Goal: Task Accomplishment & Management: Manage account settings

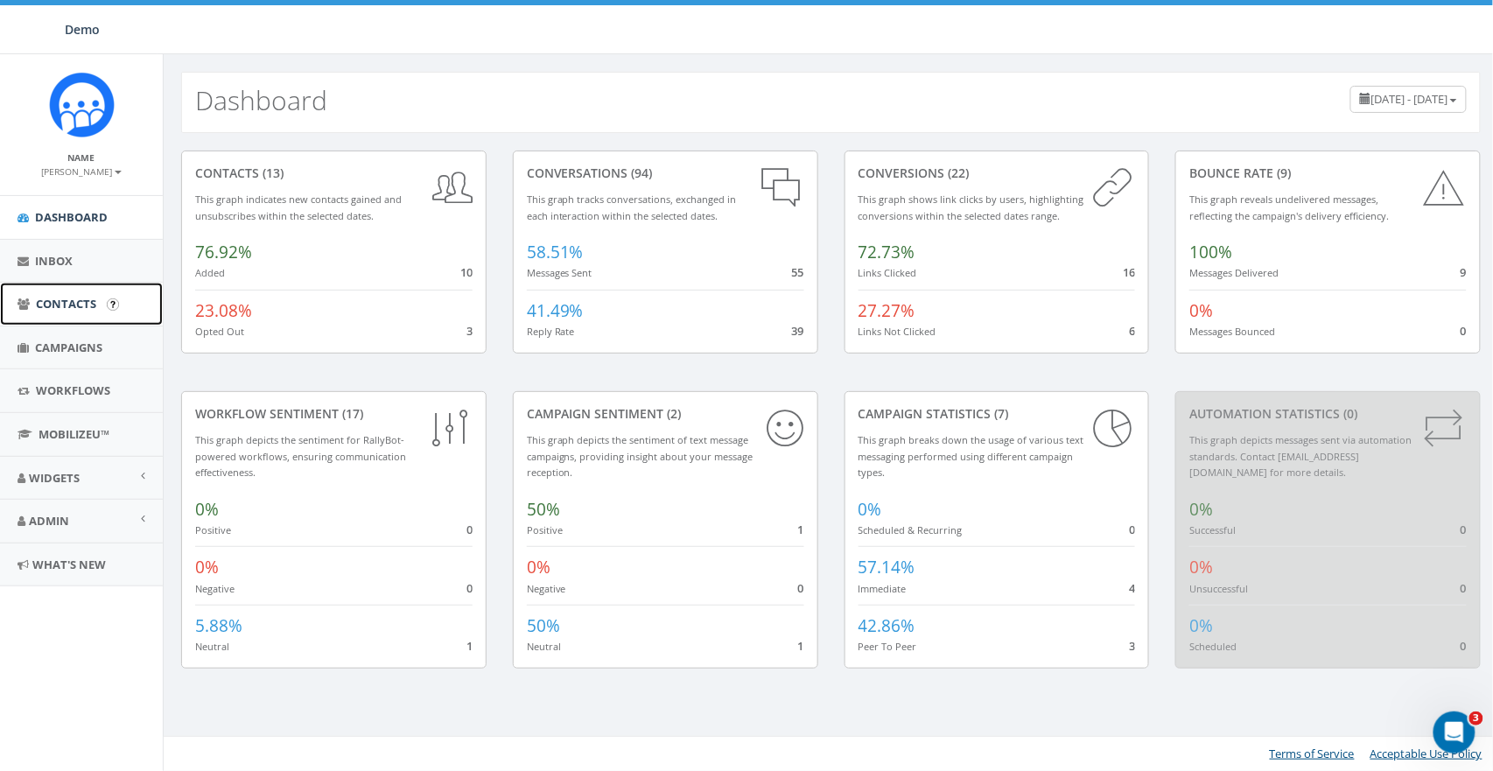
click at [65, 298] on span "Contacts" at bounding box center [66, 304] width 60 height 16
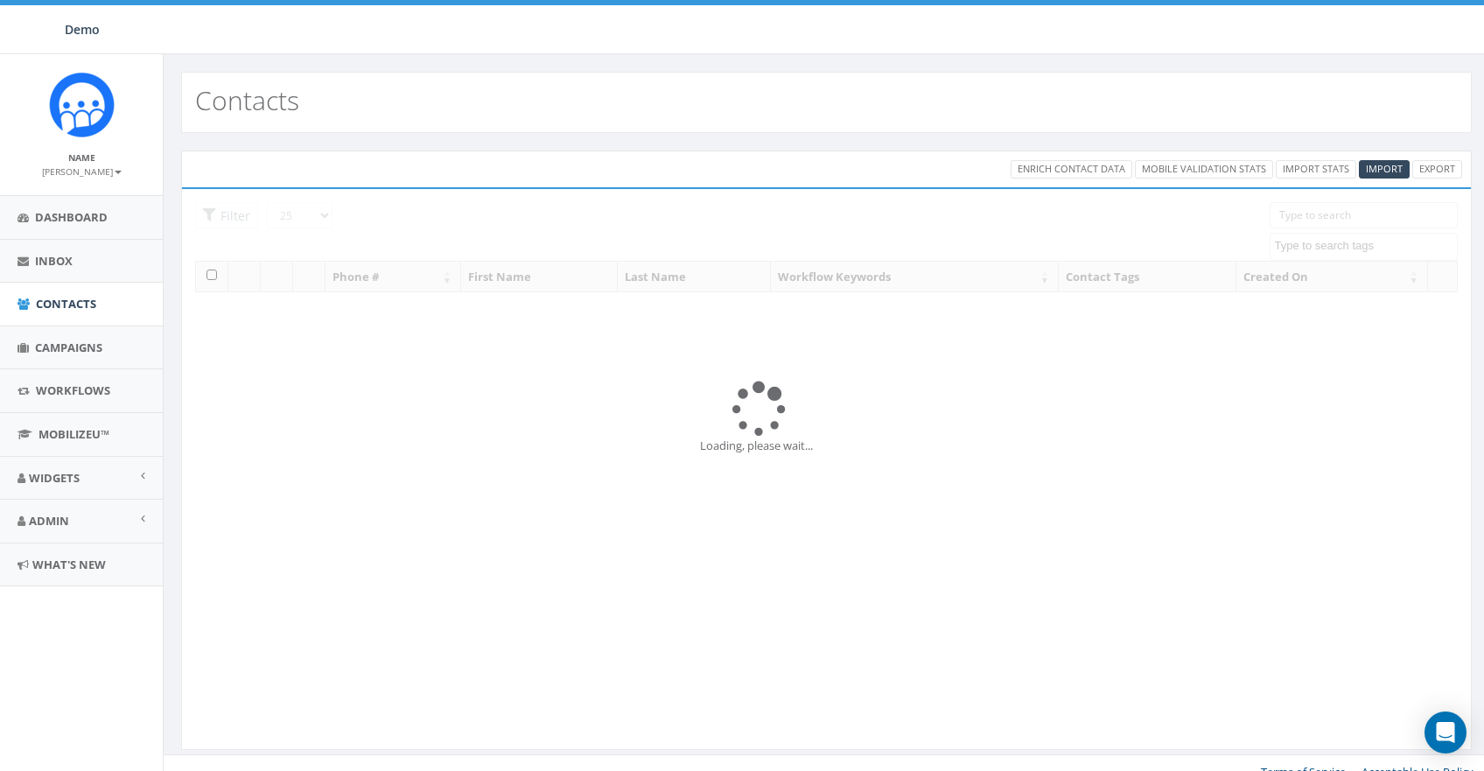
select select
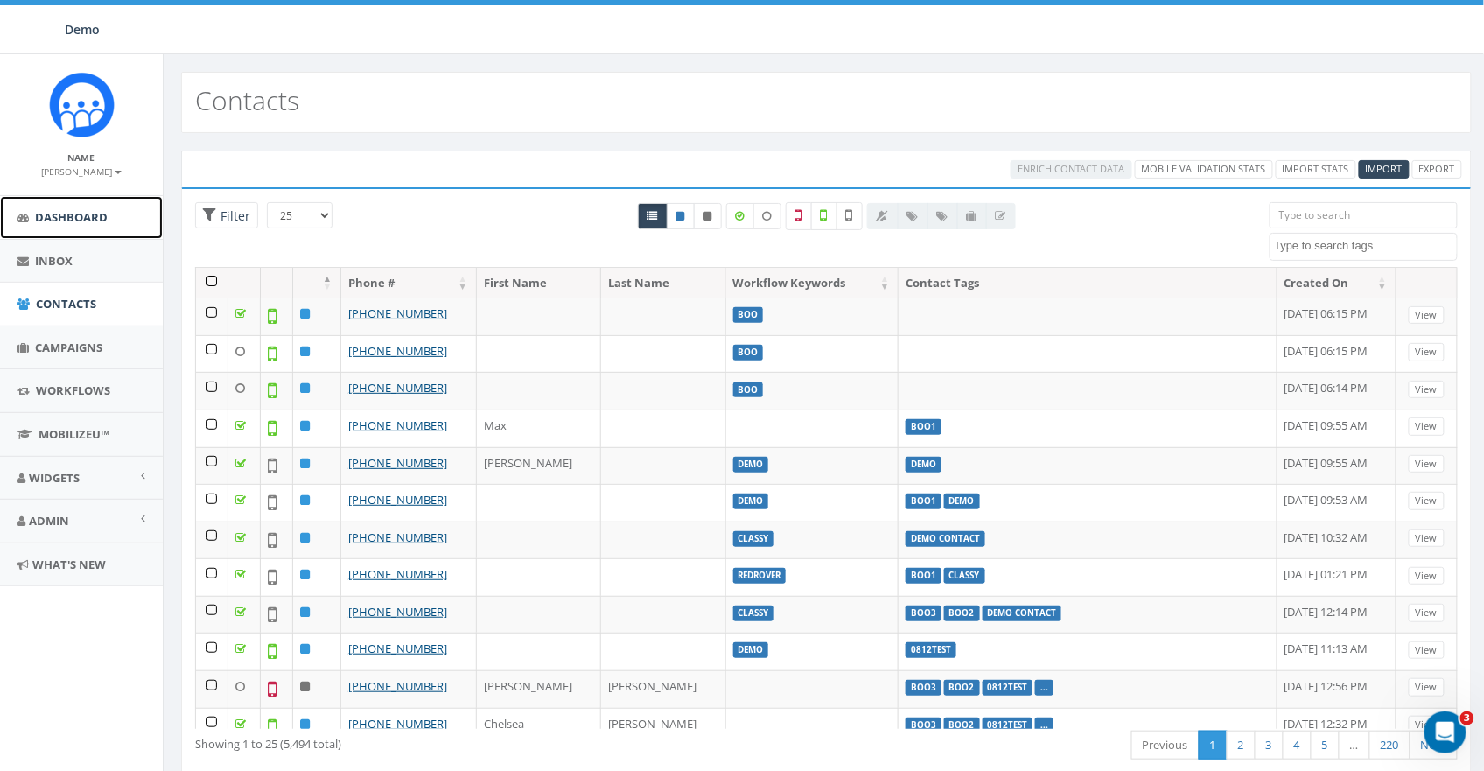
click at [53, 221] on span "Dashboard" at bounding box center [71, 217] width 73 height 16
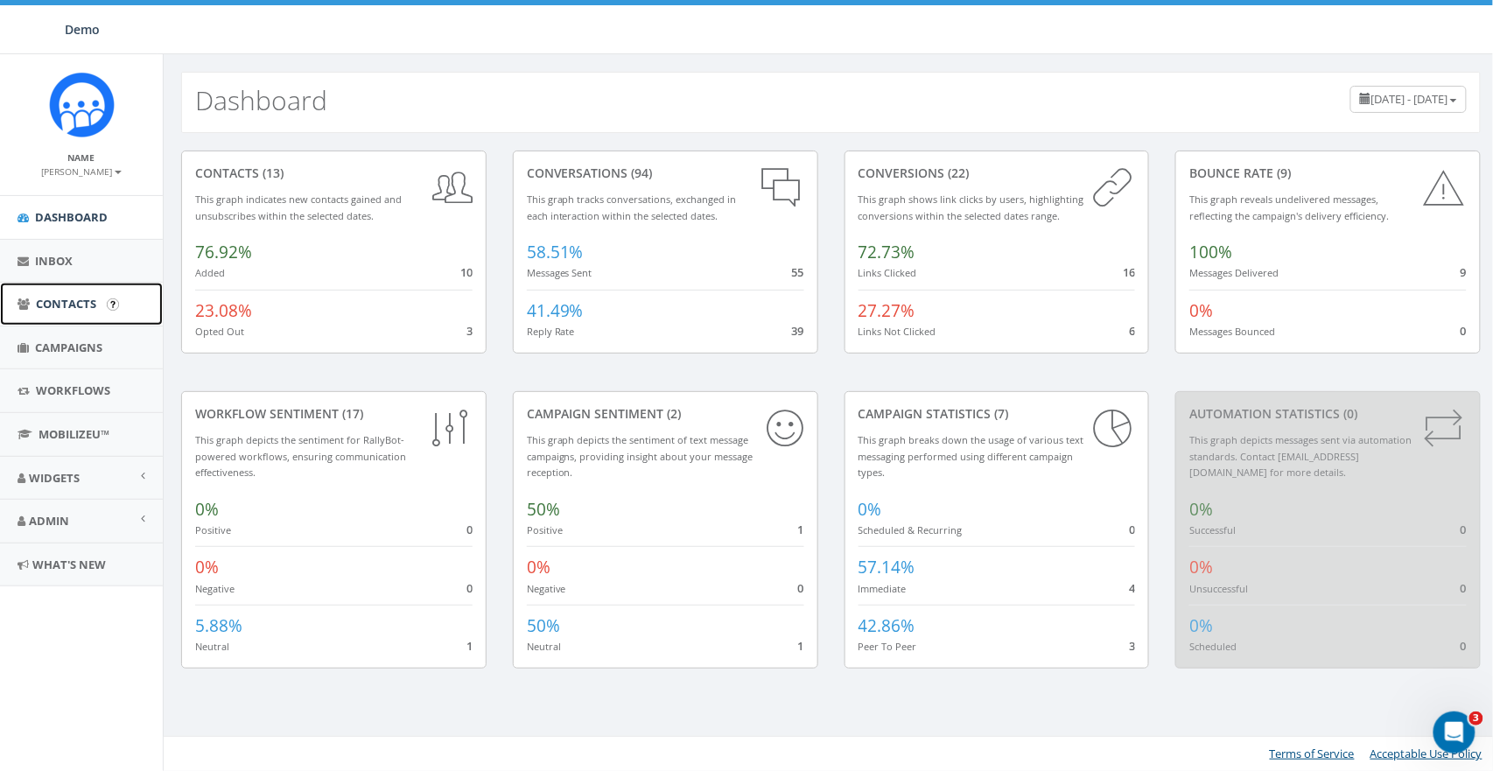
click at [60, 304] on span "Contacts" at bounding box center [66, 304] width 60 height 16
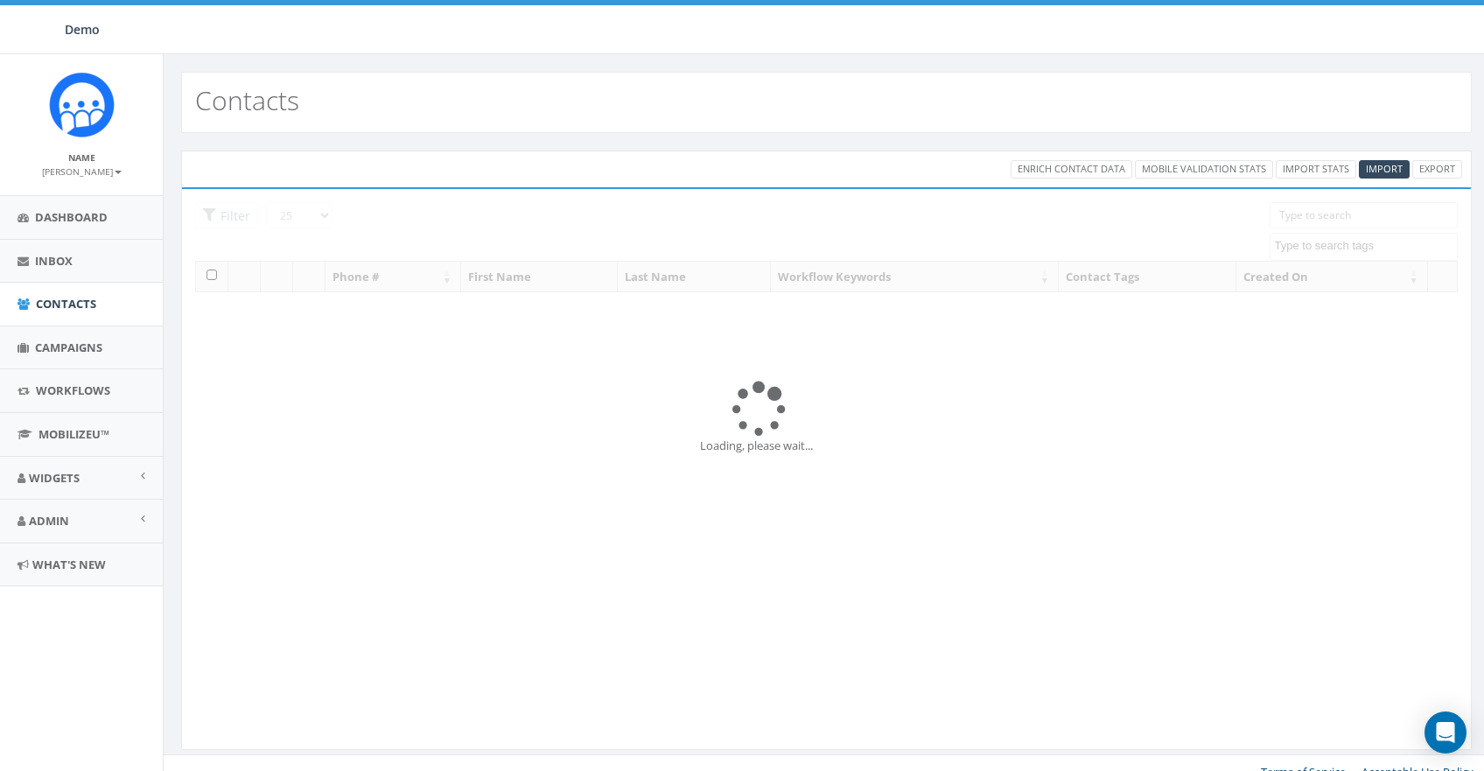
select select
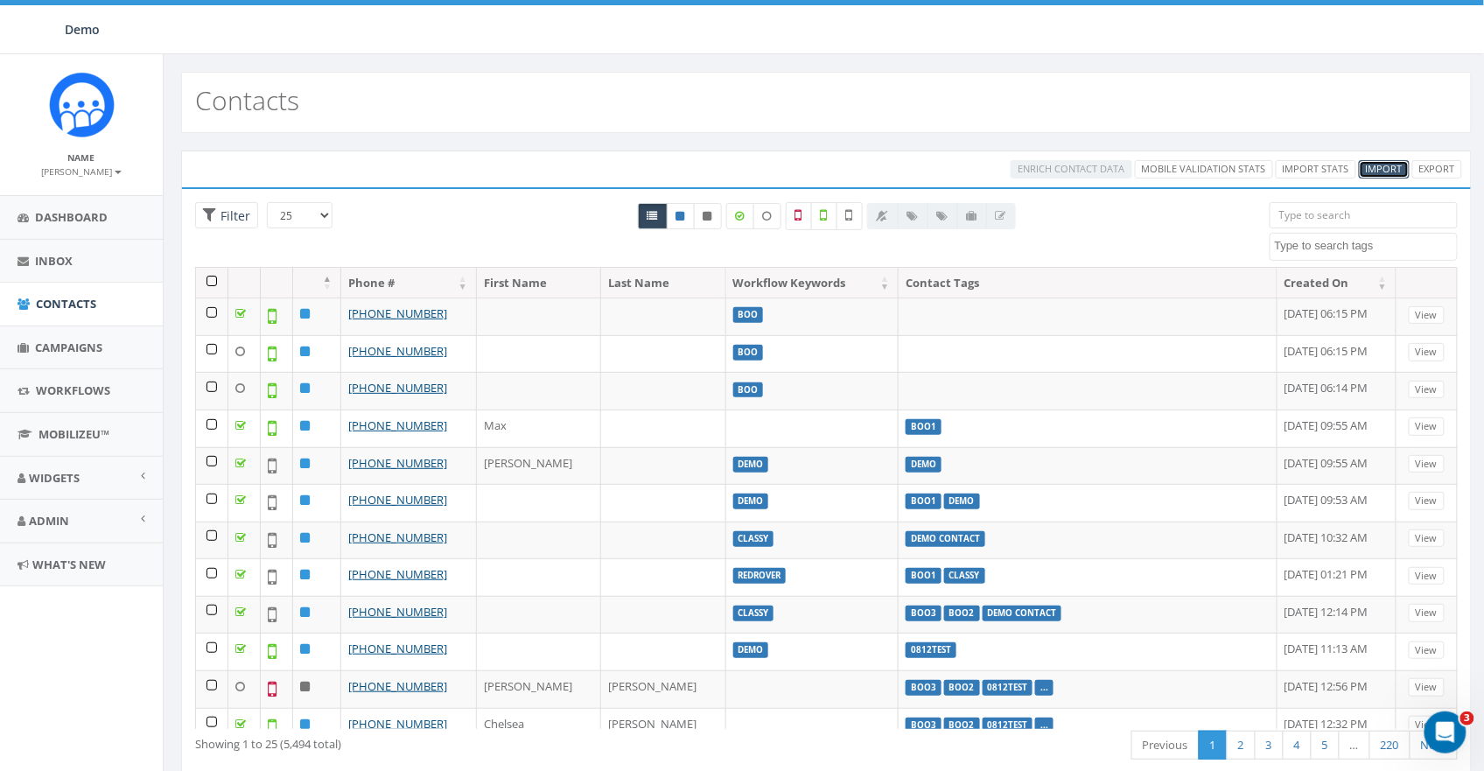
click at [1385, 167] on span "Import" at bounding box center [1384, 168] width 37 height 13
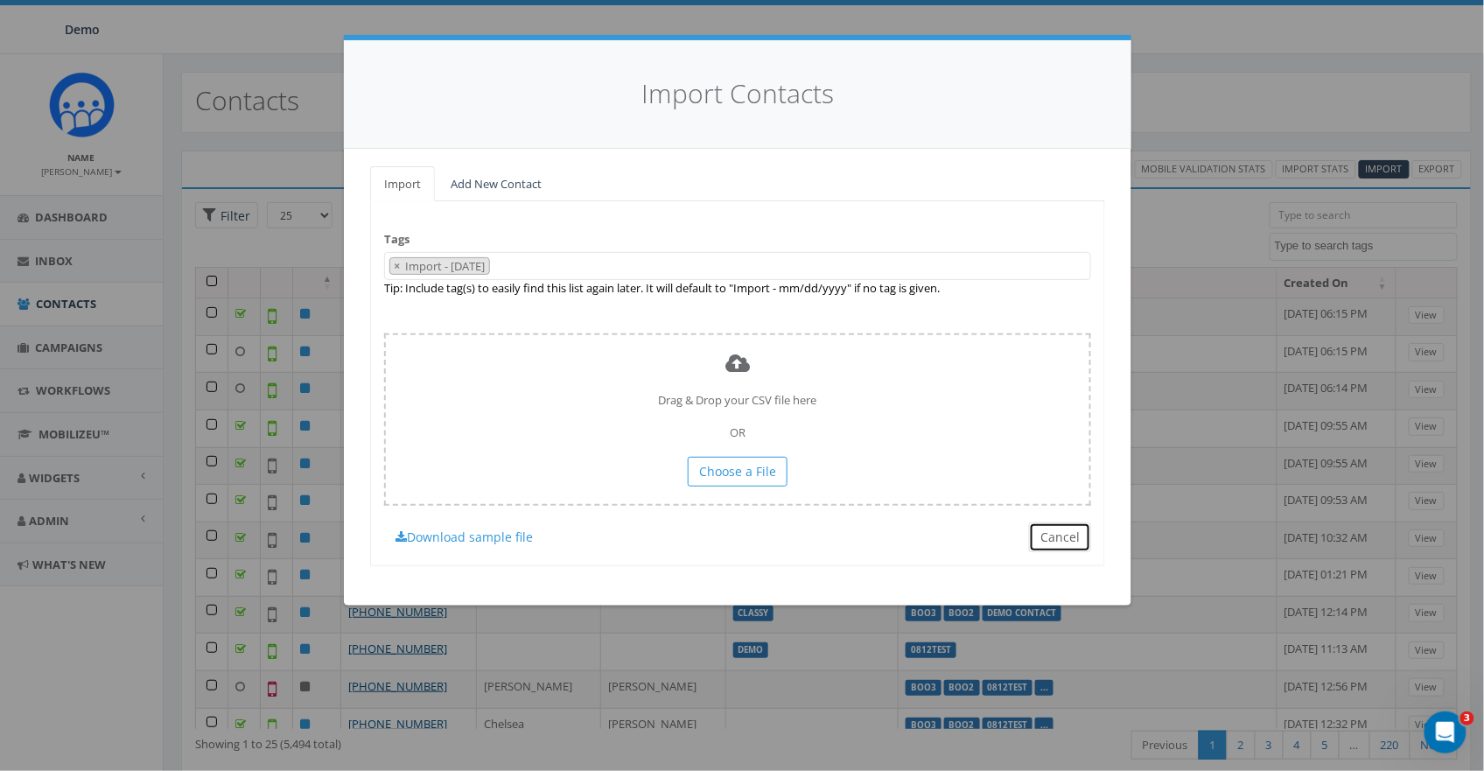
click at [1064, 544] on button "Cancel" at bounding box center [1060, 537] width 62 height 30
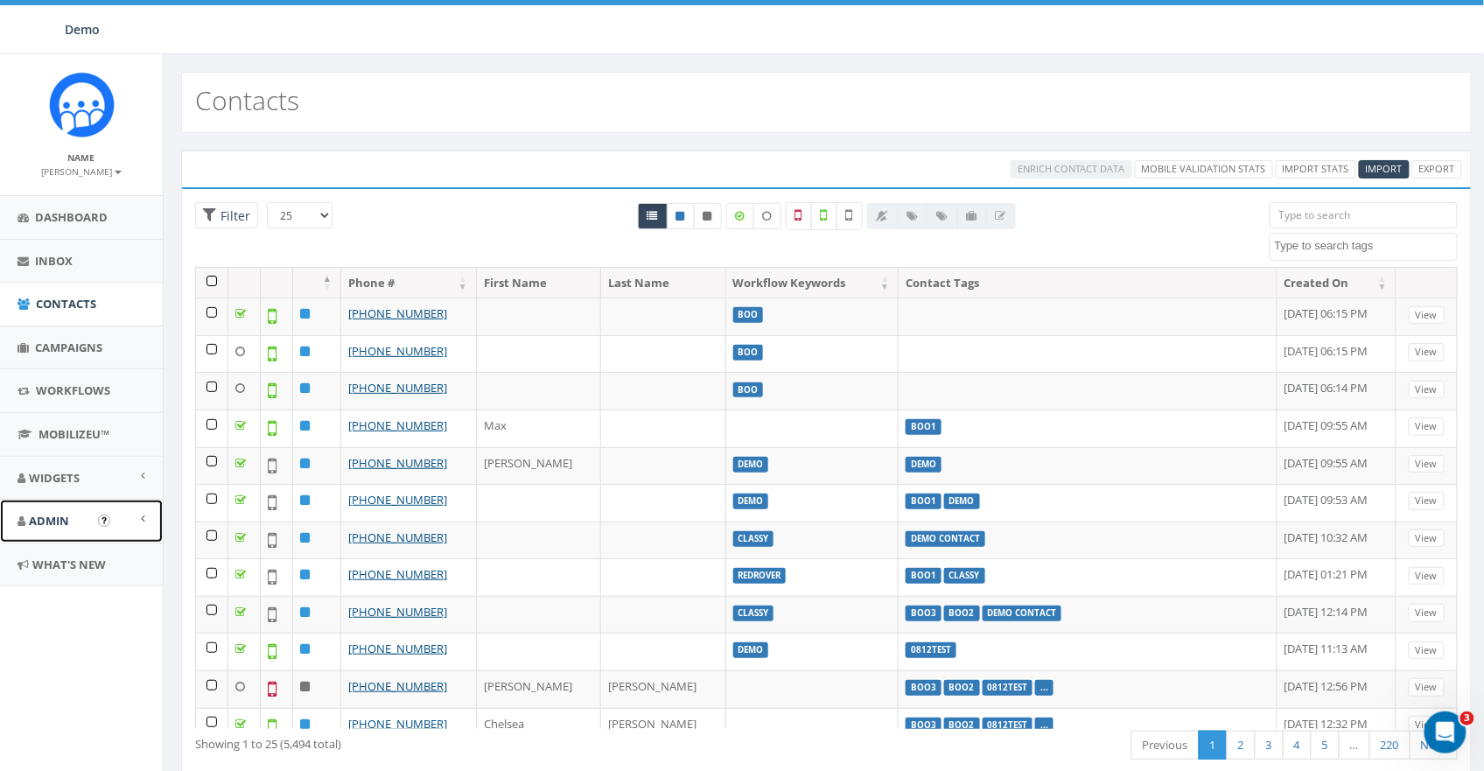
click at [61, 512] on link "Admin" at bounding box center [81, 521] width 163 height 43
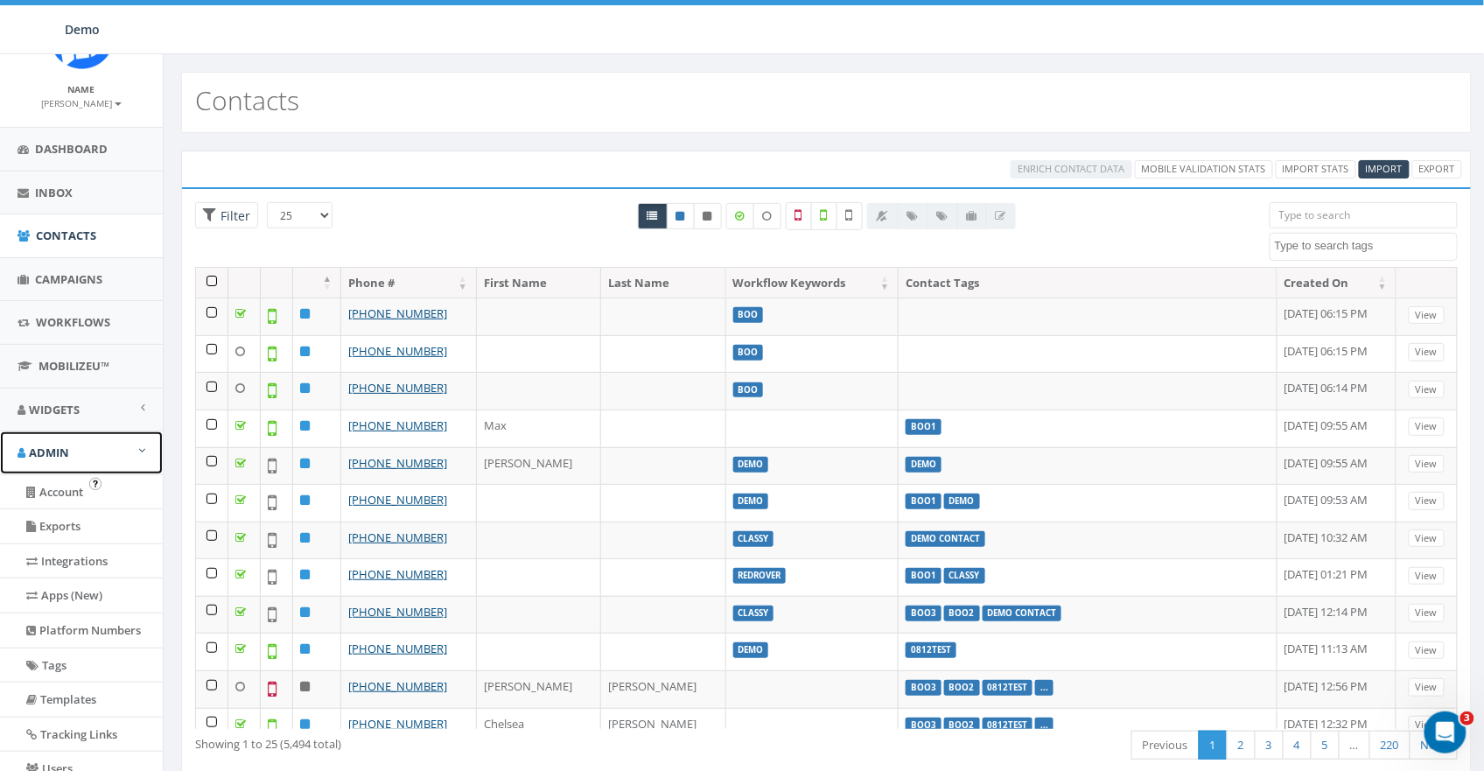
scroll to position [78, 0]
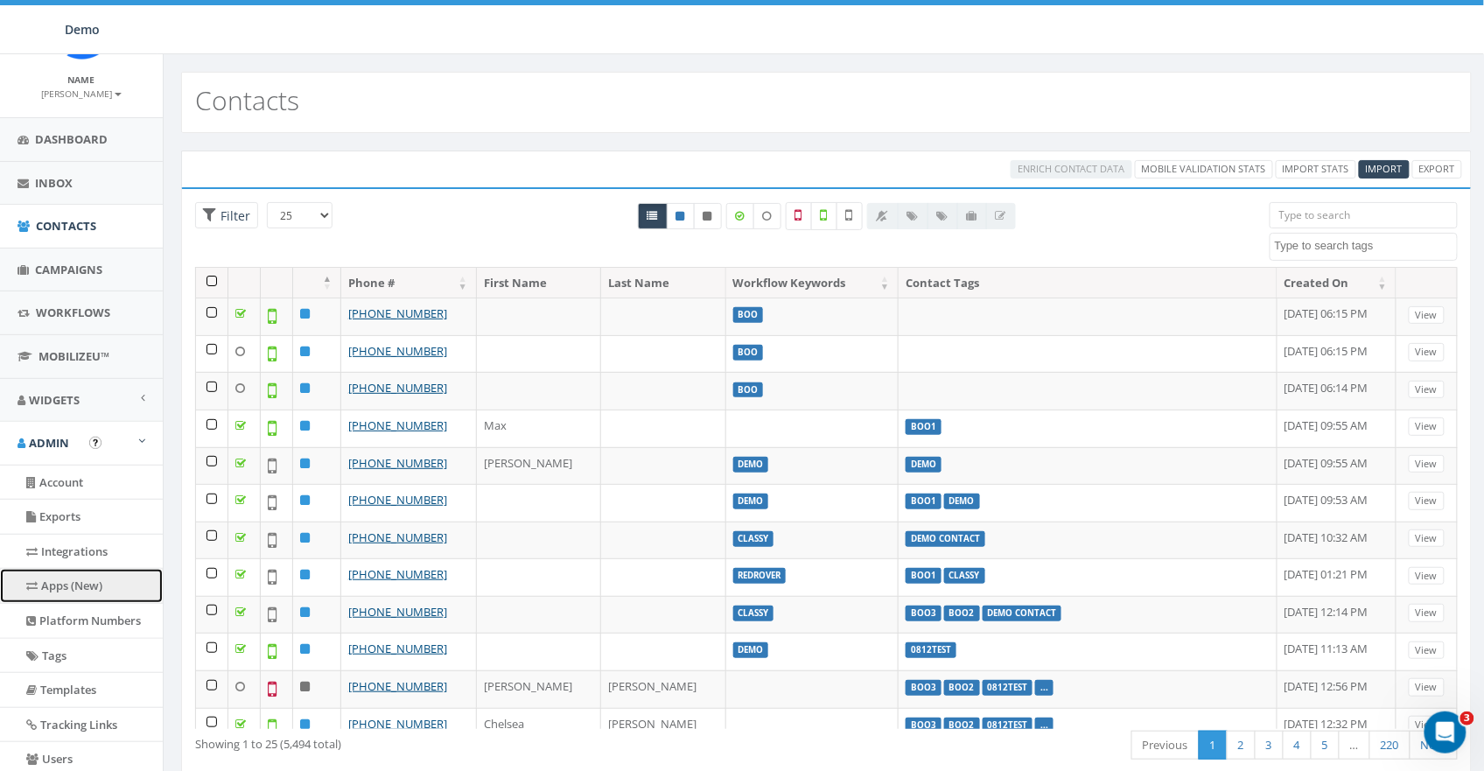
click at [81, 584] on link "Apps (New)" at bounding box center [81, 586] width 163 height 34
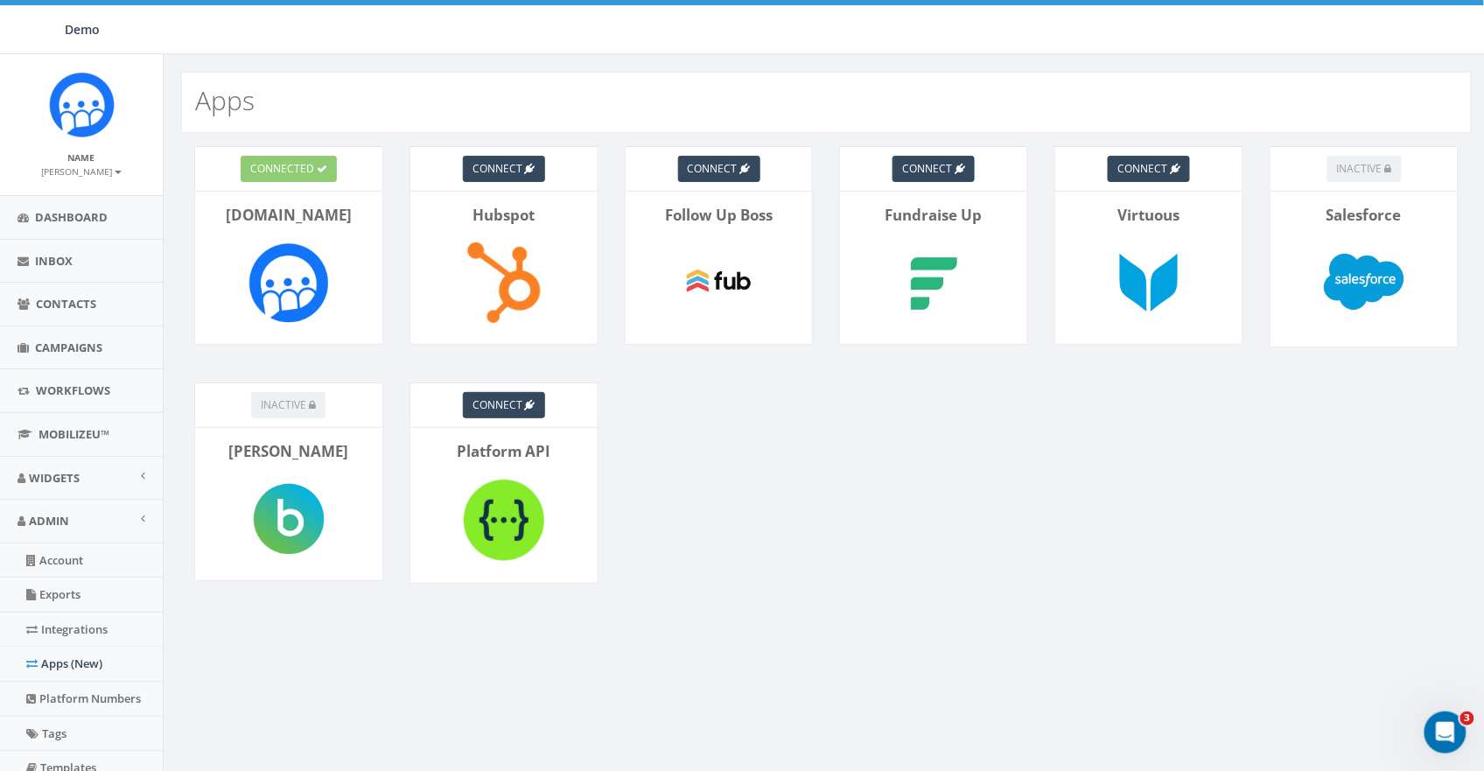
click at [947, 483] on div "connected Rally.so connect Hubspot connect Follow Up Boss connect Fundraise Up …" at bounding box center [827, 396] width 1326 height 526
click at [60, 312] on link "Contacts" at bounding box center [81, 304] width 163 height 43
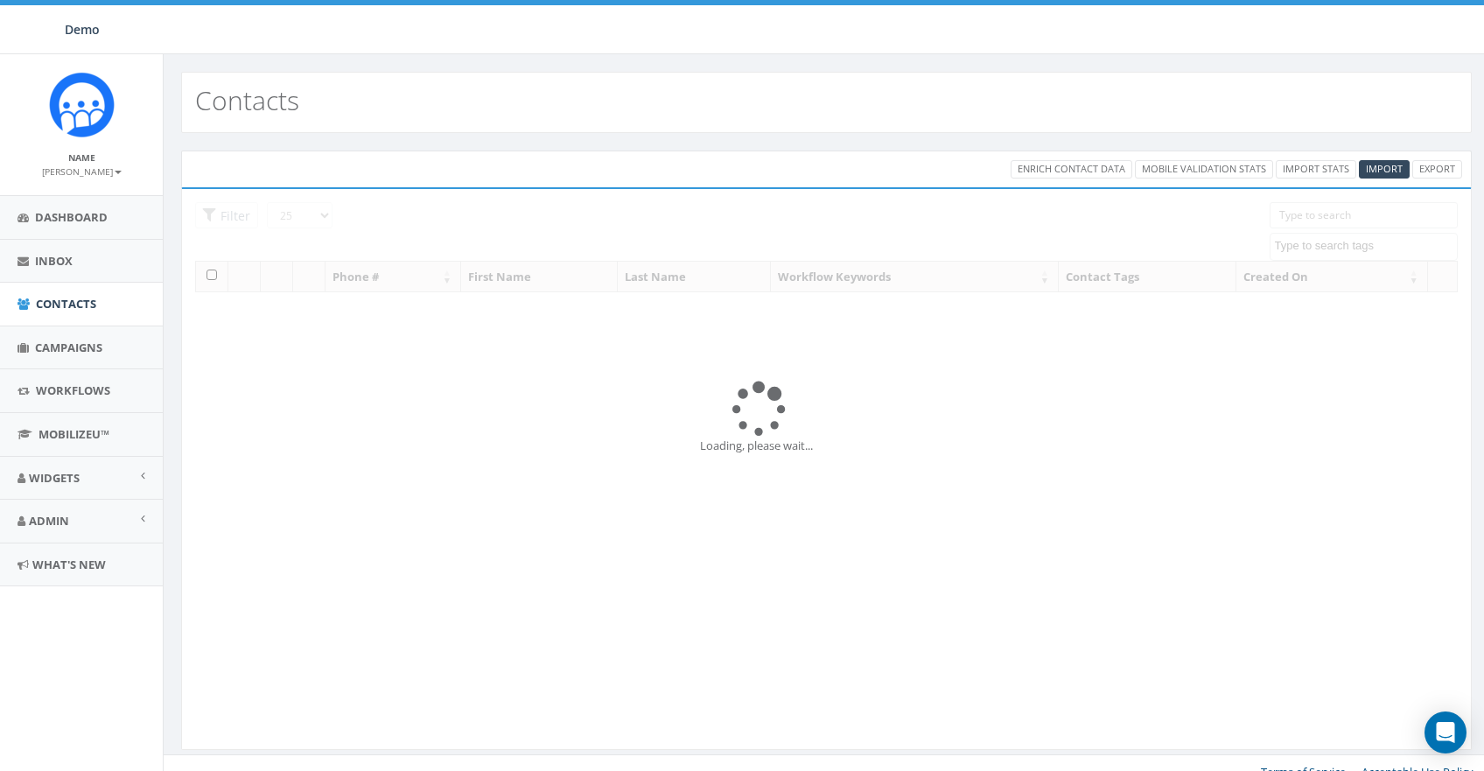
select select
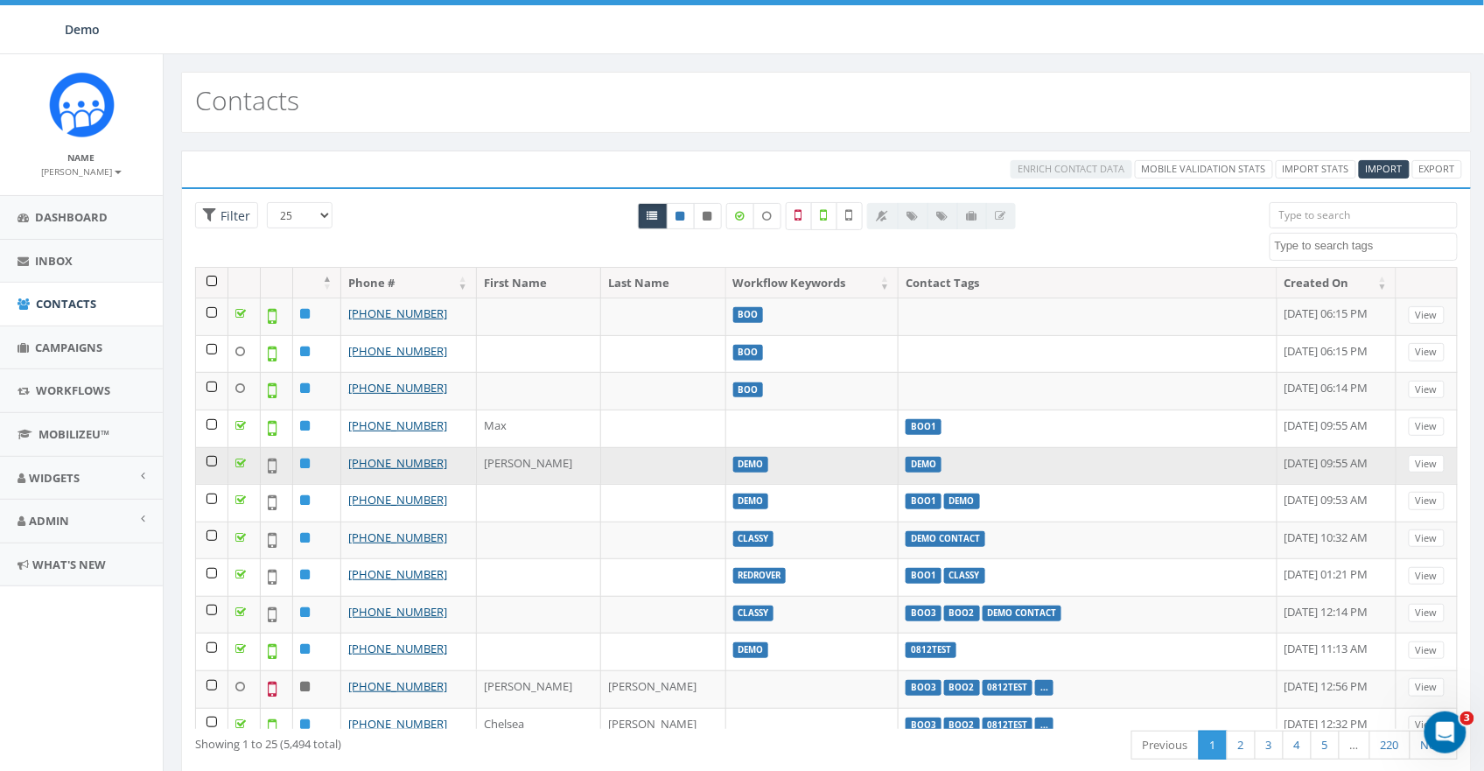
click at [208, 458] on td at bounding box center [212, 466] width 32 height 38
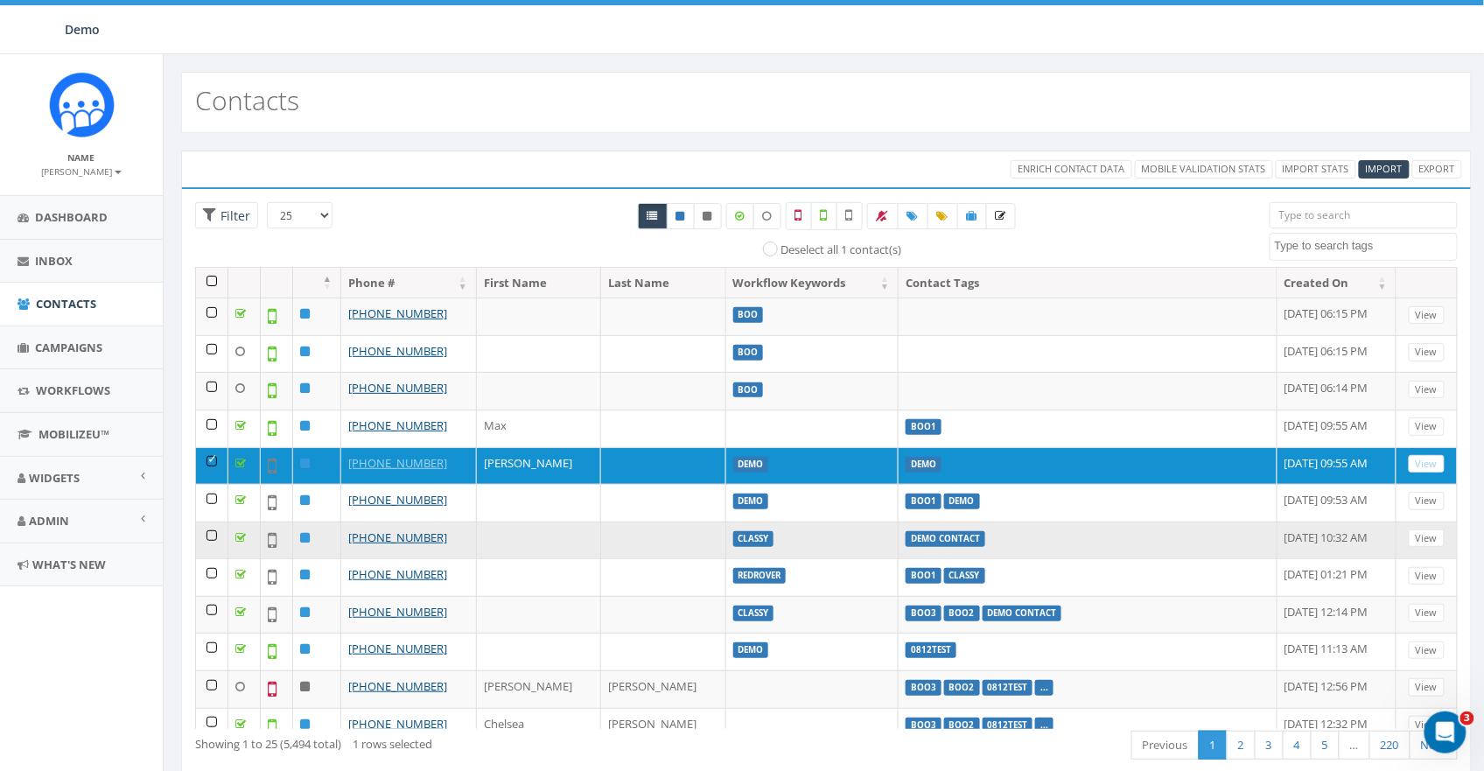
drag, startPoint x: 214, startPoint y: 494, endPoint x: 212, endPoint y: 521, distance: 26.3
click at [214, 494] on td at bounding box center [212, 503] width 32 height 38
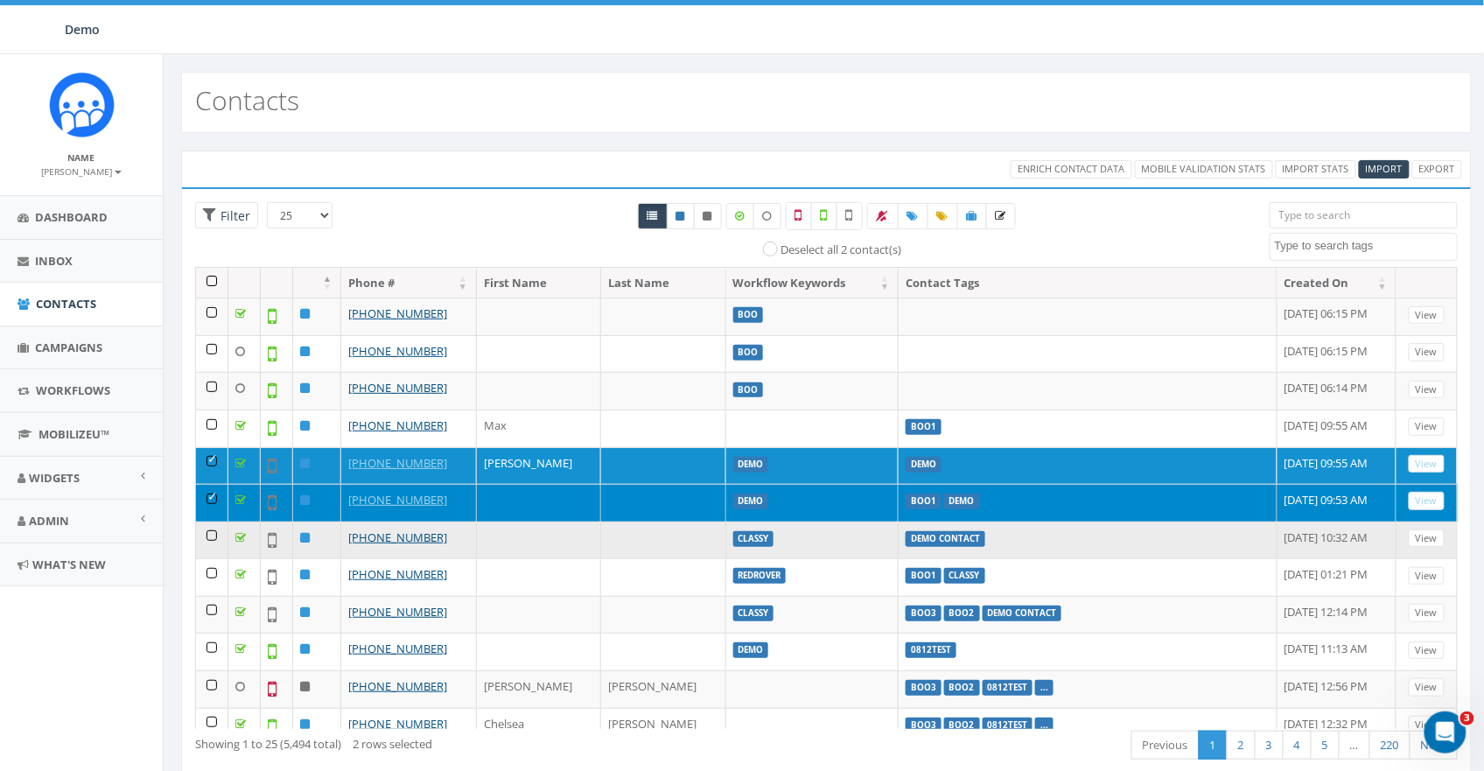
click at [212, 536] on td at bounding box center [212, 541] width 32 height 38
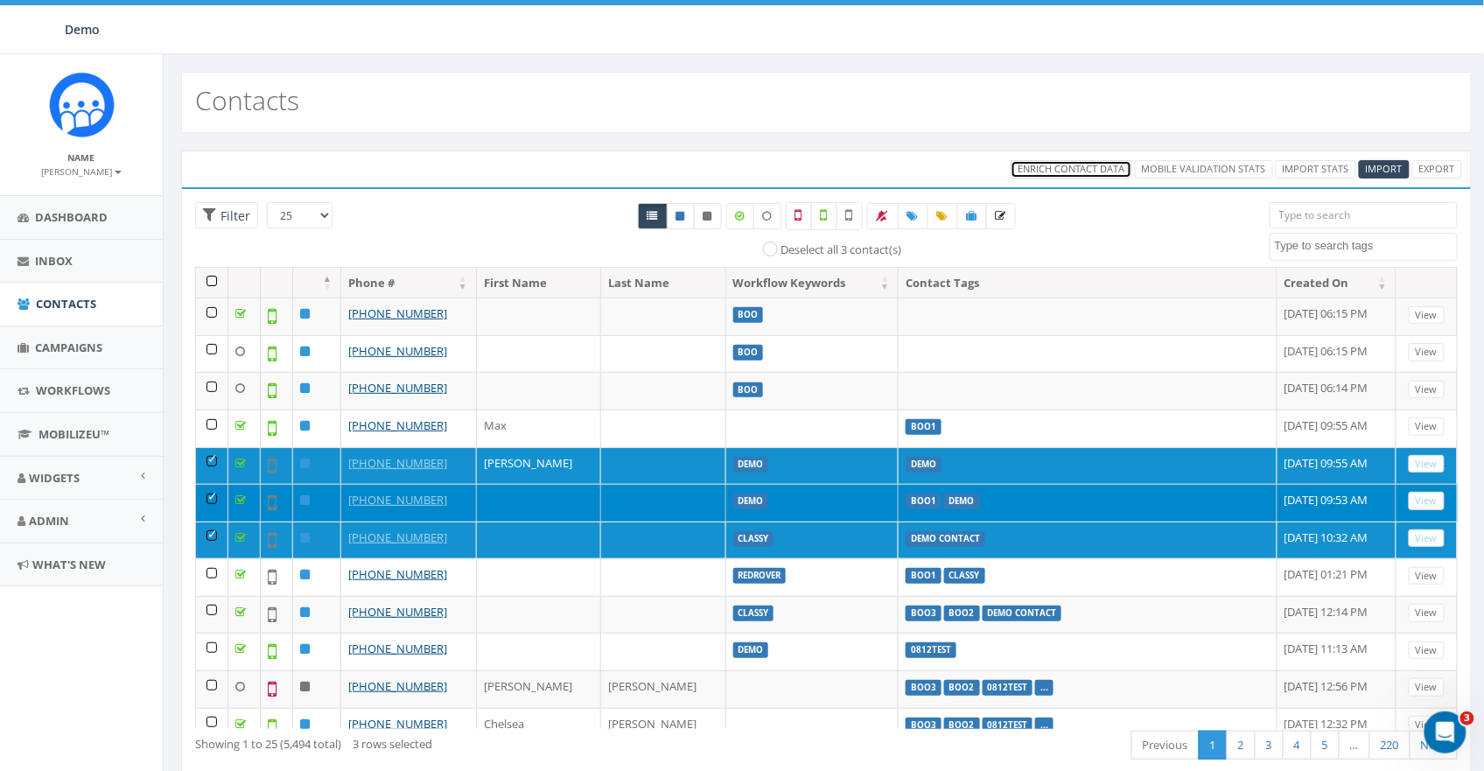
click at [1083, 171] on span "Enrich Contact Data" at bounding box center [1072, 168] width 108 height 13
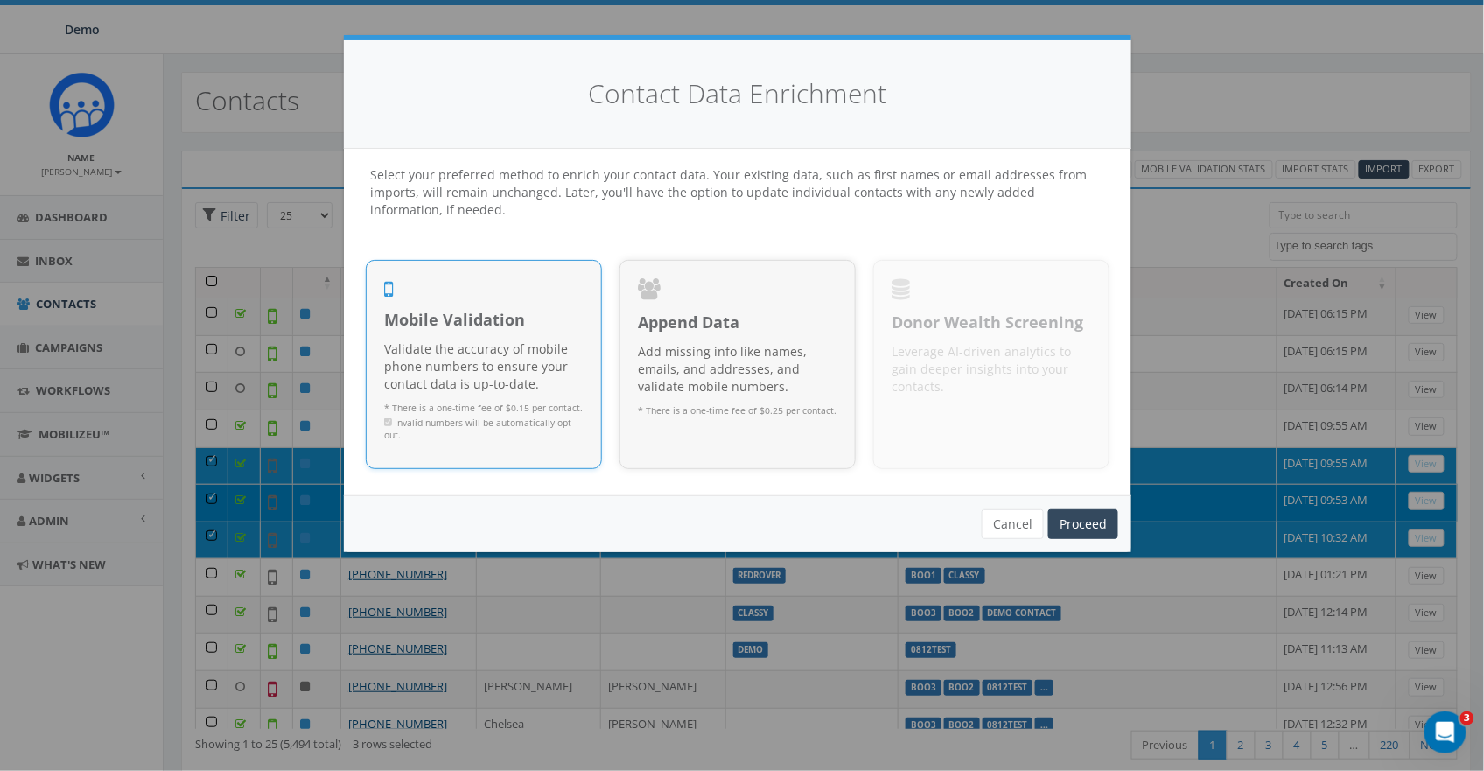
click at [466, 329] on span "Mobile Validation" at bounding box center [484, 320] width 200 height 23
click at [812, 340] on div "Append Data Add missing info like names, emails, and addresses, and validate mo…" at bounding box center [738, 381] width 200 height 139
click at [525, 309] on span "Mobile Validation" at bounding box center [484, 320] width 200 height 23
click at [745, 334] on div "Append Data Add missing info like names, emails, and addresses, and validate mo…" at bounding box center [738, 381] width 200 height 139
click at [565, 319] on span "Mobile Validation" at bounding box center [484, 320] width 200 height 23
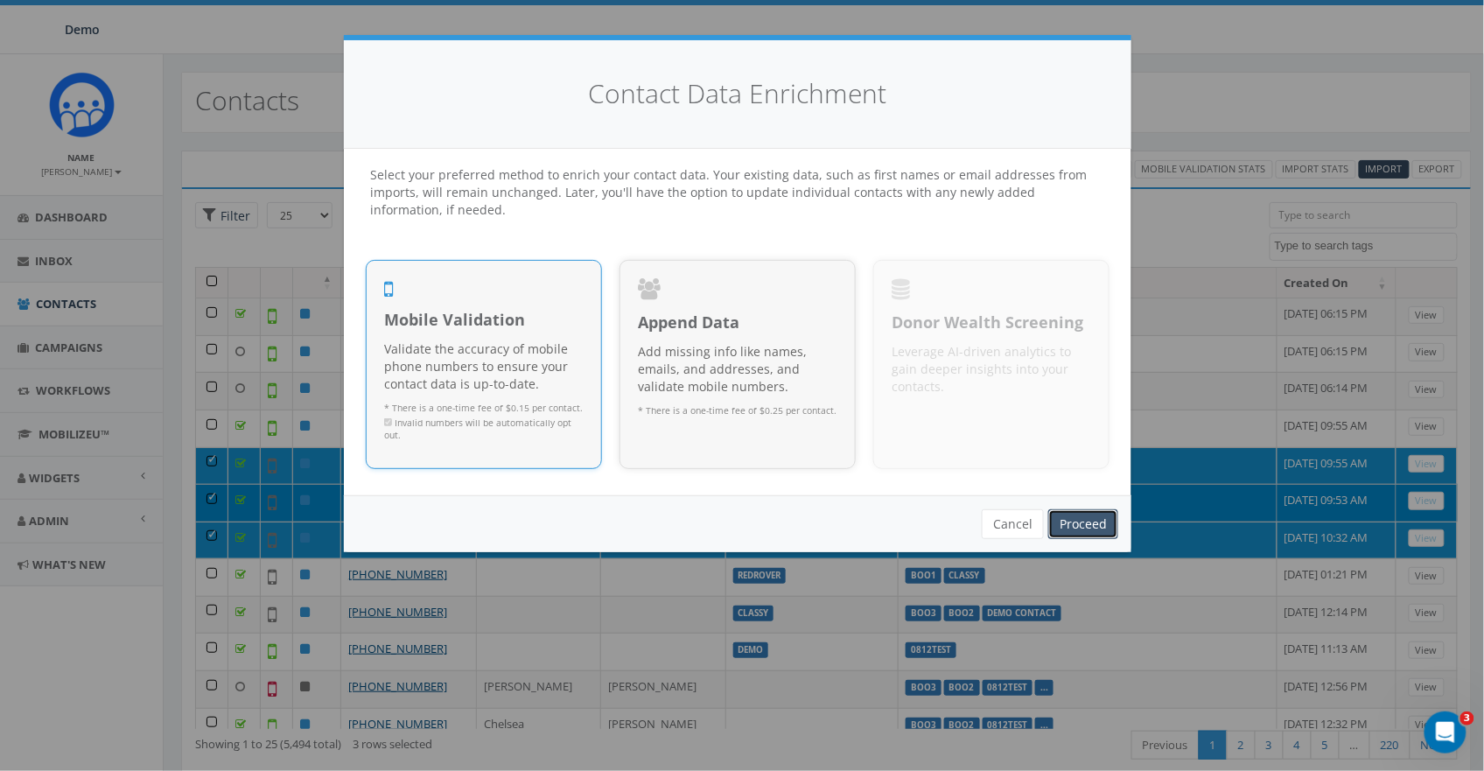
click at [1096, 522] on link "Proceed" at bounding box center [1083, 524] width 70 height 30
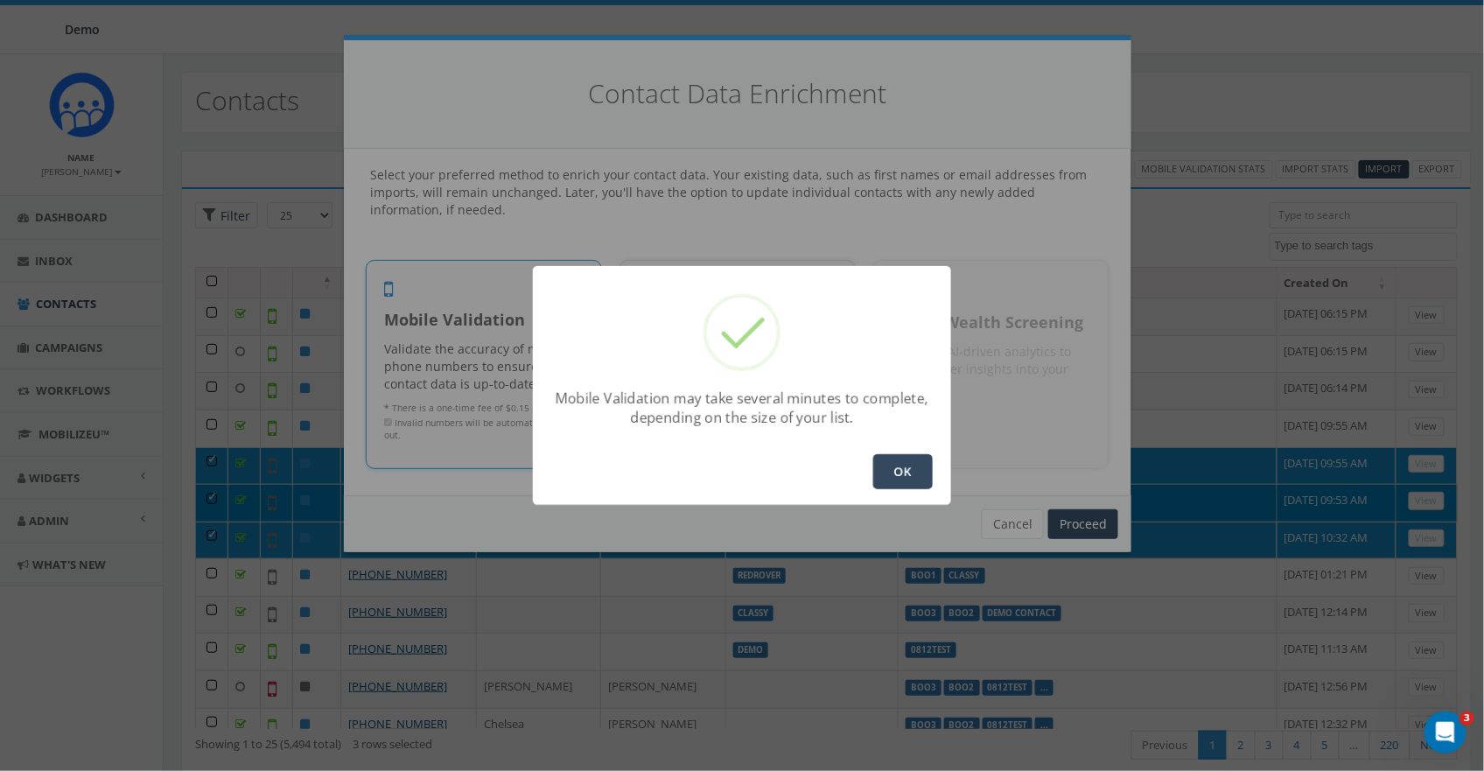
click at [914, 471] on button "OK" at bounding box center [903, 471] width 60 height 35
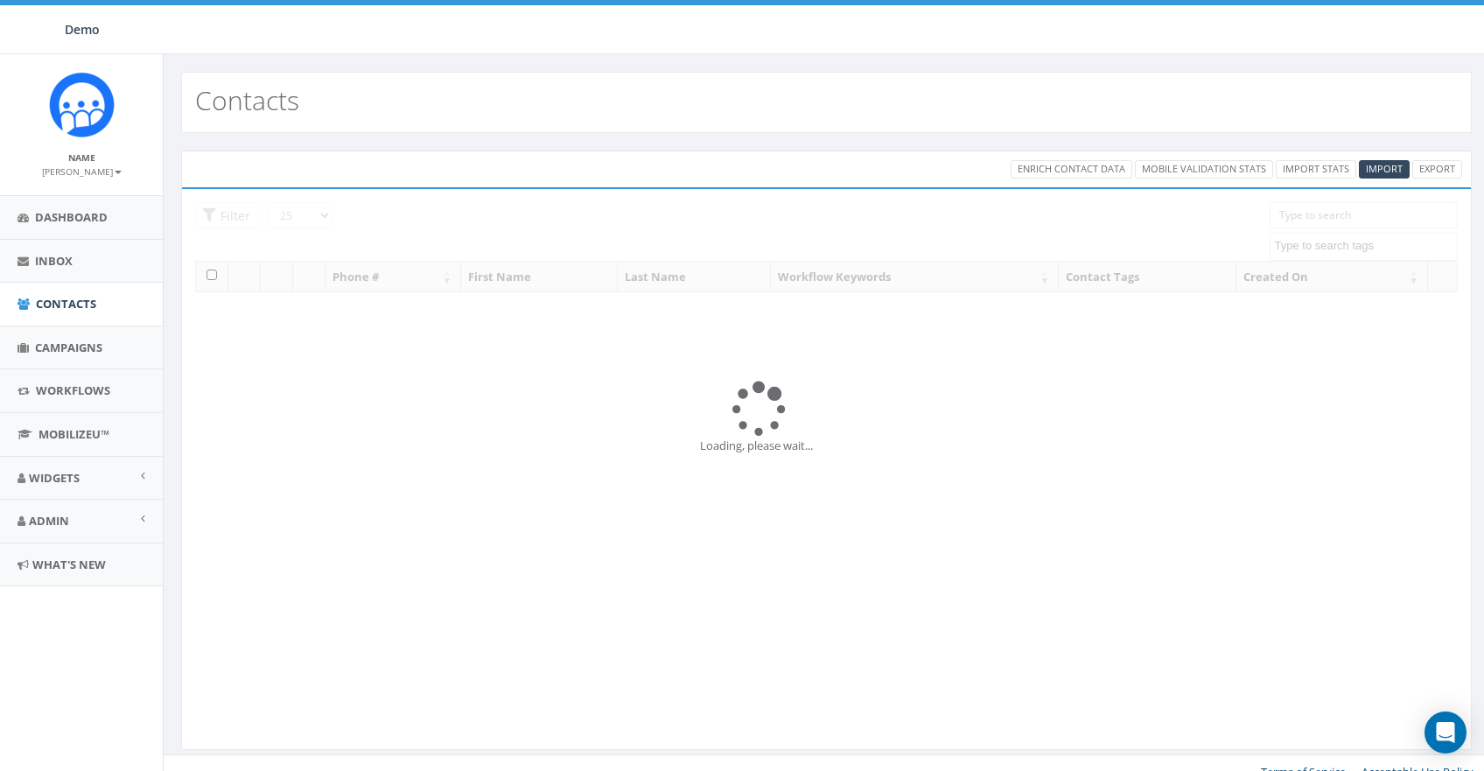
select select
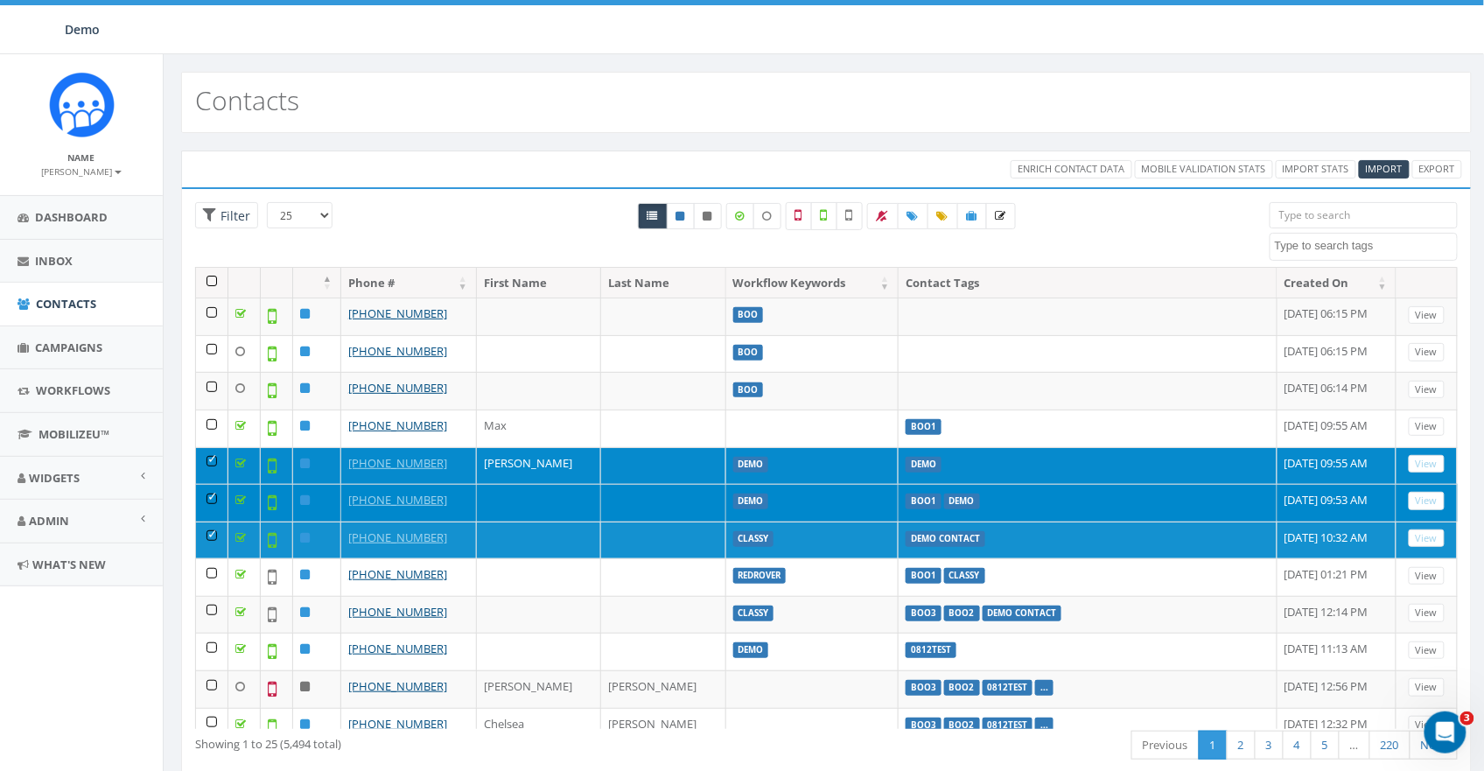
click at [210, 458] on td at bounding box center [212, 466] width 32 height 38
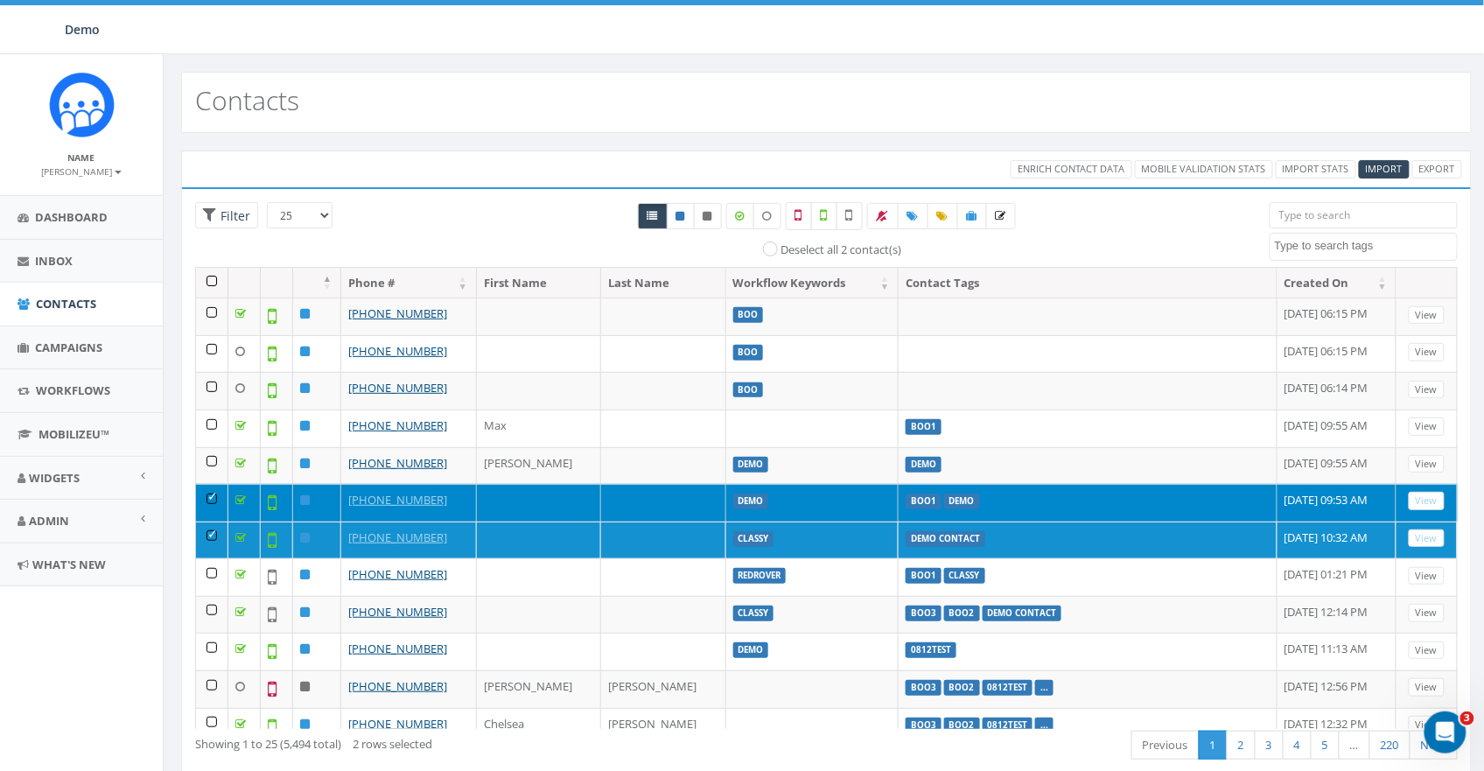
click at [207, 491] on td at bounding box center [212, 503] width 32 height 38
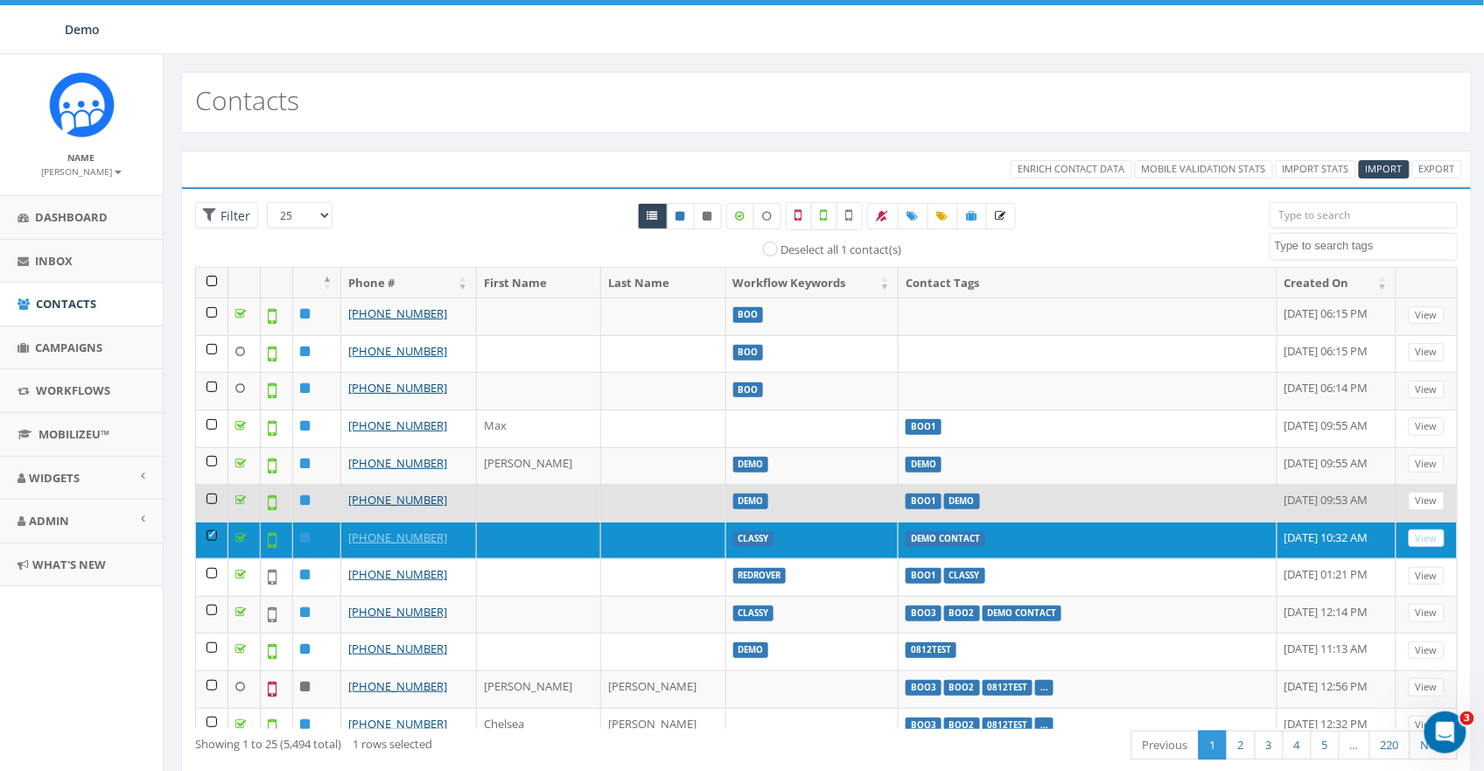
click at [208, 514] on td at bounding box center [212, 503] width 32 height 38
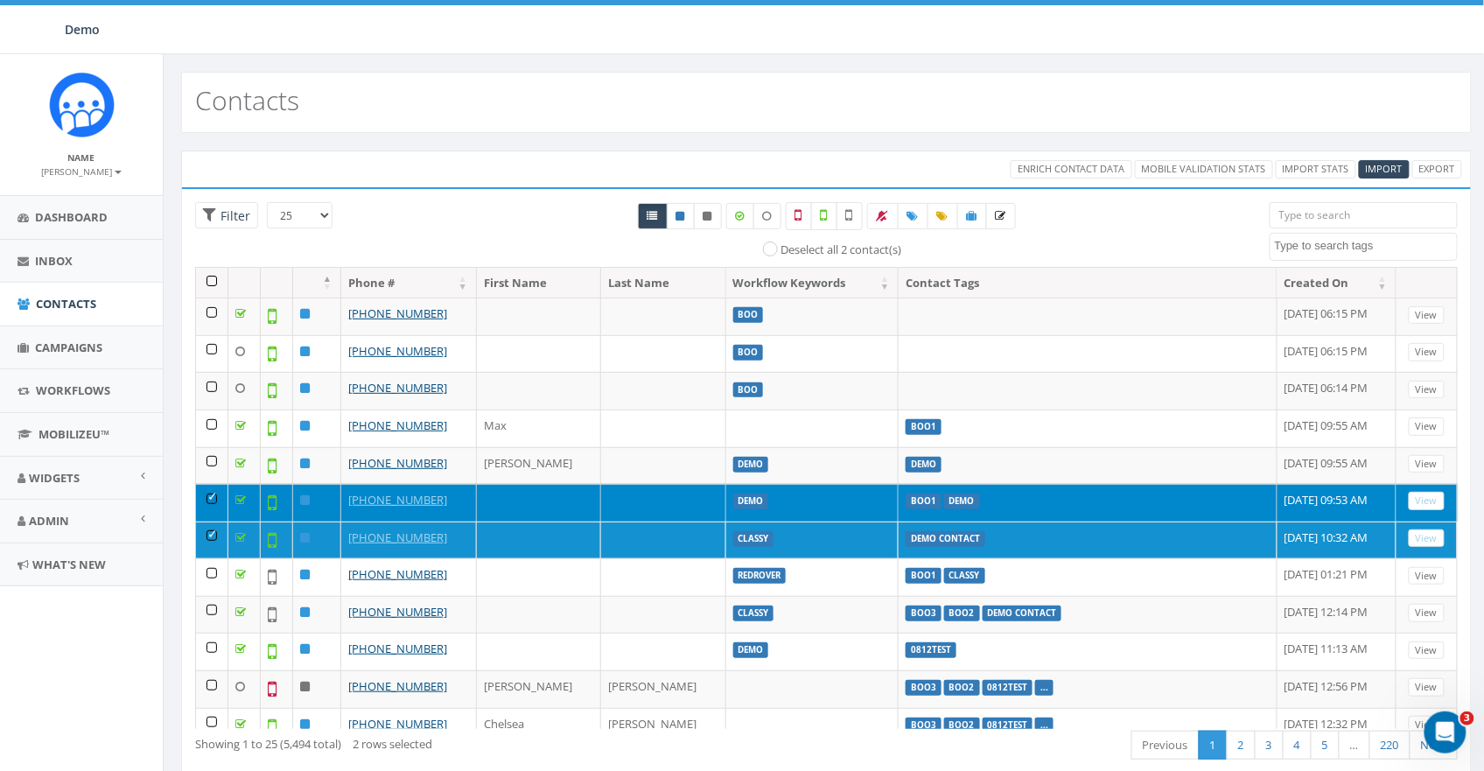
click at [205, 501] on td at bounding box center [212, 503] width 32 height 38
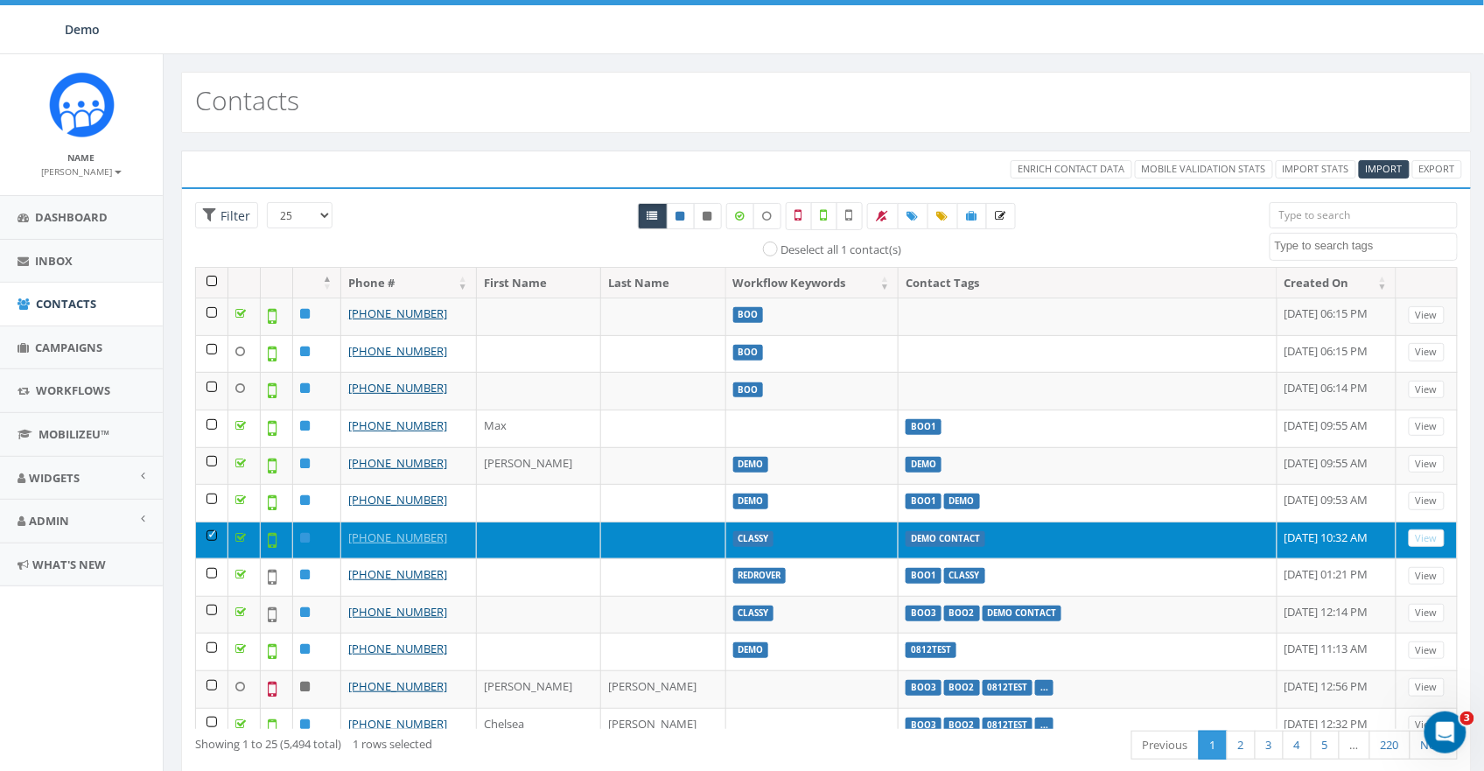
click at [209, 528] on td at bounding box center [212, 541] width 32 height 38
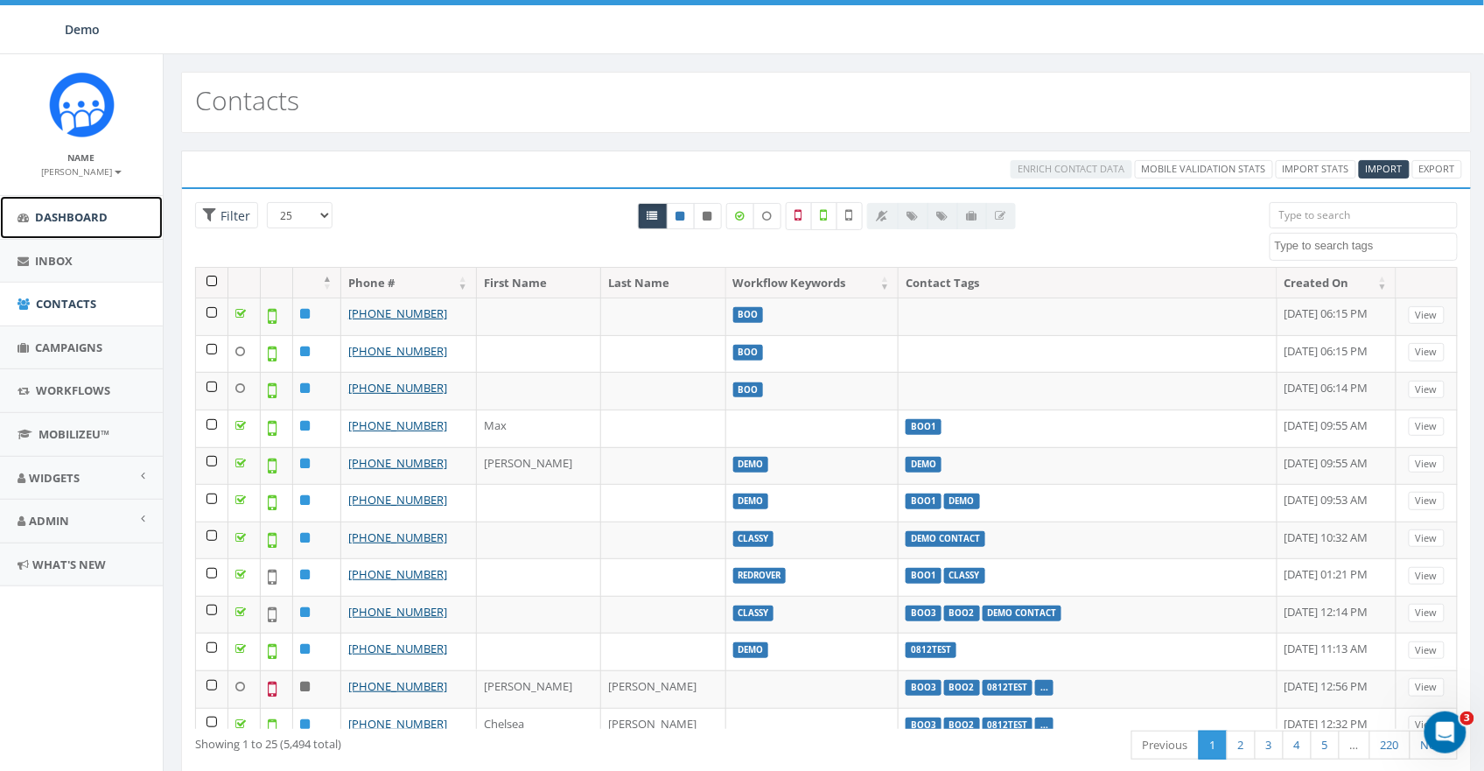
click at [72, 210] on span "Dashboard" at bounding box center [71, 217] width 73 height 16
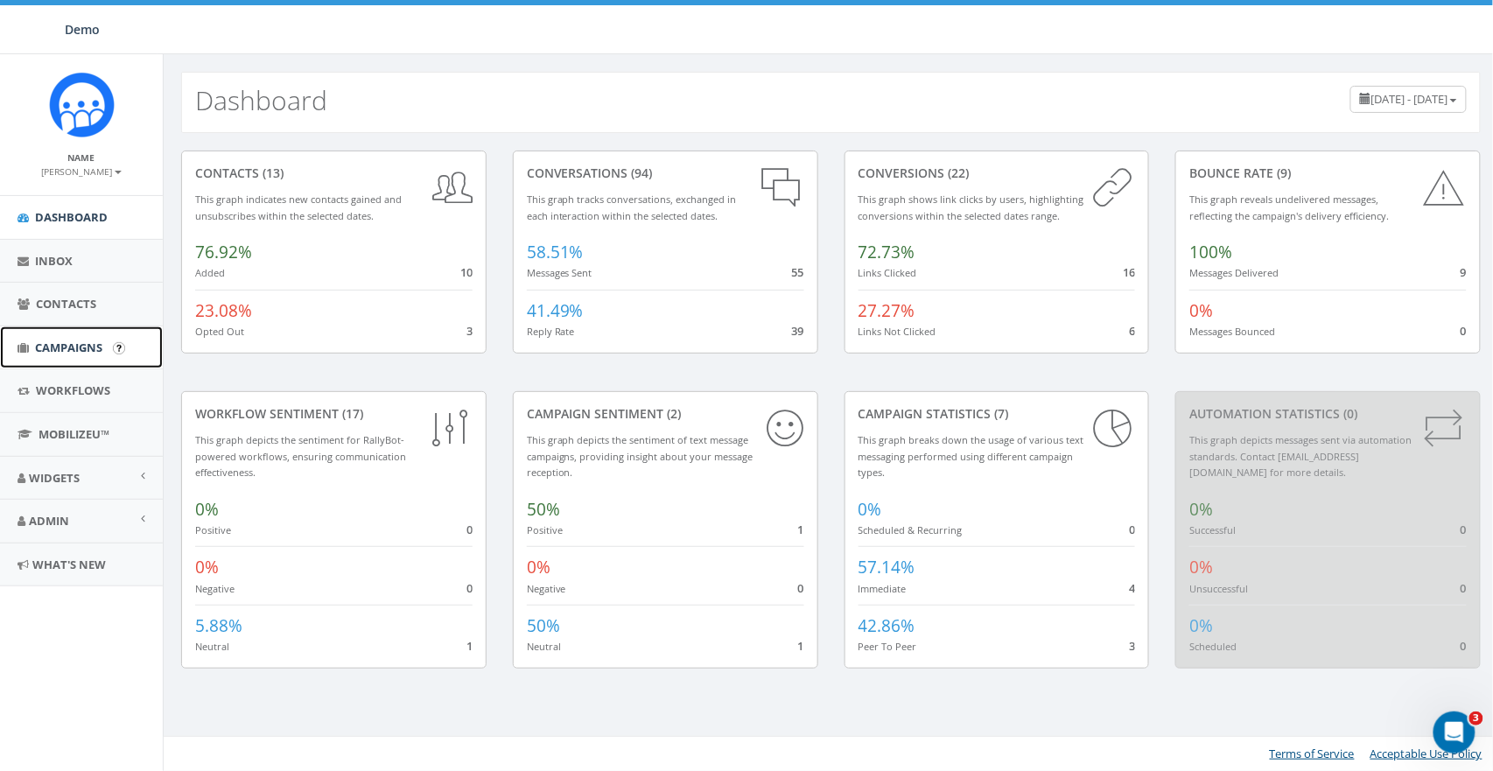
click at [46, 347] on span "Campaigns" at bounding box center [68, 348] width 67 height 16
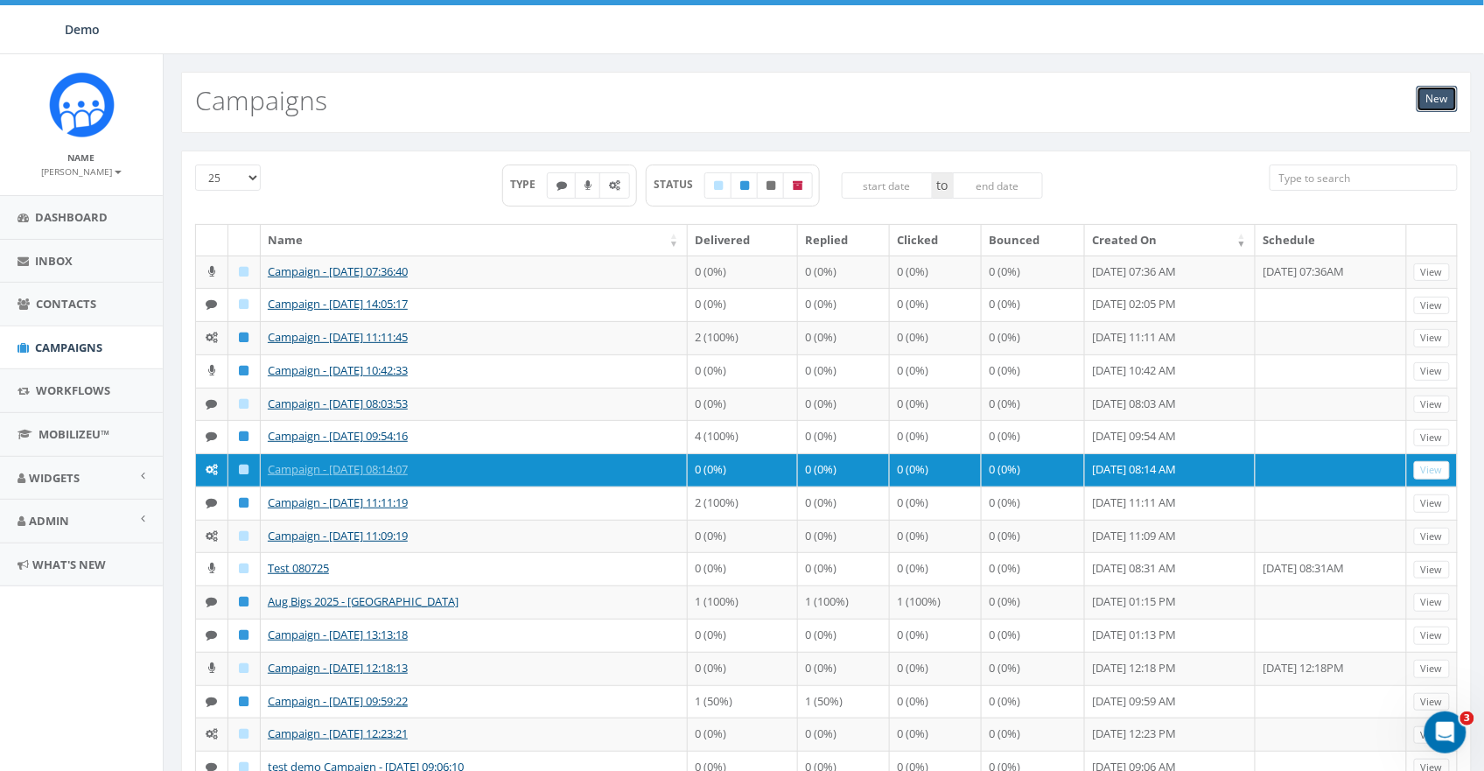
click at [1424, 100] on link "New" at bounding box center [1437, 99] width 41 height 26
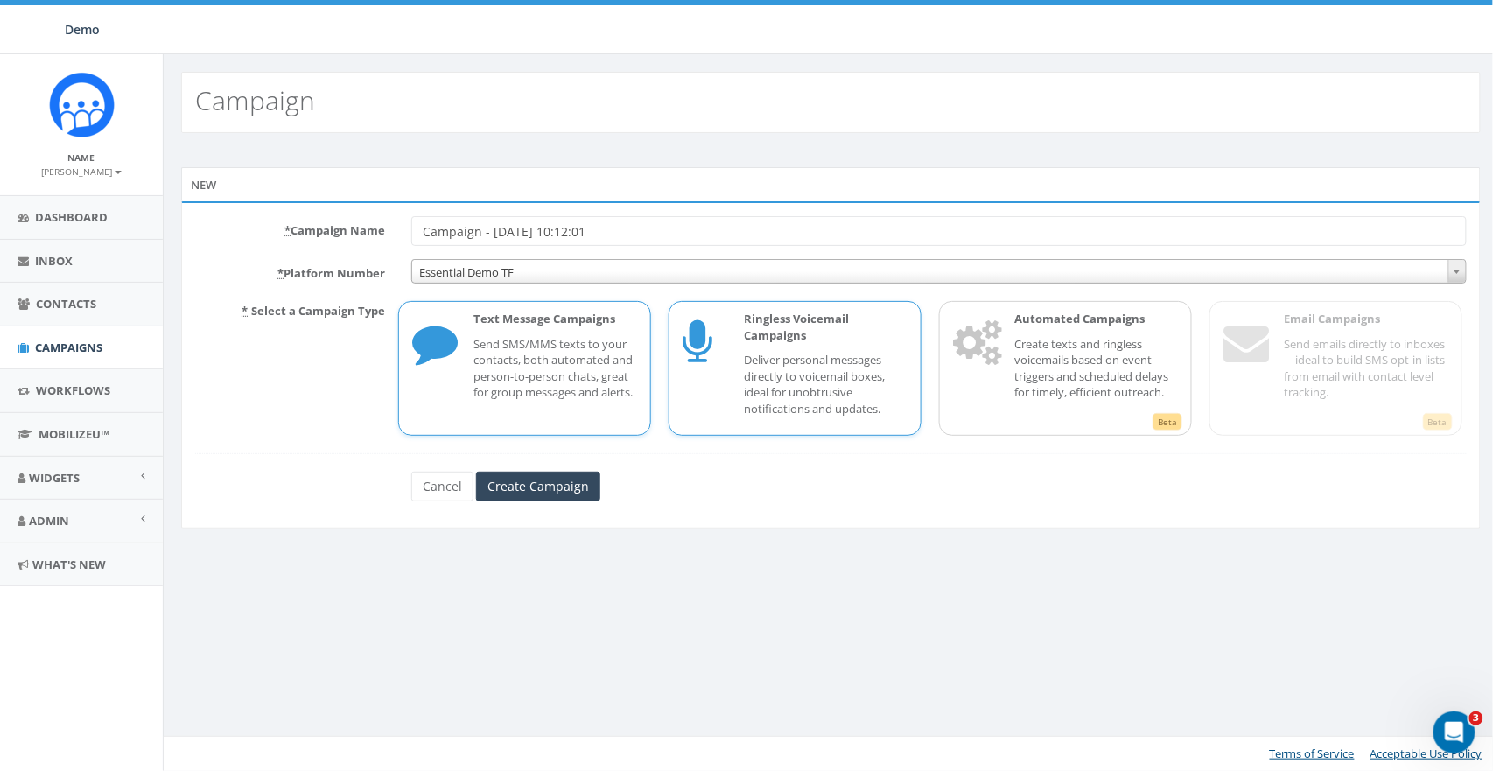
click at [799, 406] on p "Deliver personal messages directly to voicemail boxes, ideal for unobtrusive no…" at bounding box center [826, 384] width 164 height 65
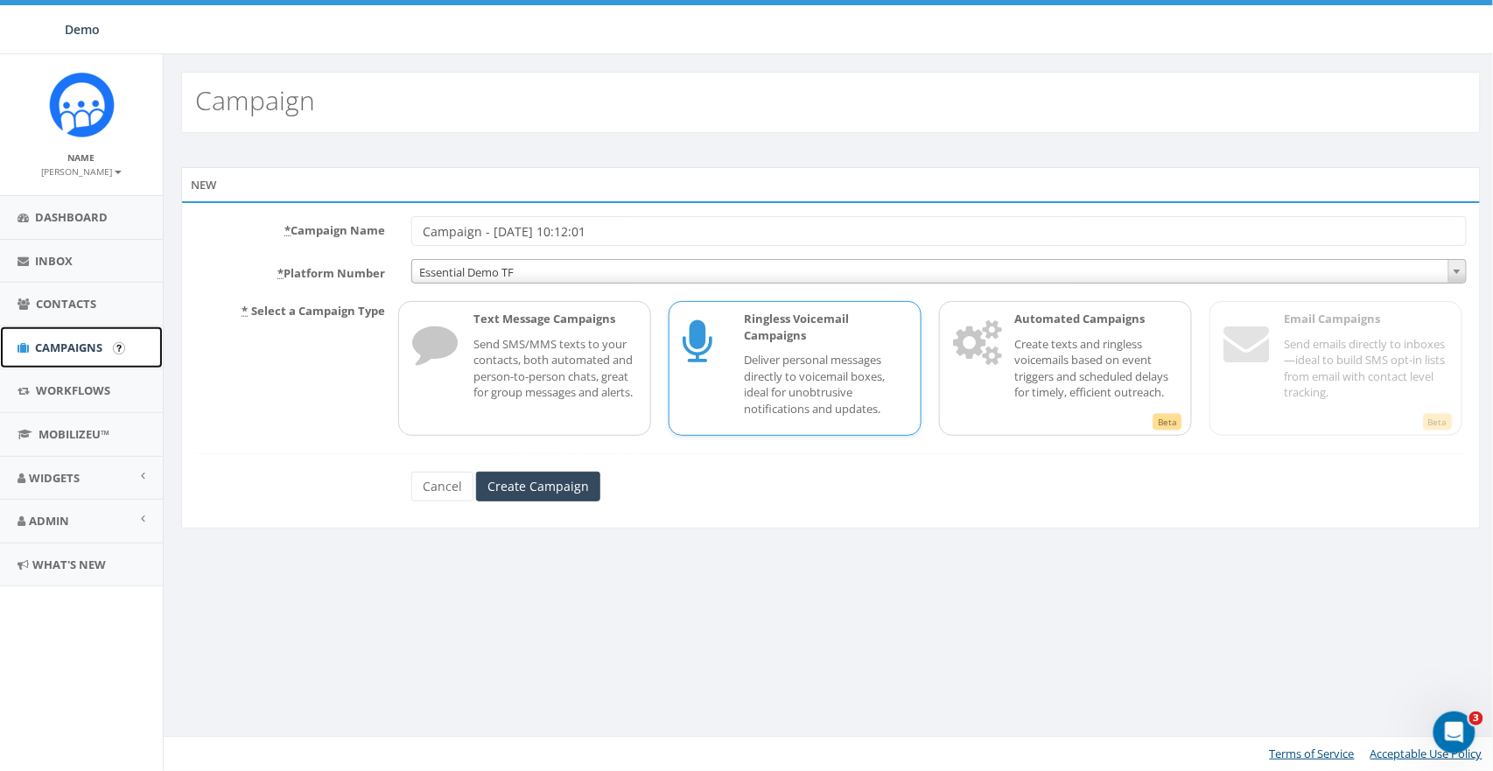
click at [67, 340] on span "Campaigns" at bounding box center [68, 348] width 67 height 16
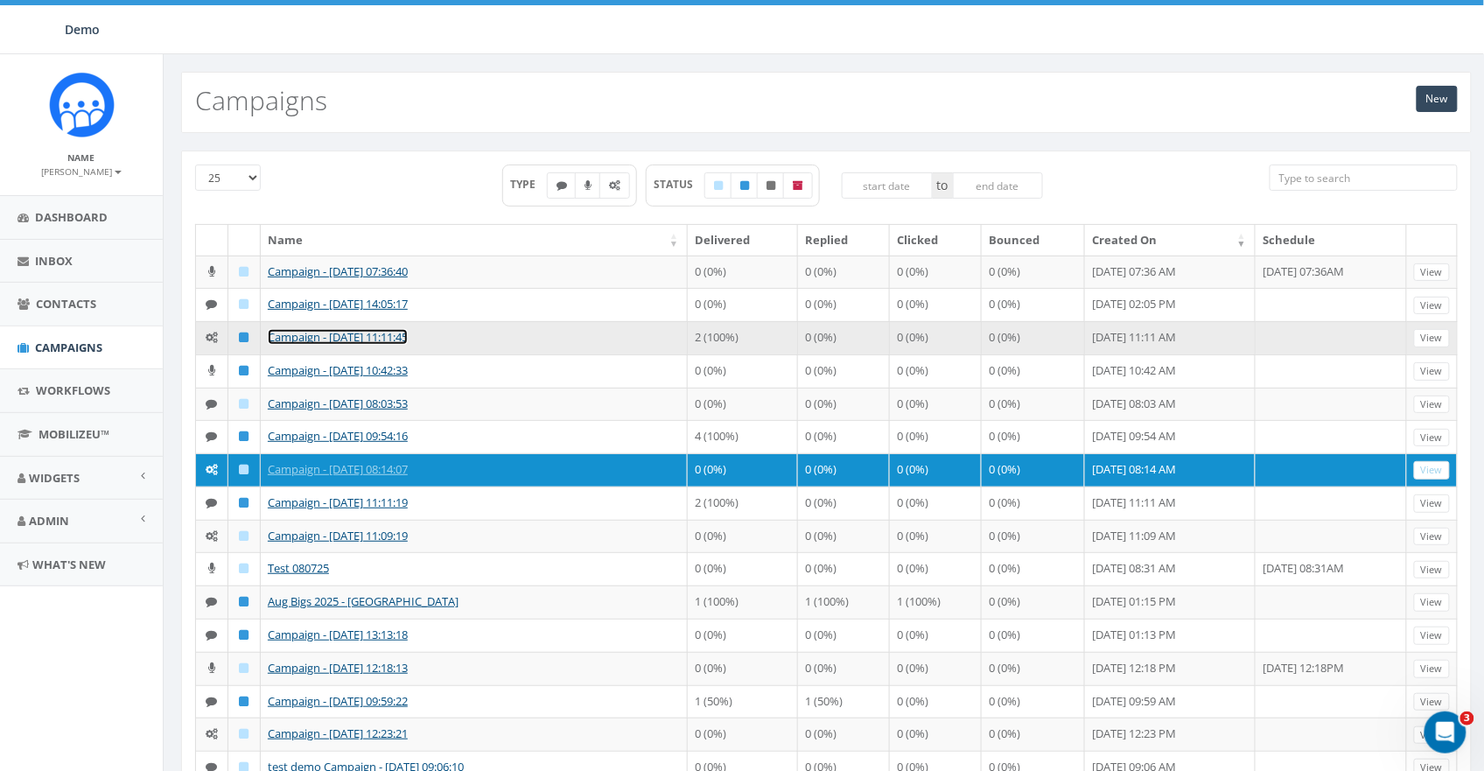
click at [317, 342] on link "Campaign - [DATE] 11:11:45" at bounding box center [338, 337] width 140 height 16
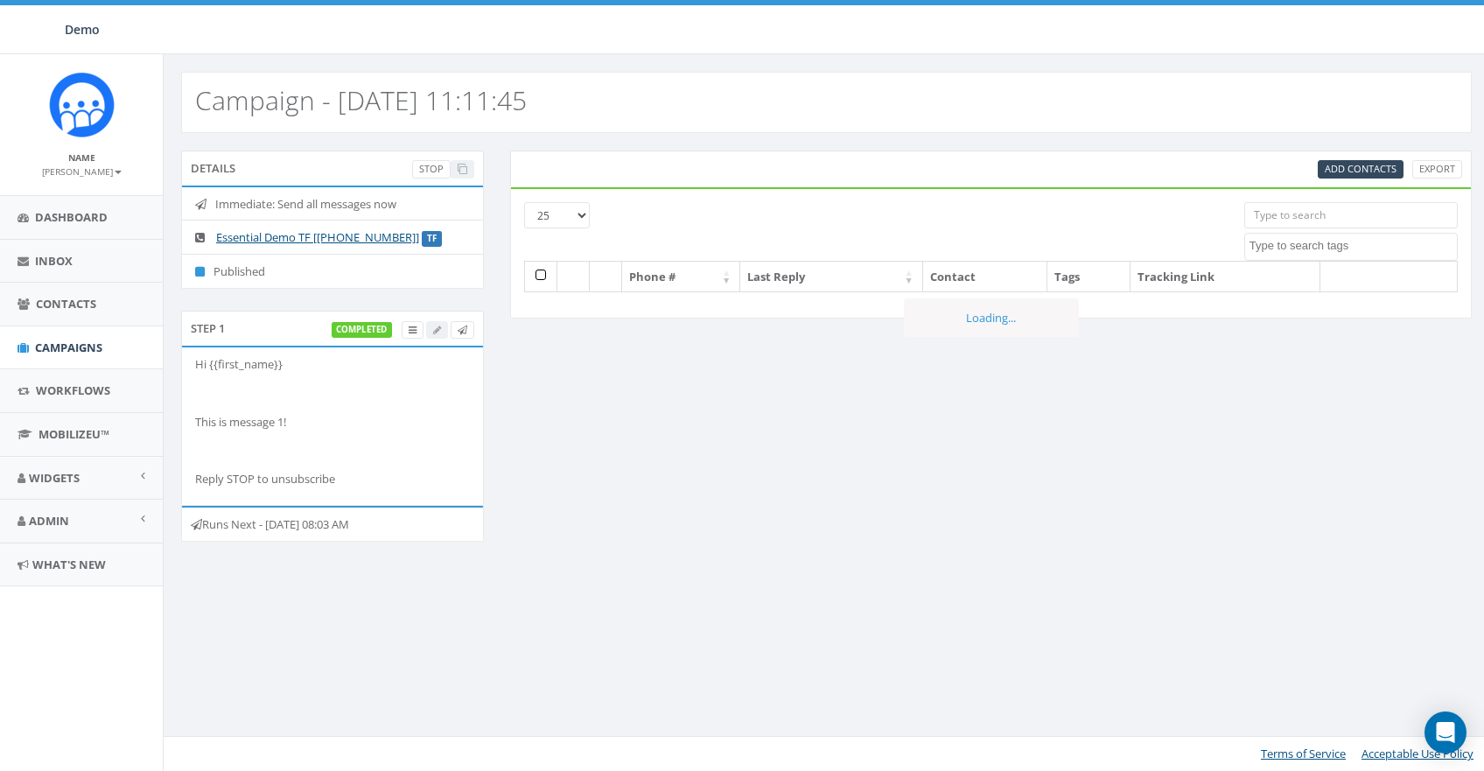
select select
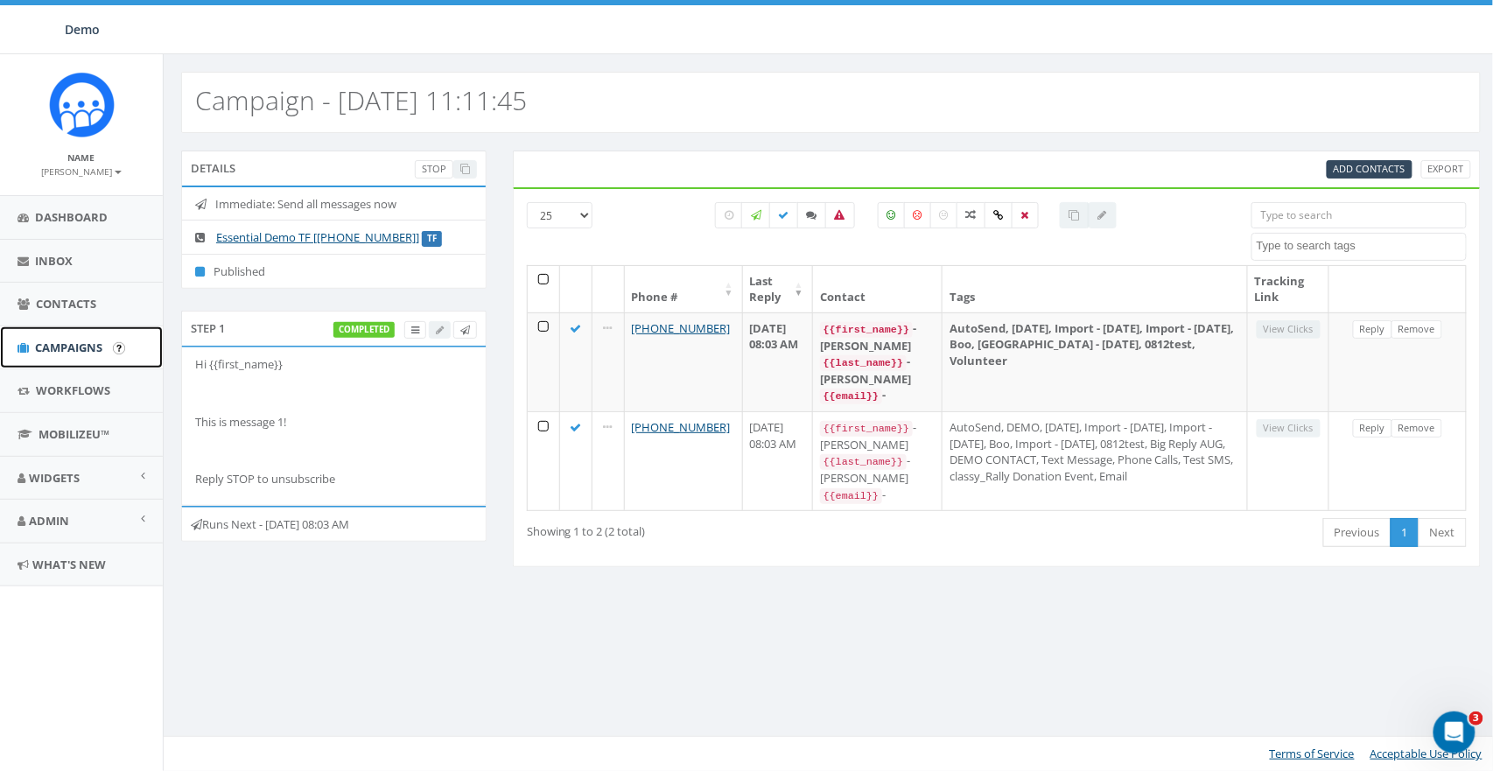
click at [55, 344] on span "Campaigns" at bounding box center [68, 348] width 67 height 16
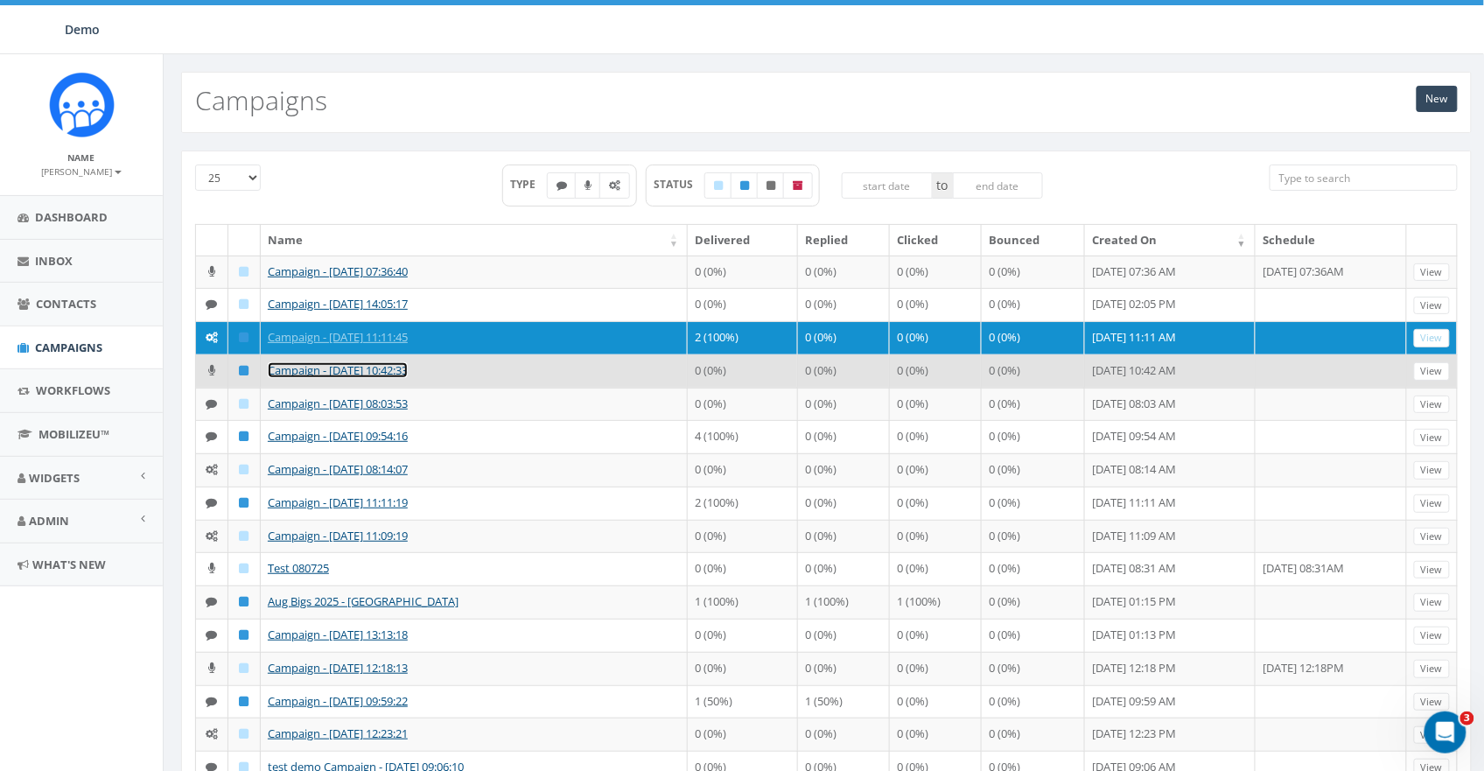
click at [315, 378] on link "Campaign - 09/09/2025, 10:42:33" at bounding box center [338, 370] width 140 height 16
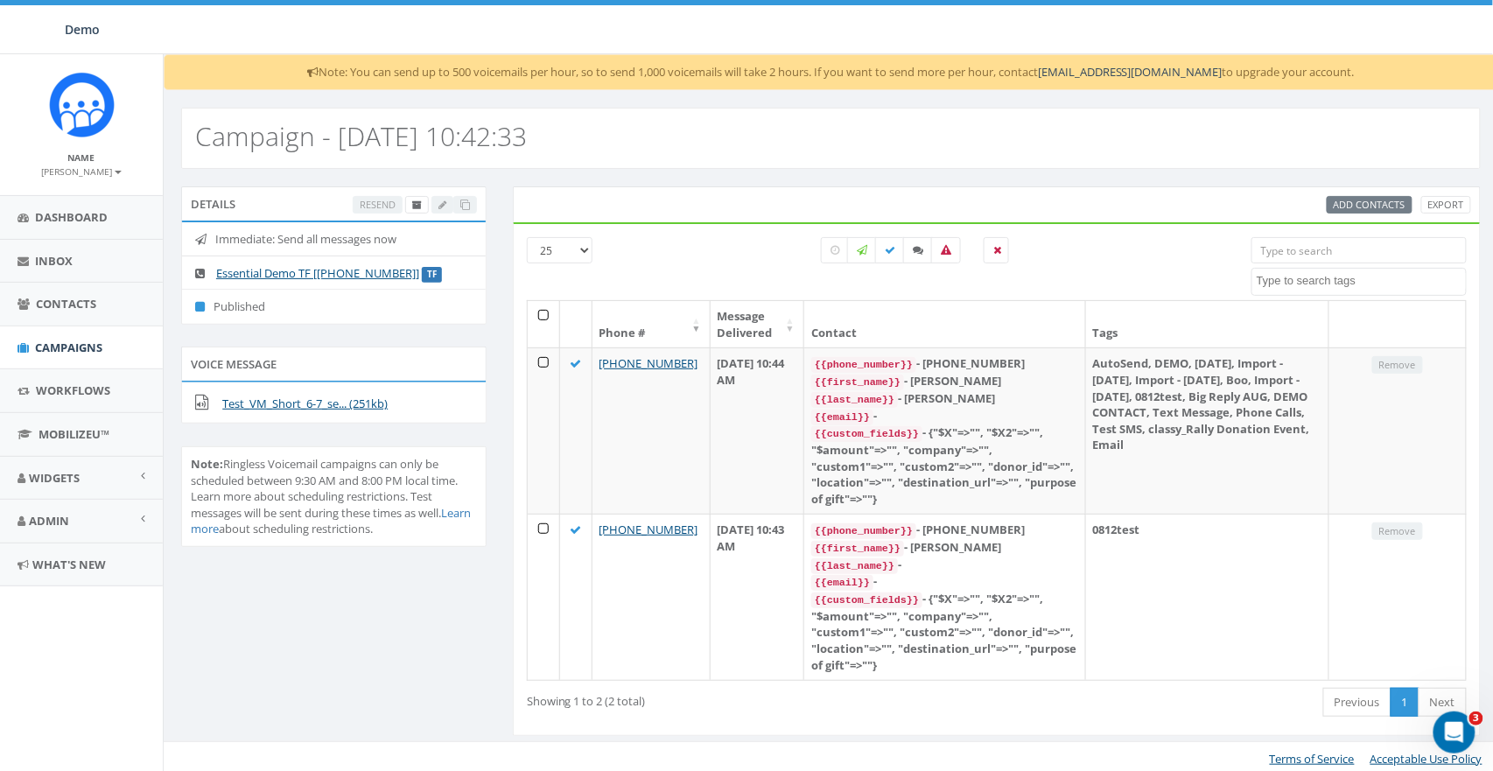
drag, startPoint x: 314, startPoint y: 69, endPoint x: 840, endPoint y: 83, distance: 526.2
click at [840, 83] on div "Note: You can send up to 500 voicemails per hour, so to send 1,000 voicemails w…" at bounding box center [831, 72] width 1335 height 36
click at [842, 79] on div "Note: You can send up to 500 voicemails per hour, so to send 1,000 voicemails w…" at bounding box center [831, 72] width 1335 height 36
click at [48, 463] on link "Widgets" at bounding box center [81, 478] width 163 height 43
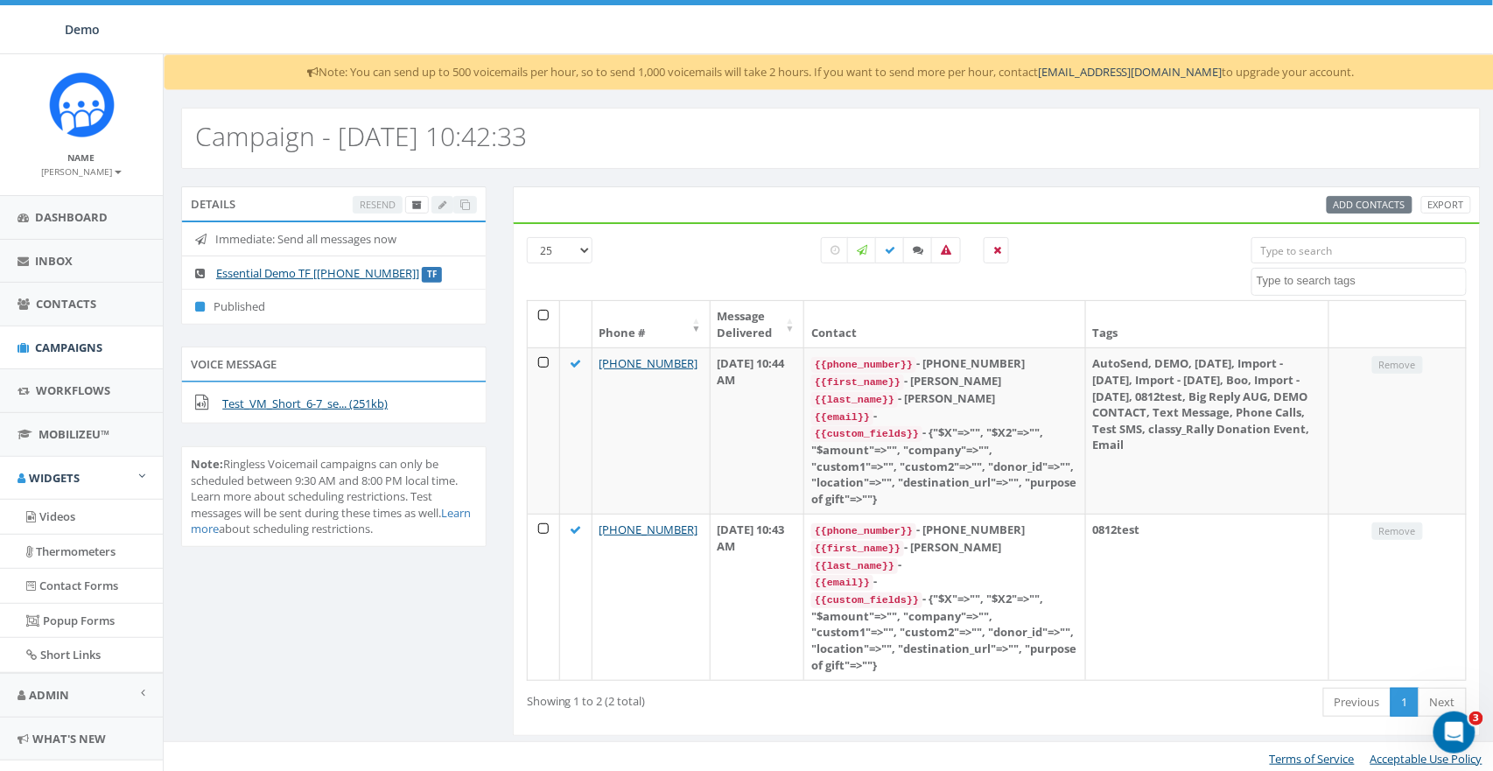
click at [340, 642] on div "Details Resend Immediate: Send all messages now Essential Demo TF [+1 833-734-0…" at bounding box center [831, 472] width 1326 height 572
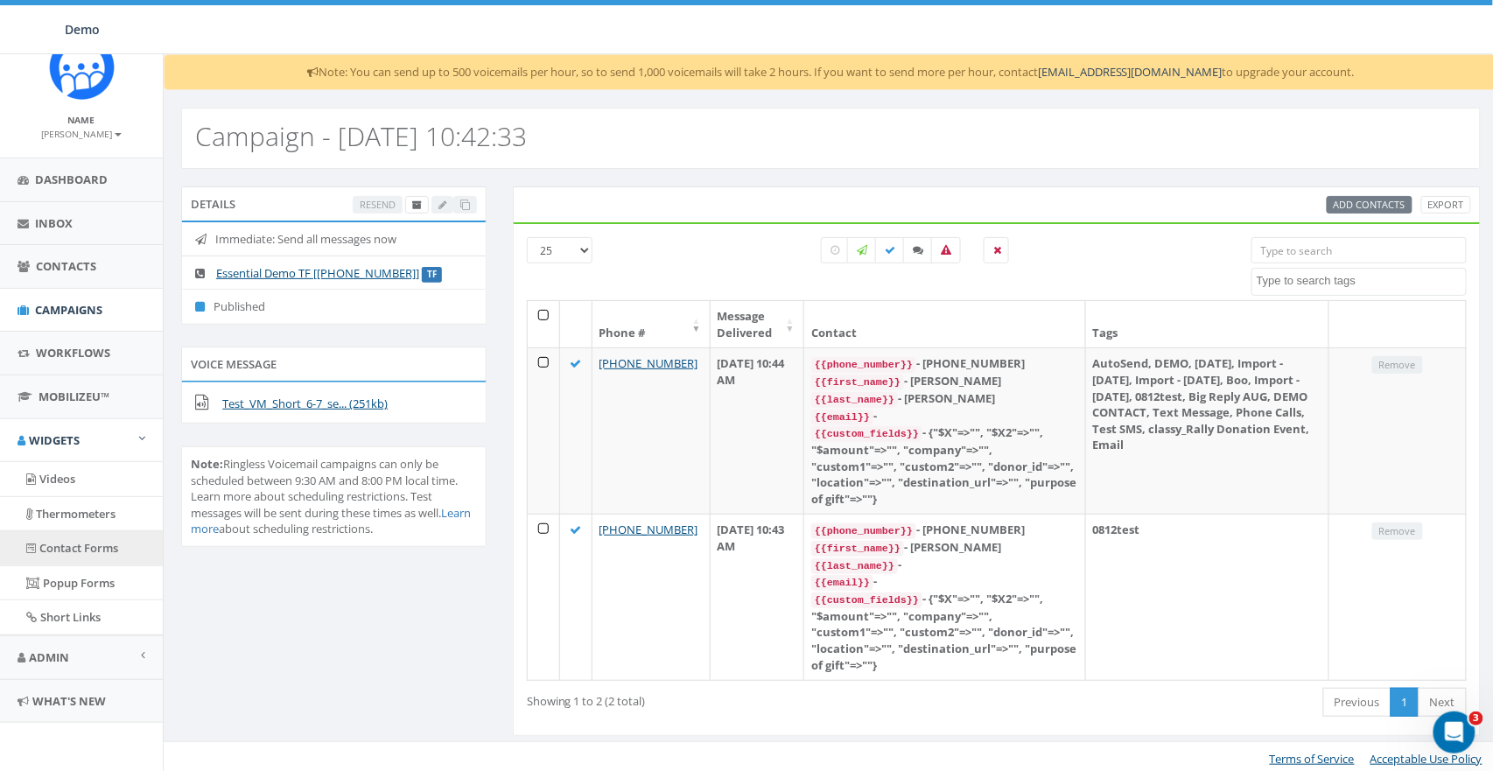
scroll to position [38, 0]
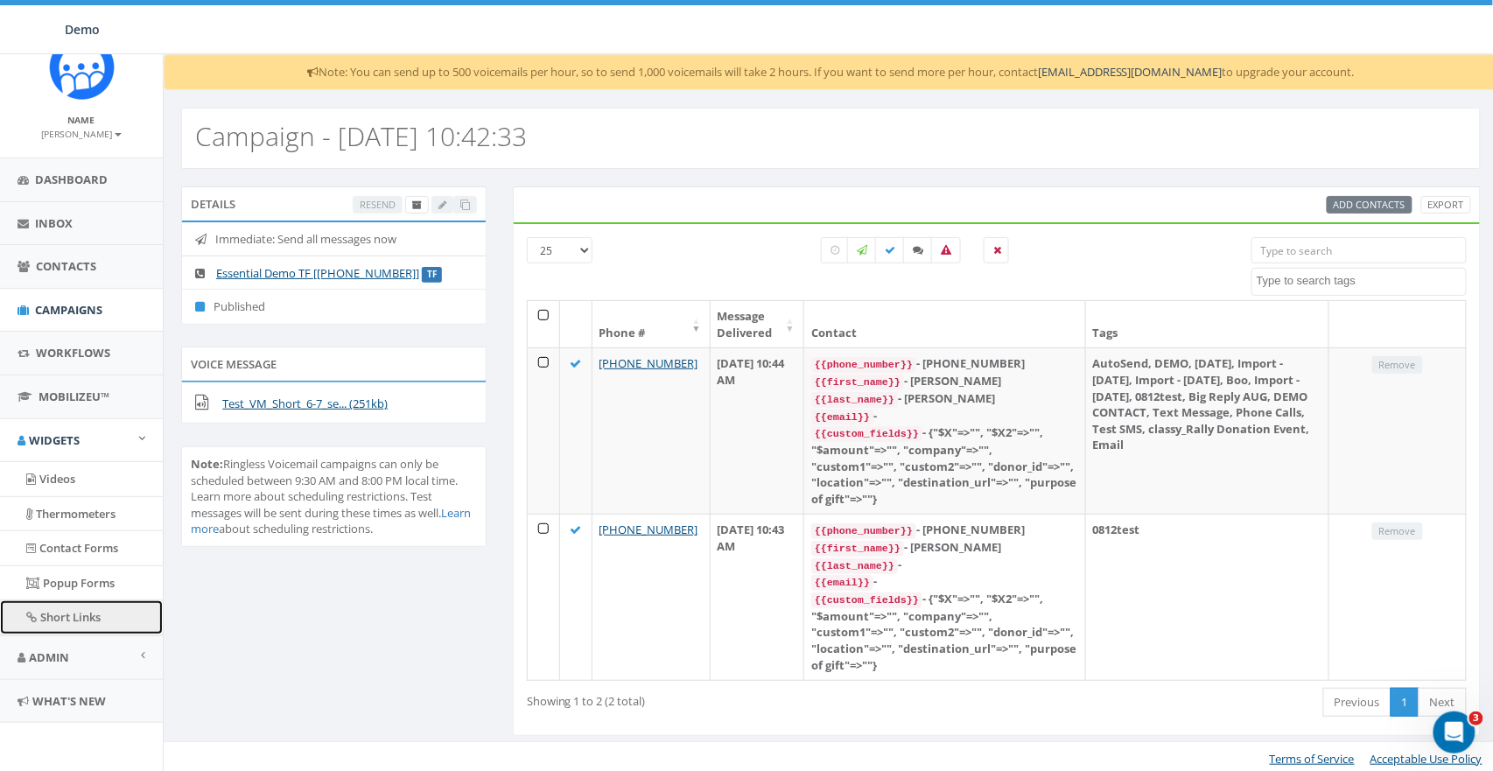
click at [74, 616] on link "Short Links" at bounding box center [81, 617] width 163 height 34
click at [824, 101] on div "Campaign - 09/09/2025, 10:42:33" at bounding box center [831, 129] width 1335 height 79
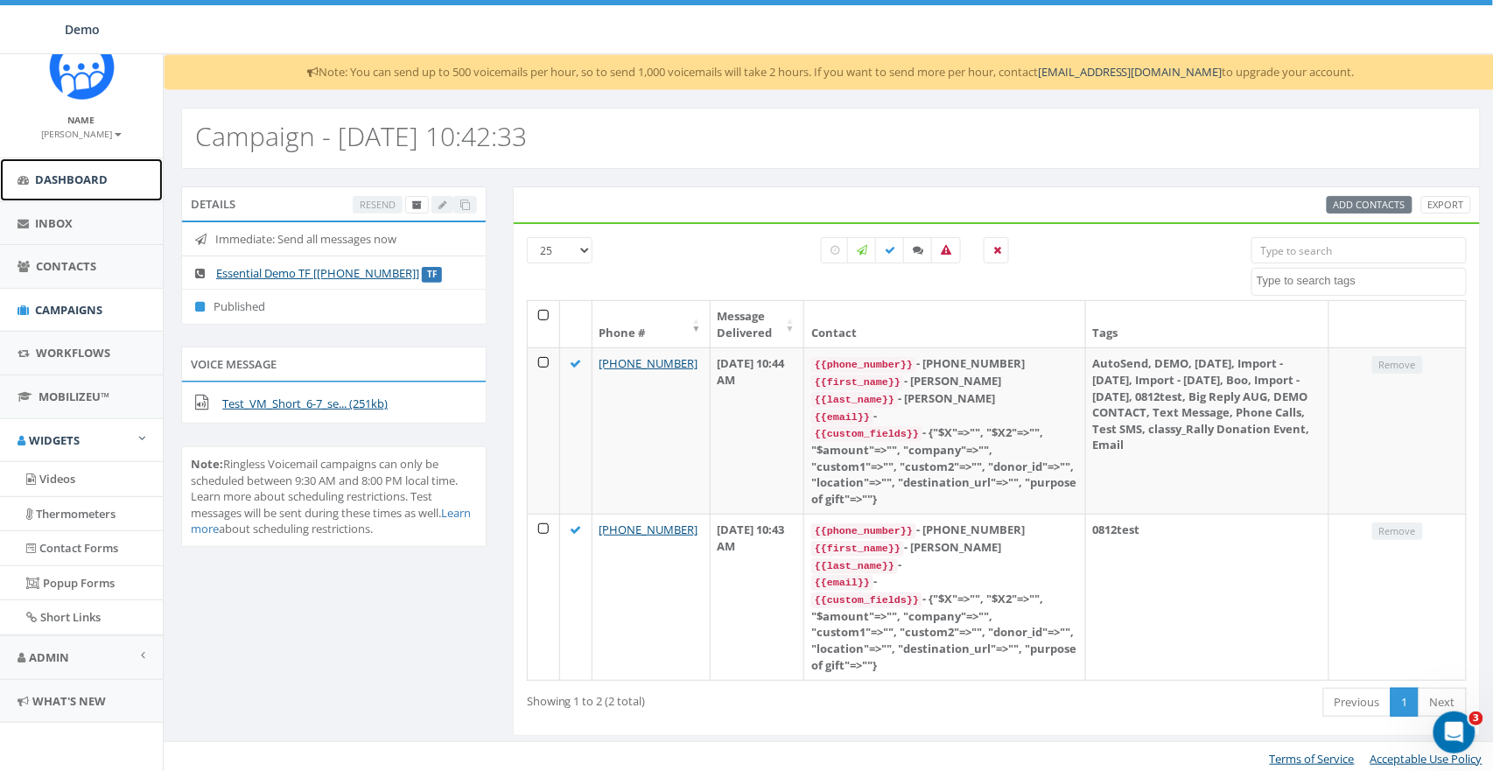
click at [83, 183] on span "Dashboard" at bounding box center [71, 180] width 73 height 16
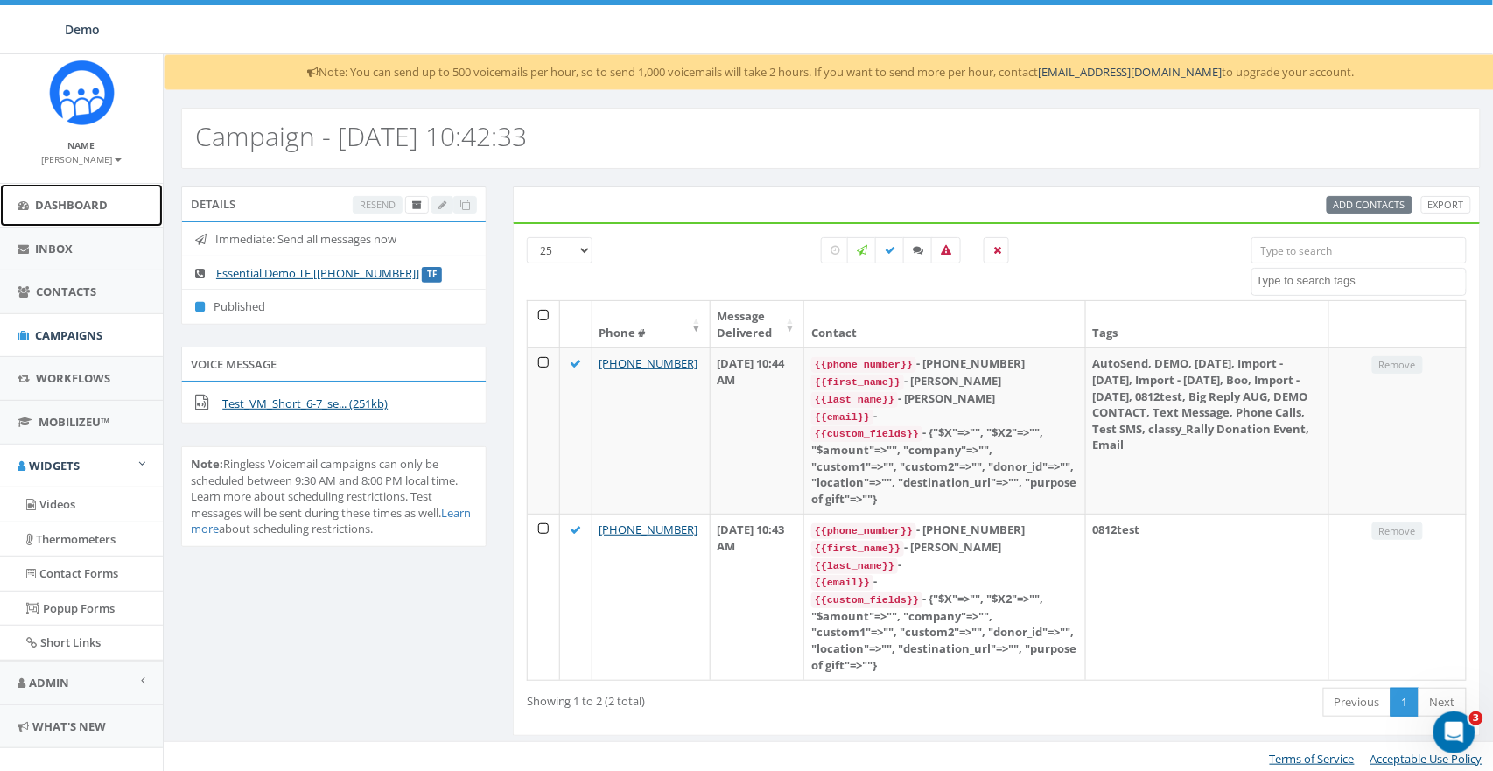
scroll to position [0, 0]
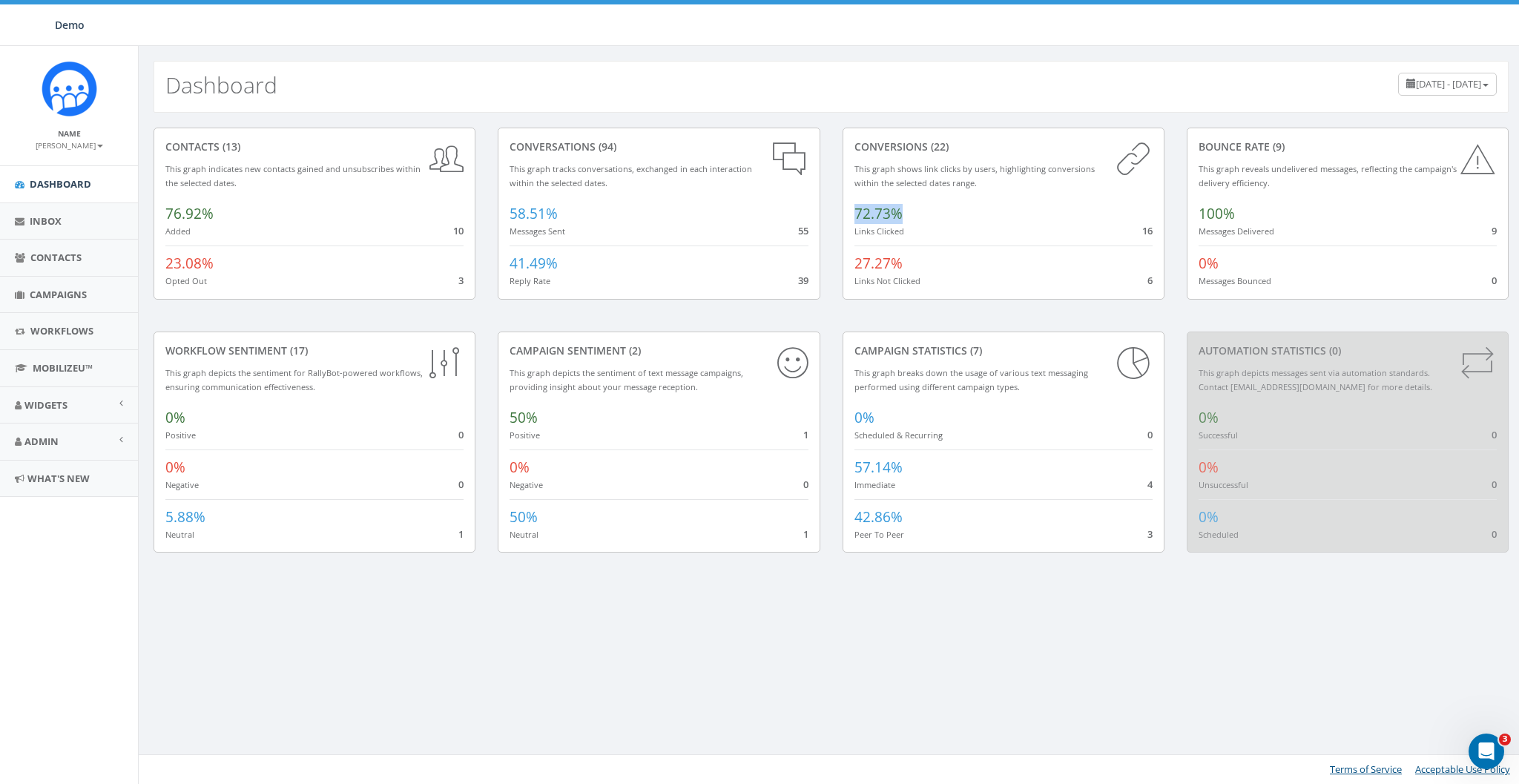
drag, startPoint x: 854, startPoint y: 215, endPoint x: 956, endPoint y: 223, distance: 102.3
click at [956, 223] on div "72.73% Links Clicked 16" at bounding box center [1004, 217] width 298 height 42
click at [42, 400] on span "Widgets" at bounding box center [46, 405] width 43 height 14
click at [537, 145] on div "conversations (94)" at bounding box center [659, 147] width 298 height 15
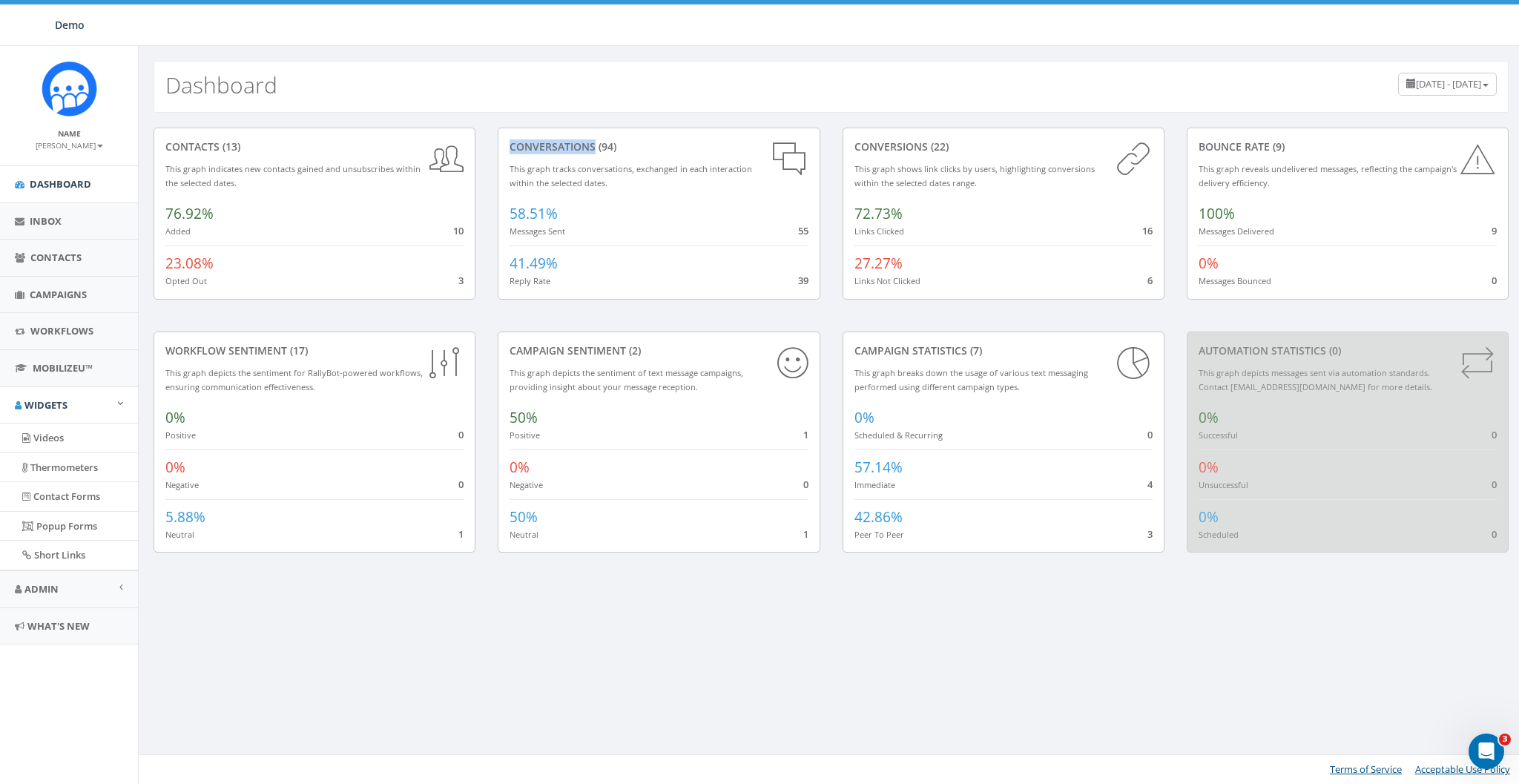
click at [537, 145] on div "conversations (94)" at bounding box center [659, 147] width 298 height 15
drag, startPoint x: 509, startPoint y: 201, endPoint x: 494, endPoint y: 197, distance: 15.5
click at [494, 197] on div "conversations (94) This graph tracks conversations, exchanged in each interacti…" at bounding box center [659, 230] width 344 height 204
click at [666, 211] on div "58.51% Messages Sent 55" at bounding box center [659, 217] width 298 height 42
click at [515, 282] on small "Reply Rate" at bounding box center [530, 281] width 41 height 11
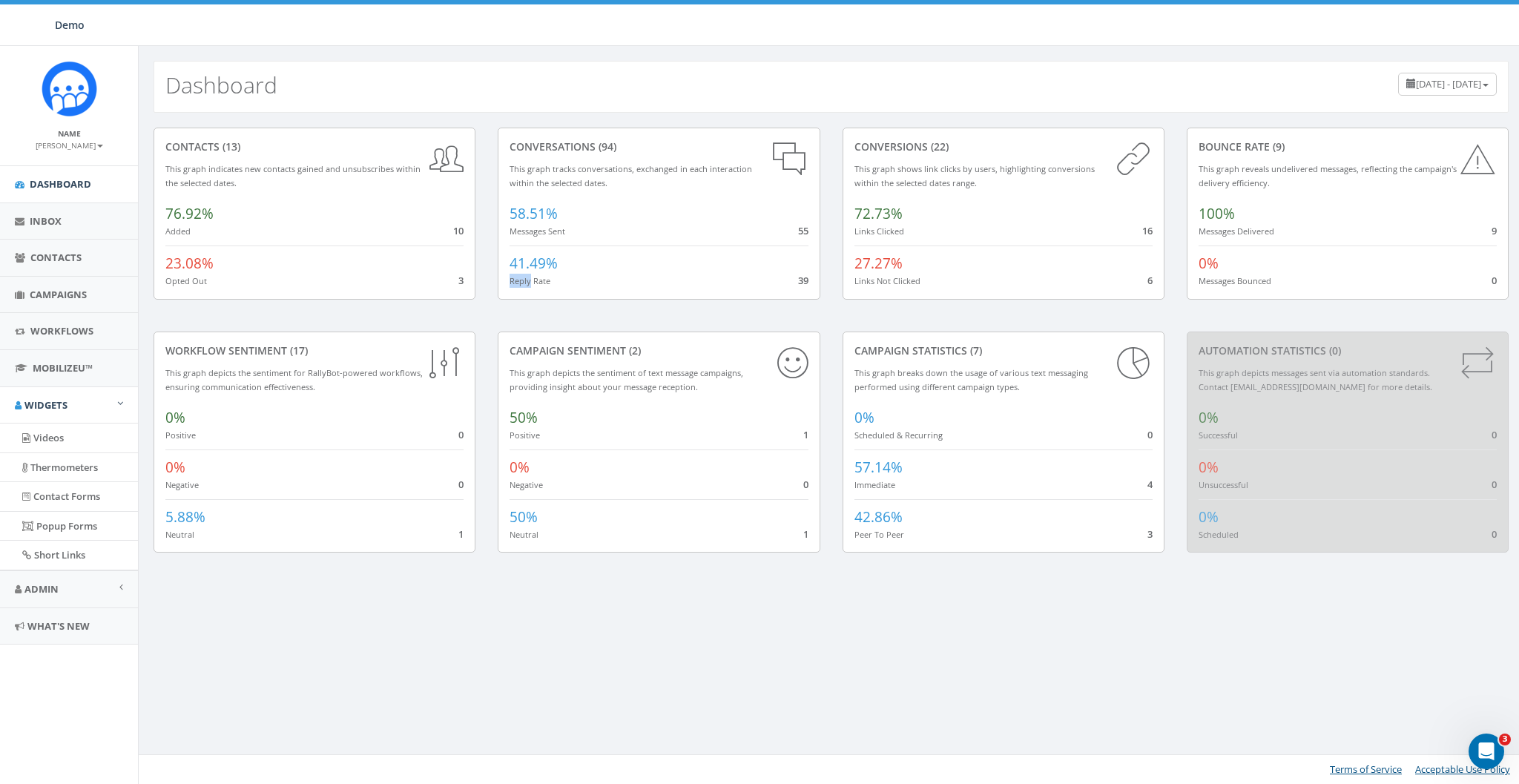
click at [515, 282] on small "Reply Rate" at bounding box center [530, 281] width 41 height 11
click at [571, 349] on div "Campaign Sentiment (2)" at bounding box center [659, 351] width 298 height 15
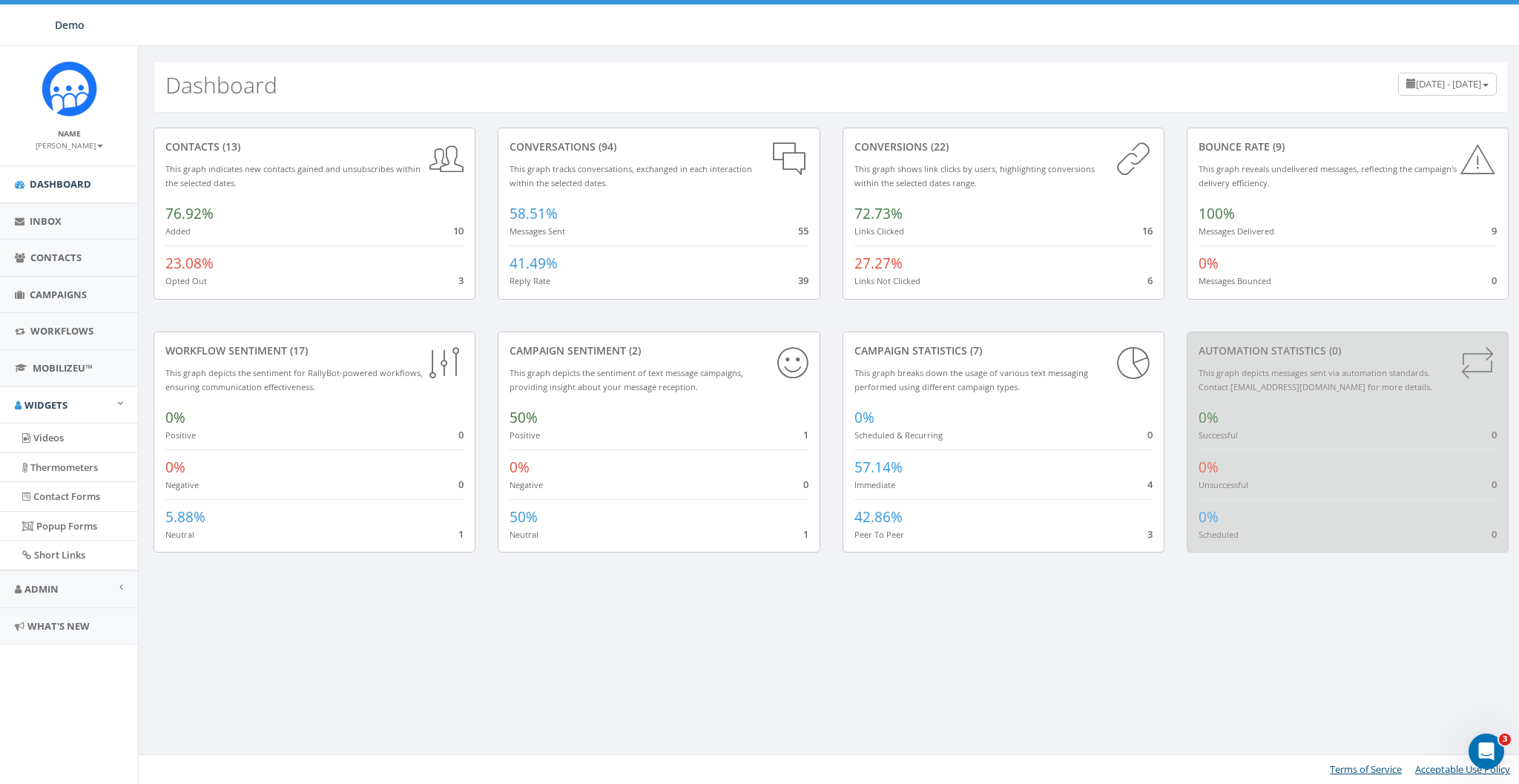
click at [802, 436] on div "50% Positive 1" at bounding box center [659, 421] width 298 height 42
click at [524, 419] on span "50%" at bounding box center [523, 417] width 28 height 19
click at [48, 289] on span "Campaigns" at bounding box center [58, 295] width 57 height 14
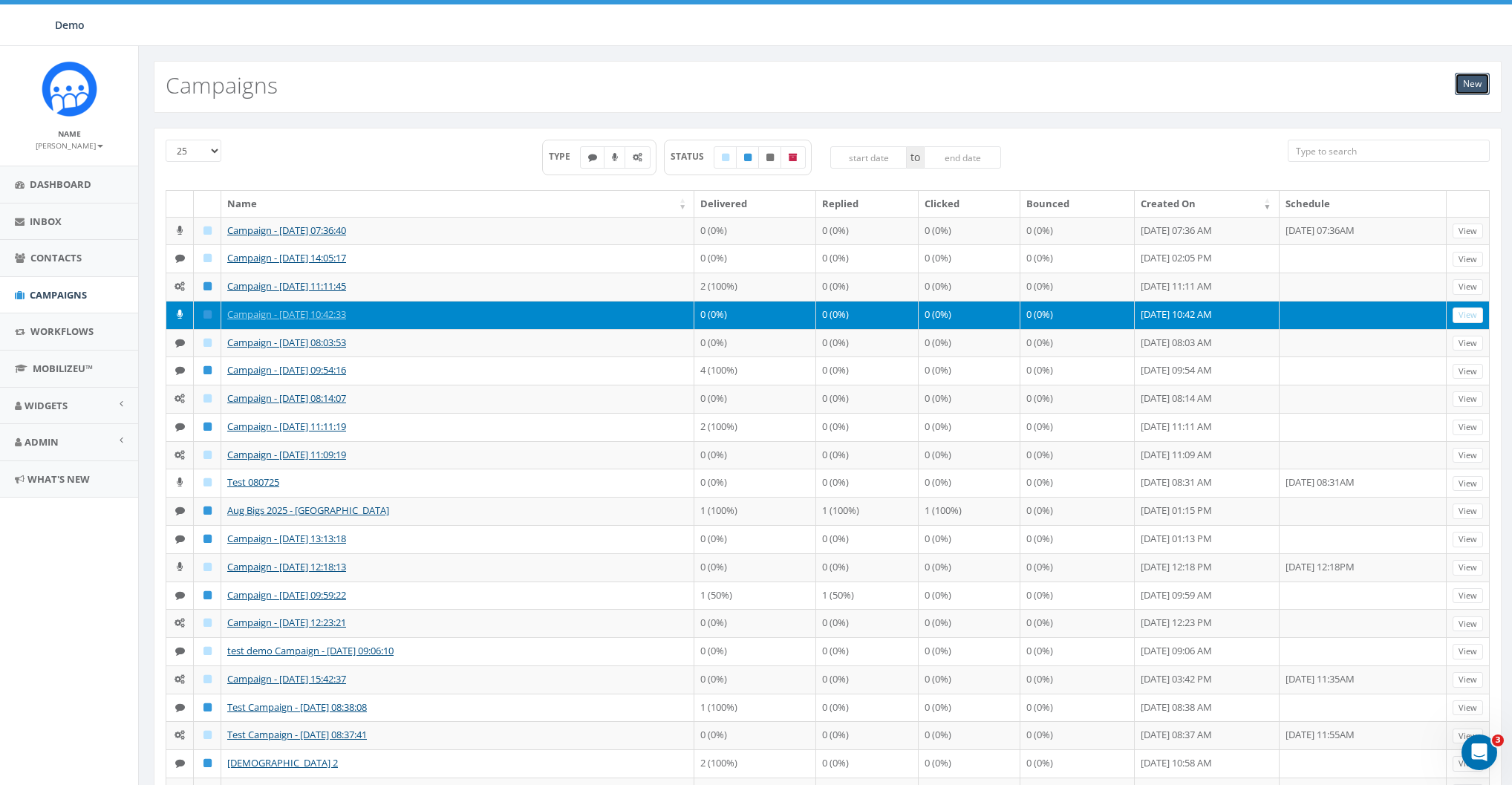
click at [1460, 76] on link "New" at bounding box center [1472, 84] width 35 height 22
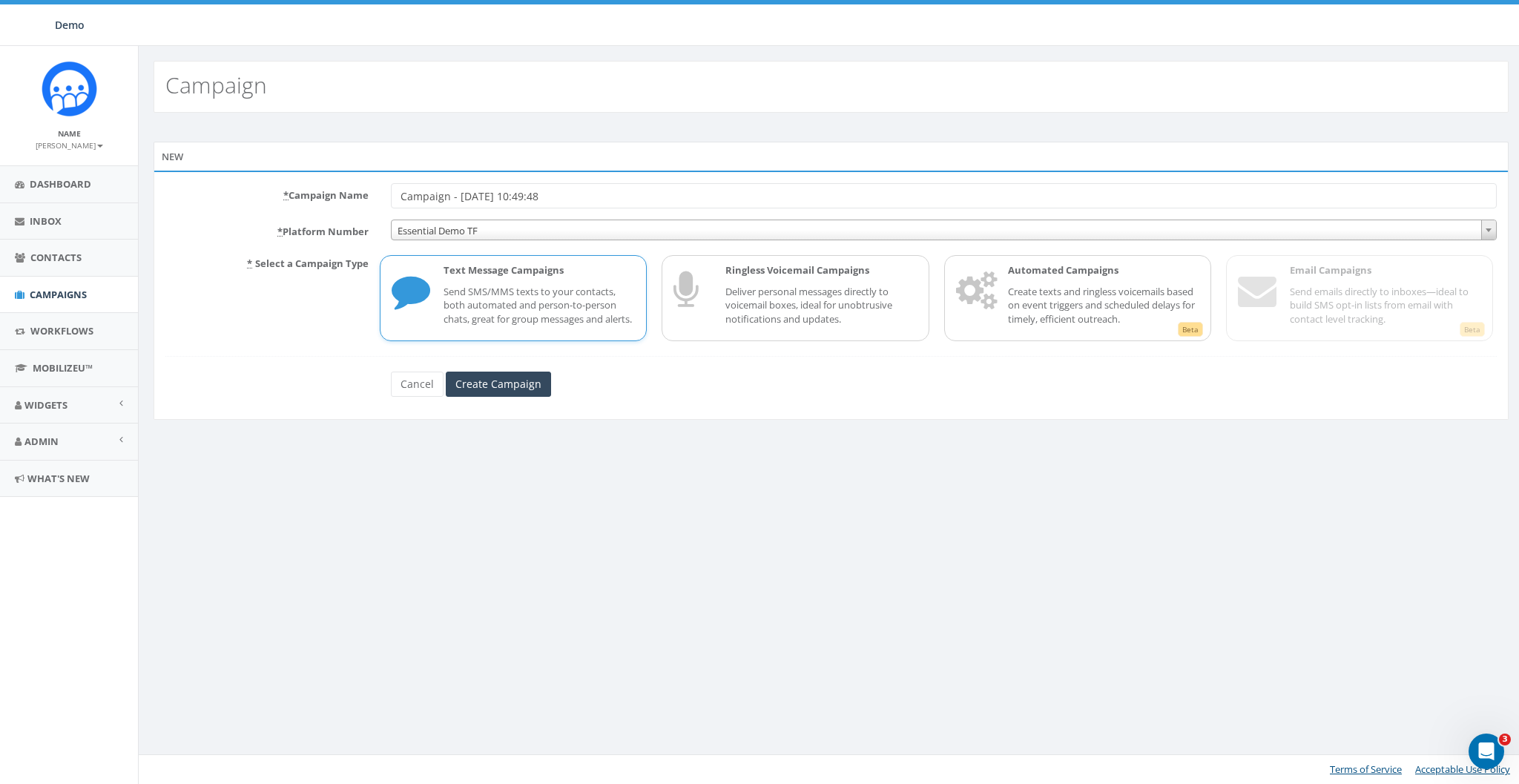
click at [483, 305] on p "Send SMS/MMS texts to your contacts, both automated and person-to-person chats,…" at bounding box center [539, 305] width 192 height 42
click at [526, 397] on input "Create Campaign" at bounding box center [498, 384] width 105 height 25
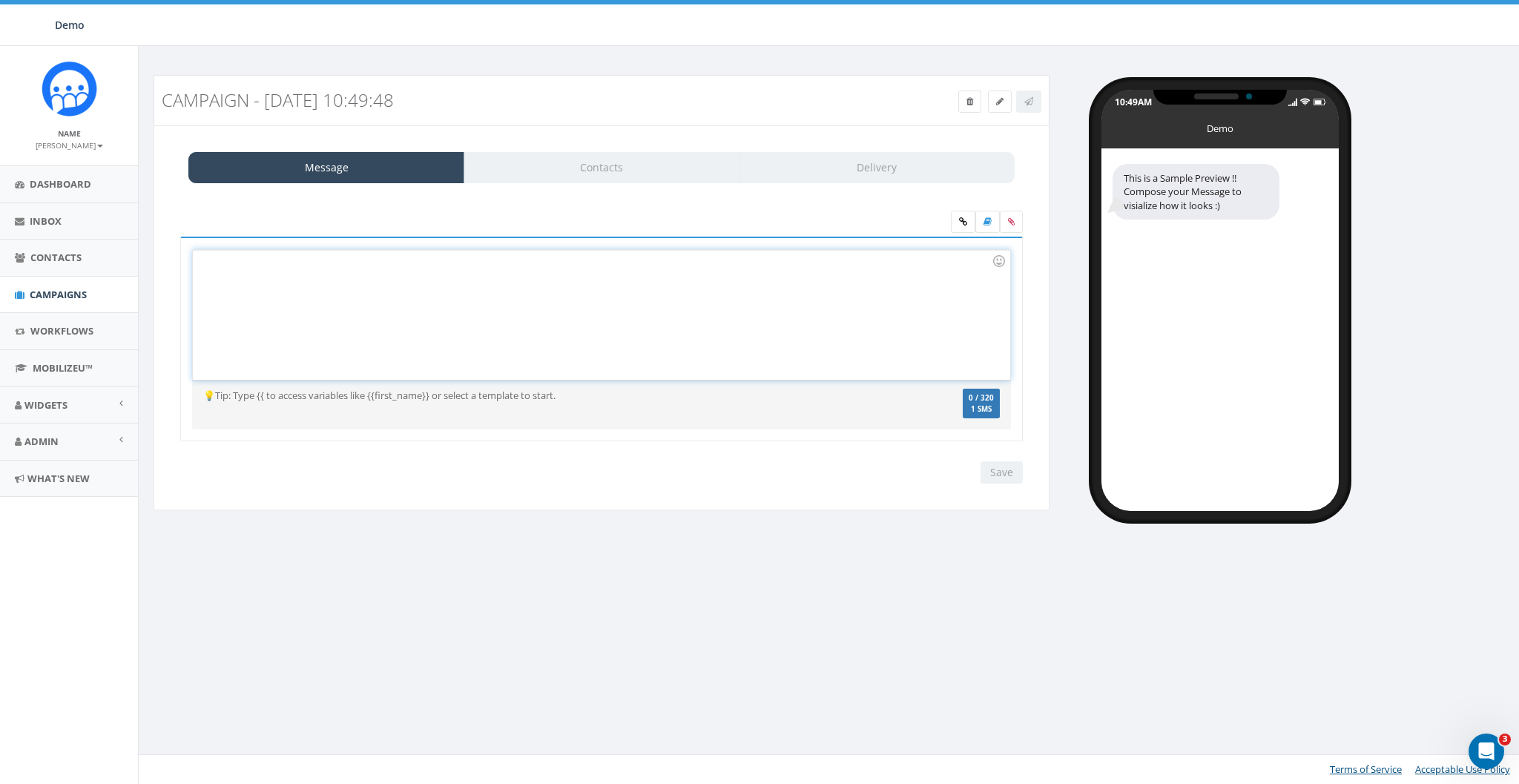
click at [520, 303] on div at bounding box center [602, 314] width 817 height 130
click at [335, 292] on div "Hi {{first_name}}" at bounding box center [602, 314] width 817 height 130
drag, startPoint x: 968, startPoint y: 408, endPoint x: 994, endPoint y: 407, distance: 26.0
click at [994, 407] on span "1 SMS" at bounding box center [979, 409] width 30 height 8
click at [992, 418] on div "69 / 320 1 SMS" at bounding box center [979, 406] width 42 height 34
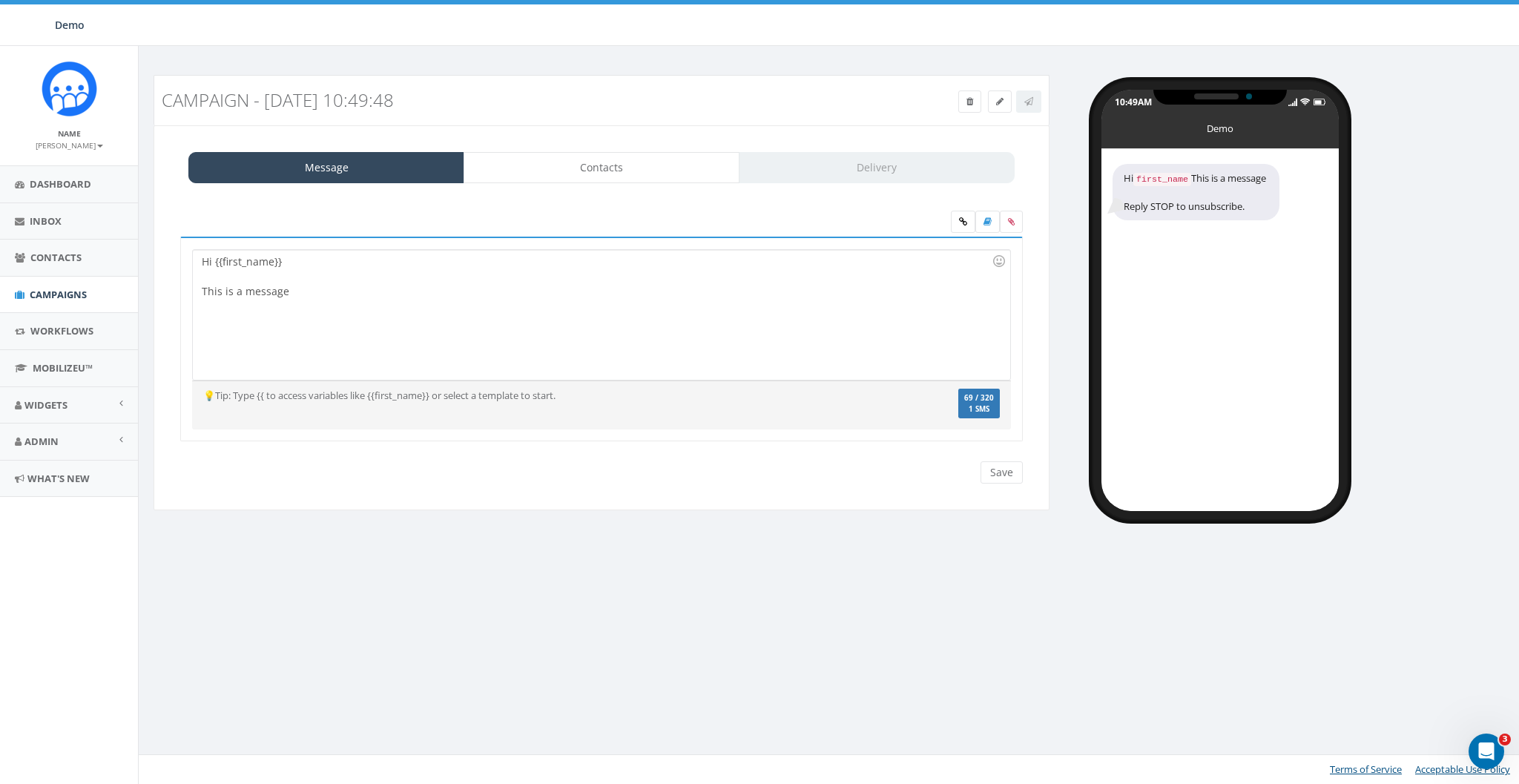
click at [988, 406] on span "1 SMS" at bounding box center [979, 409] width 30 height 8
click at [56, 289] on span "Campaigns" at bounding box center [58, 295] width 57 height 14
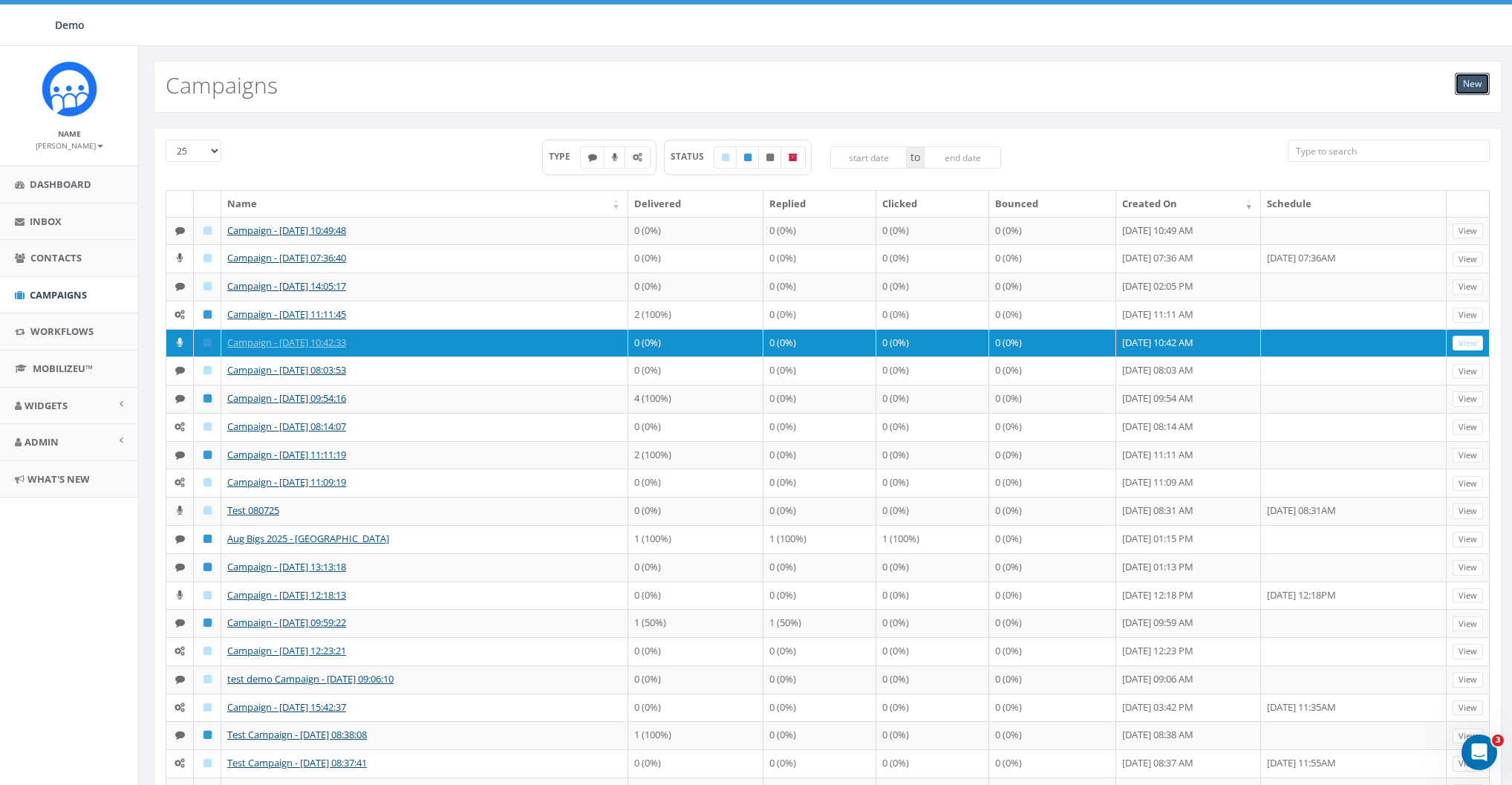
click at [1472, 85] on link "New" at bounding box center [1472, 84] width 35 height 22
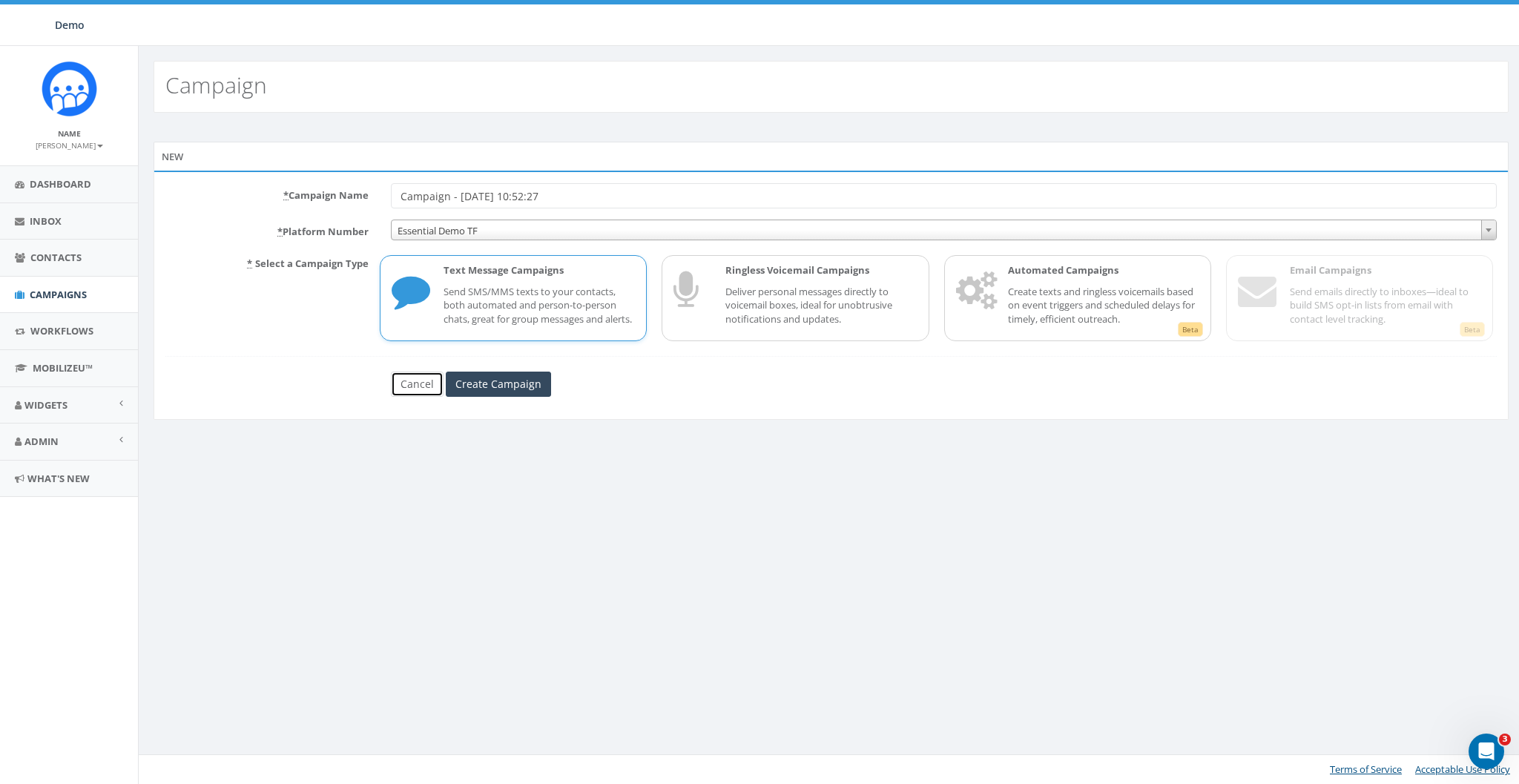
click at [405, 392] on link "Cancel" at bounding box center [417, 384] width 53 height 25
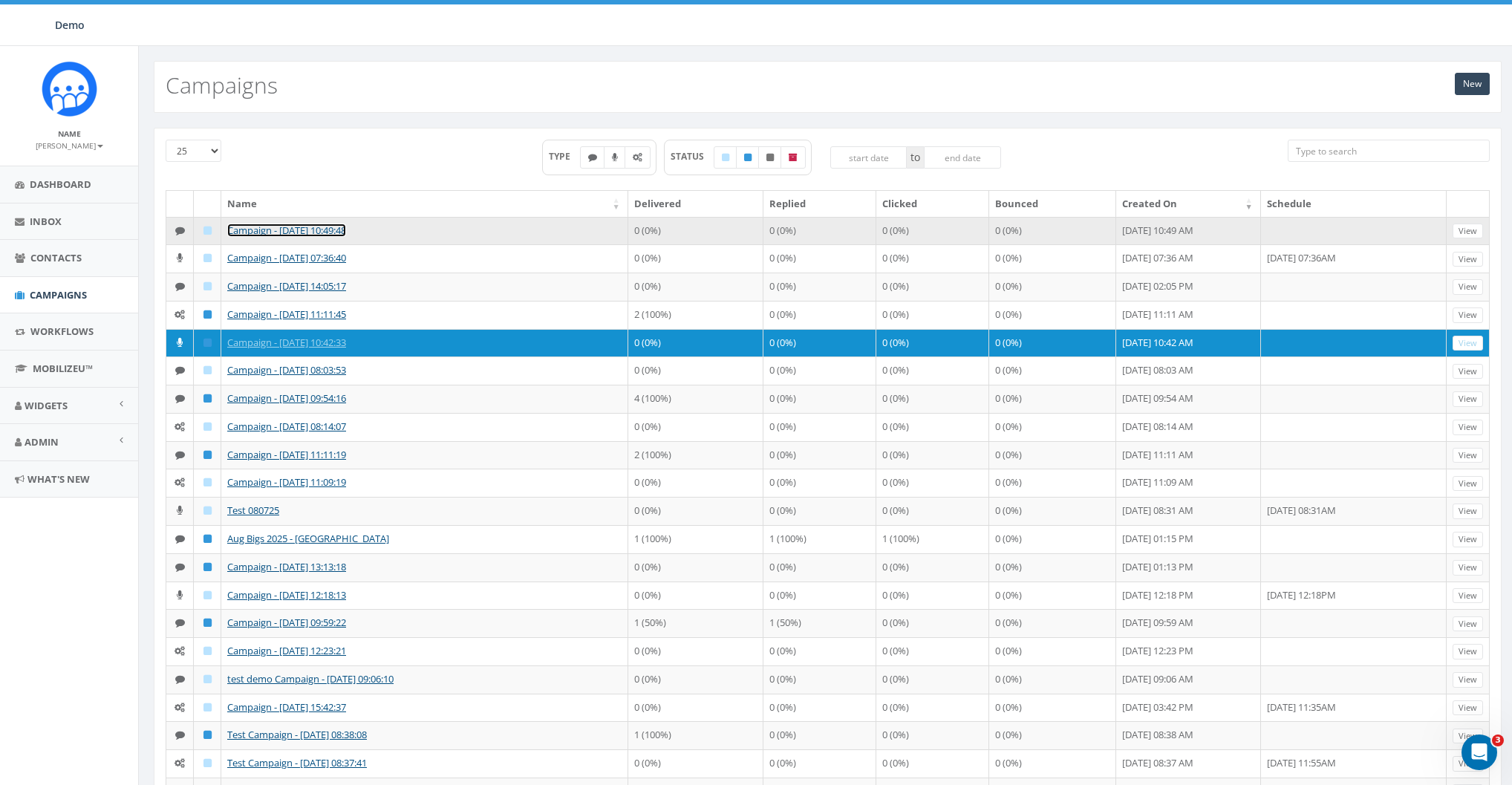
click at [264, 232] on link "Campaign - [DATE] 10:49:48" at bounding box center [287, 230] width 119 height 14
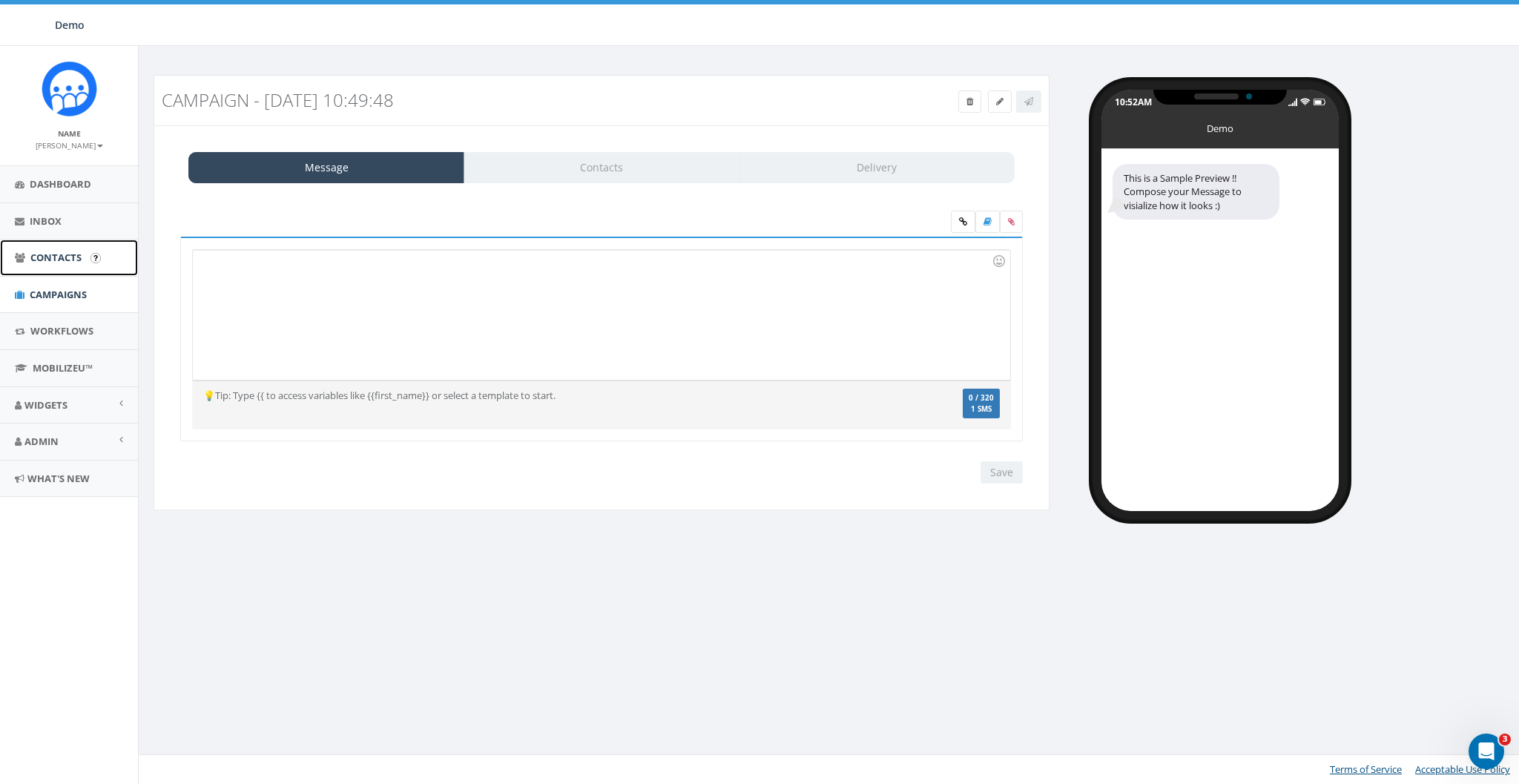
click at [48, 252] on span "Contacts" at bounding box center [56, 258] width 51 height 14
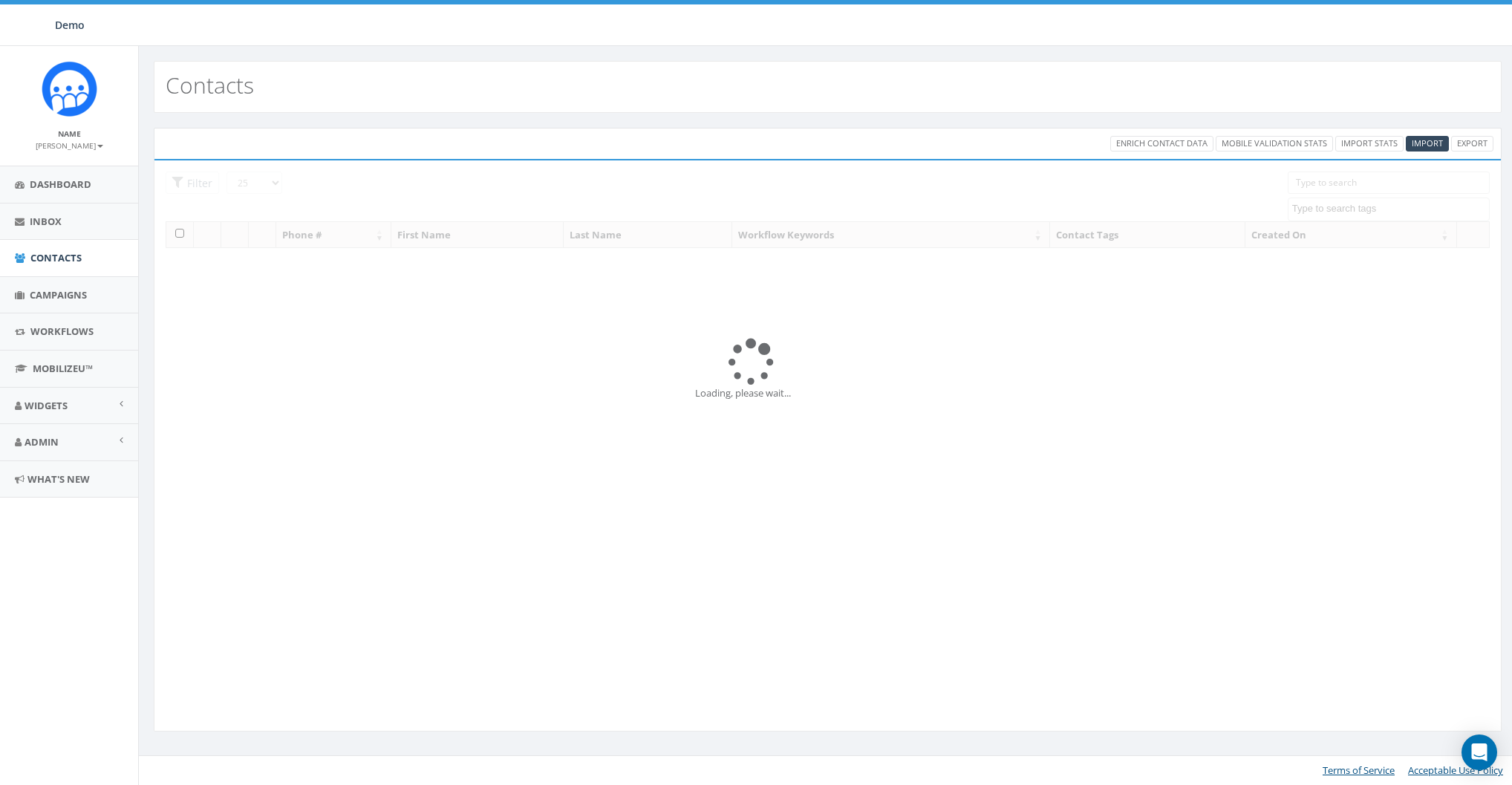
select select
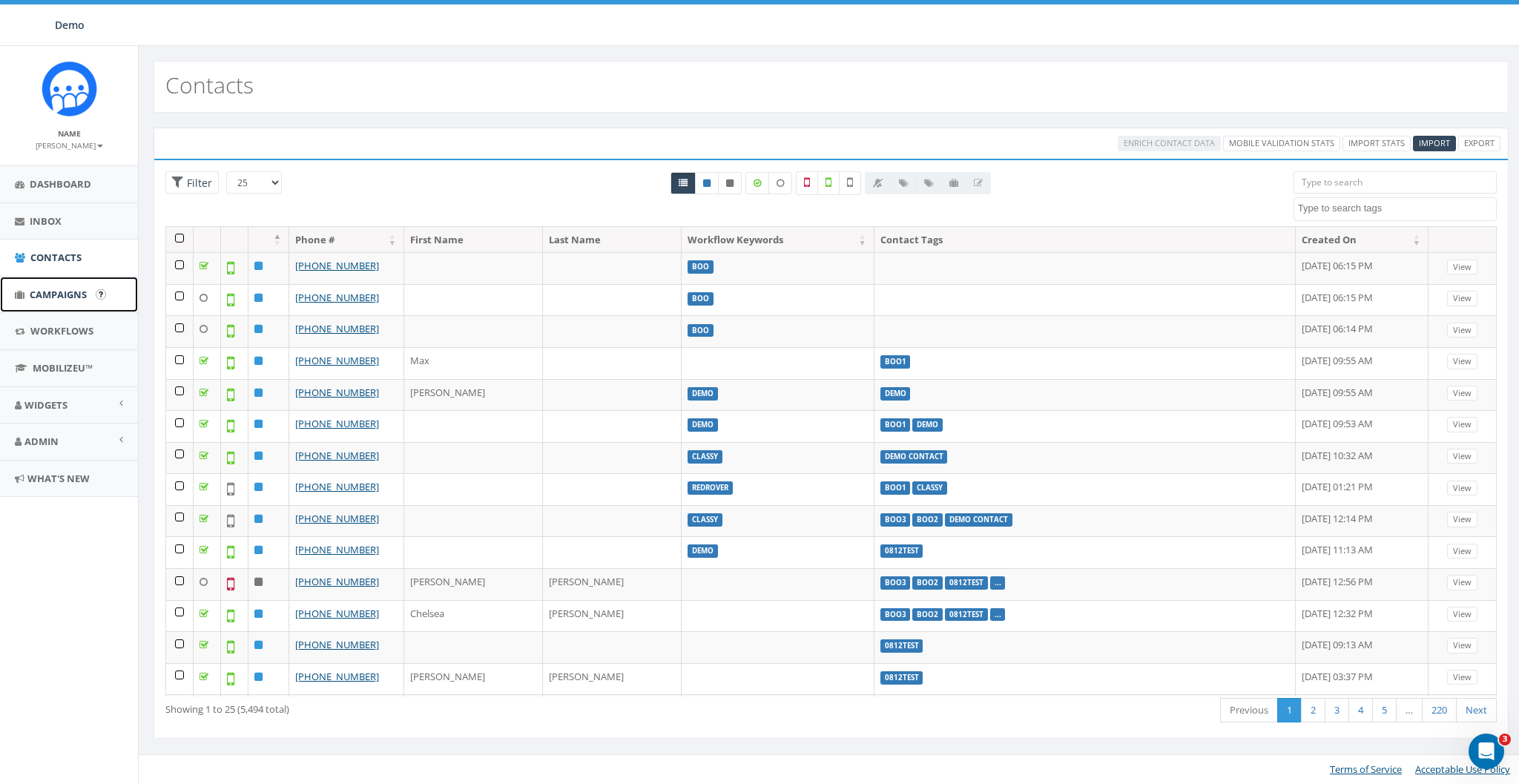
click at [62, 298] on span "Campaigns" at bounding box center [58, 295] width 57 height 14
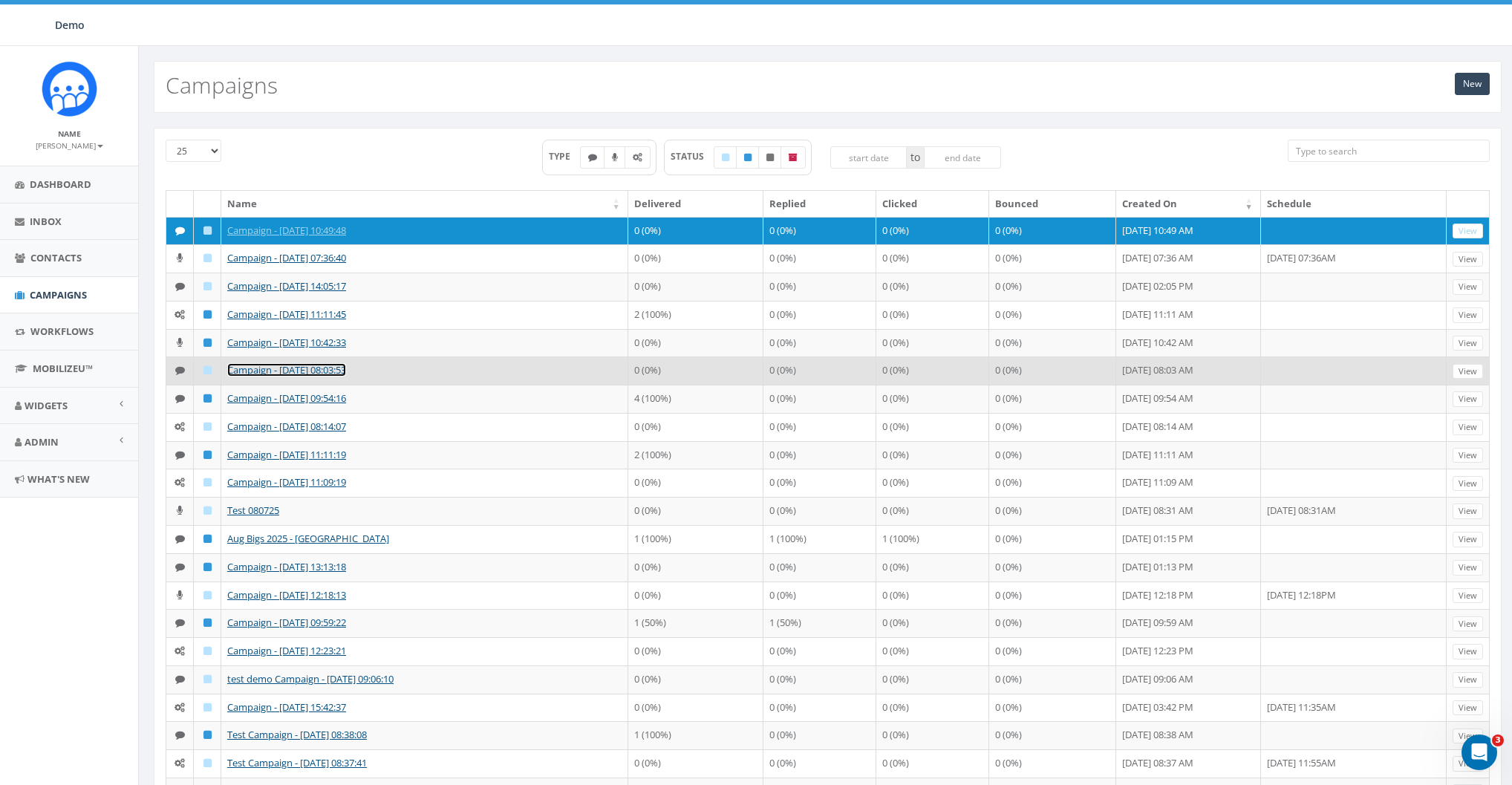
click at [253, 377] on link "Campaign - [DATE] 08:03:53" at bounding box center [287, 370] width 119 height 14
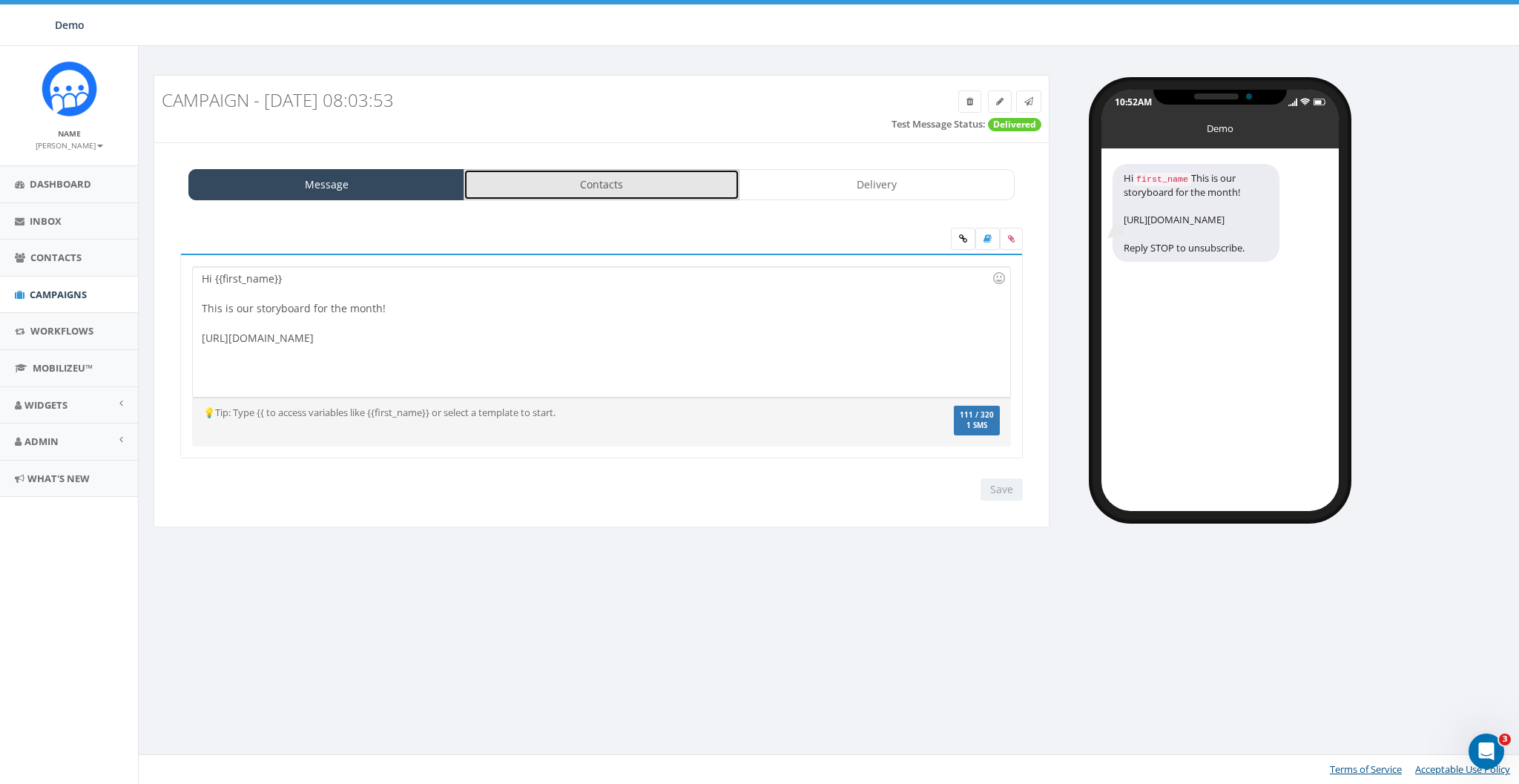
click at [628, 192] on link "Contacts" at bounding box center [602, 185] width 276 height 31
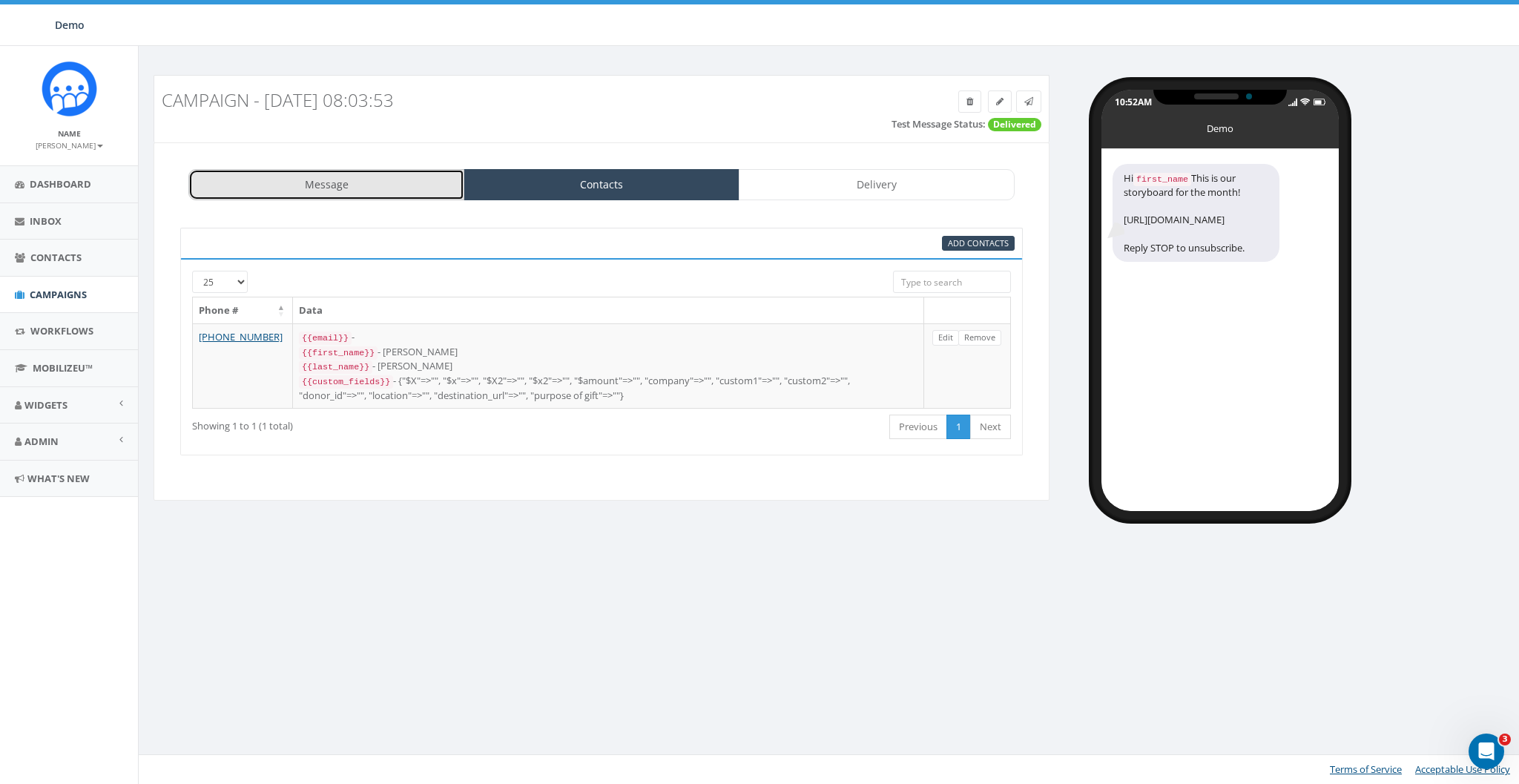
click at [339, 186] on link "Message" at bounding box center [326, 185] width 276 height 31
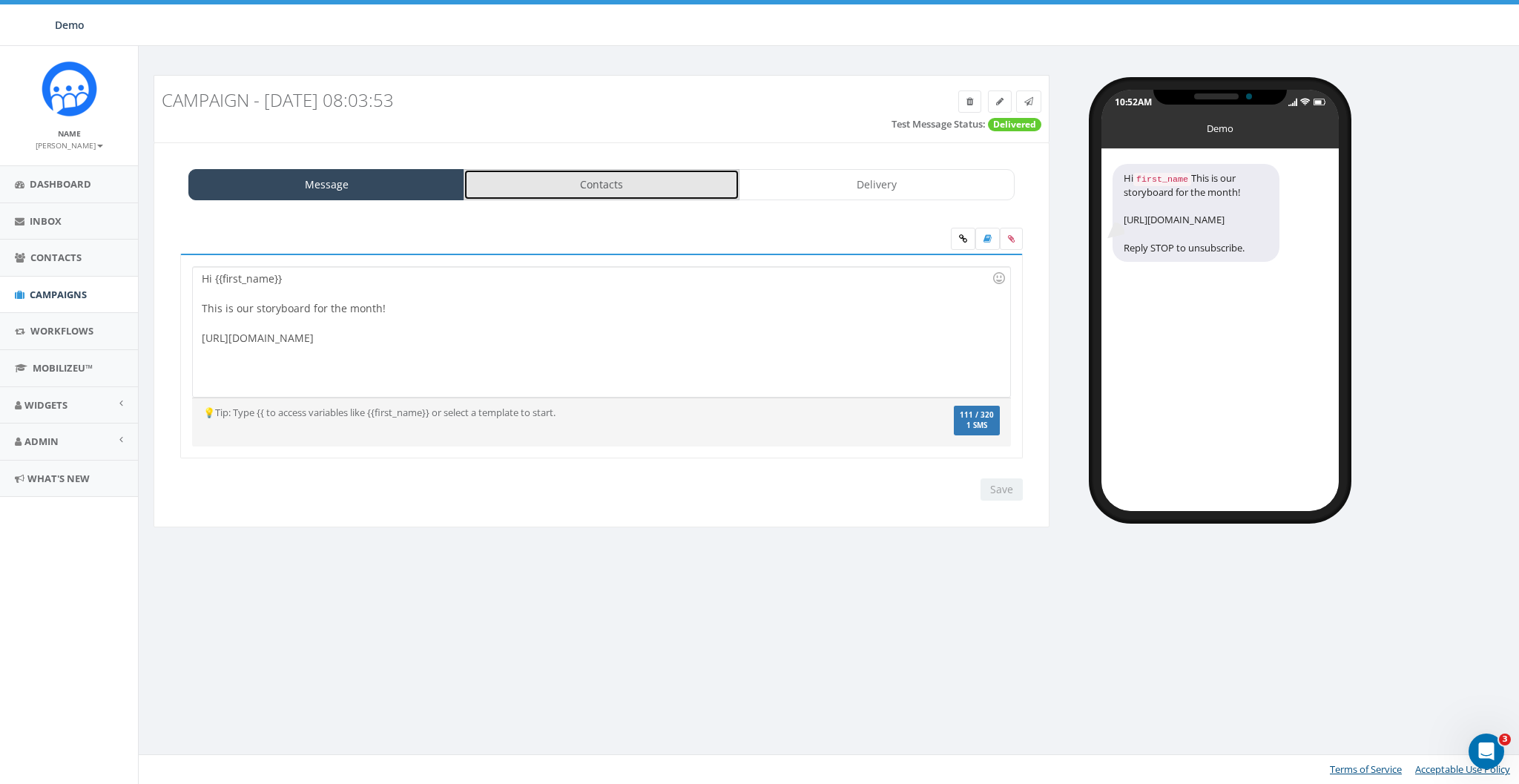
click at [556, 181] on link "Contacts" at bounding box center [602, 185] width 276 height 31
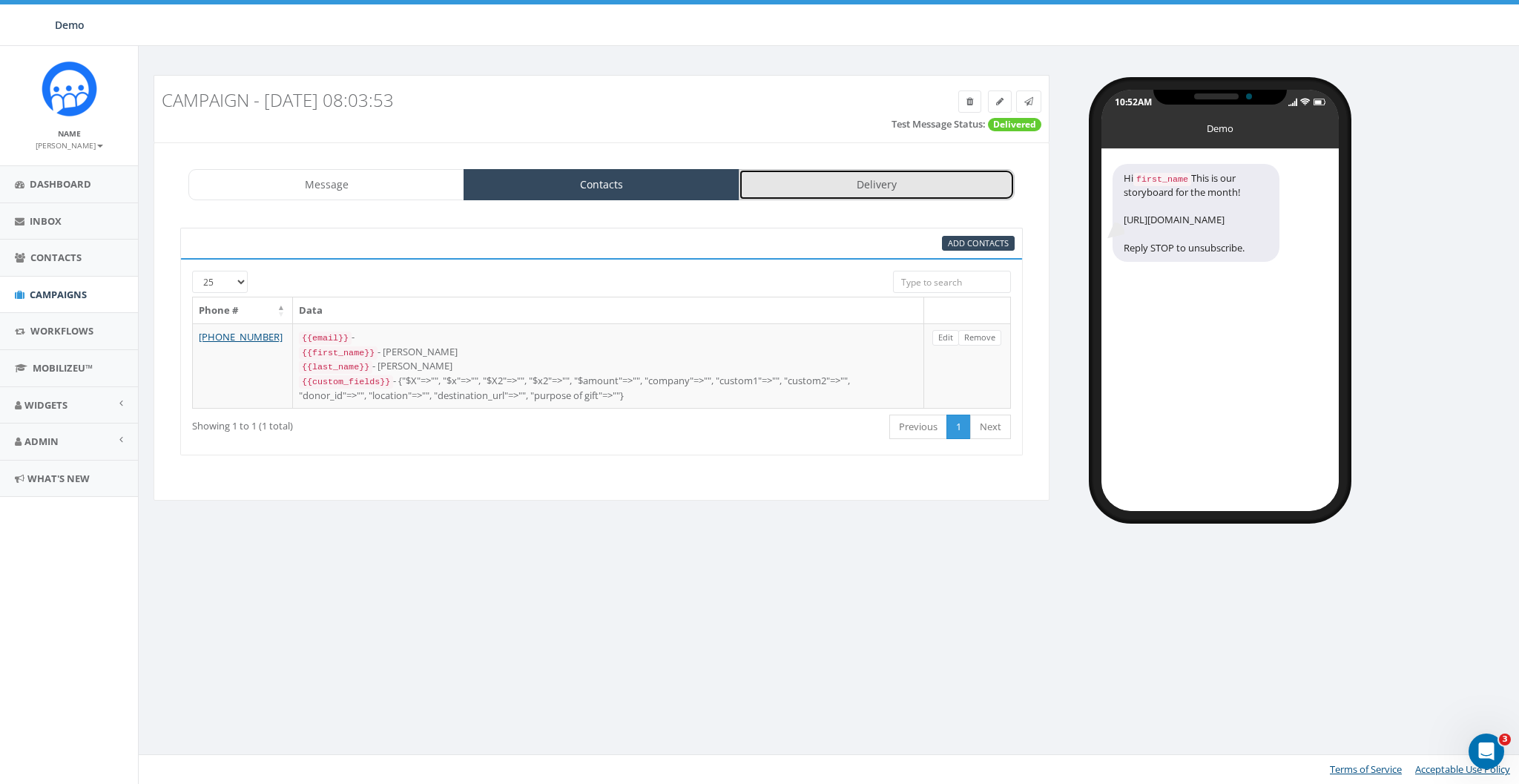
click at [872, 188] on link "Delivery" at bounding box center [877, 185] width 276 height 31
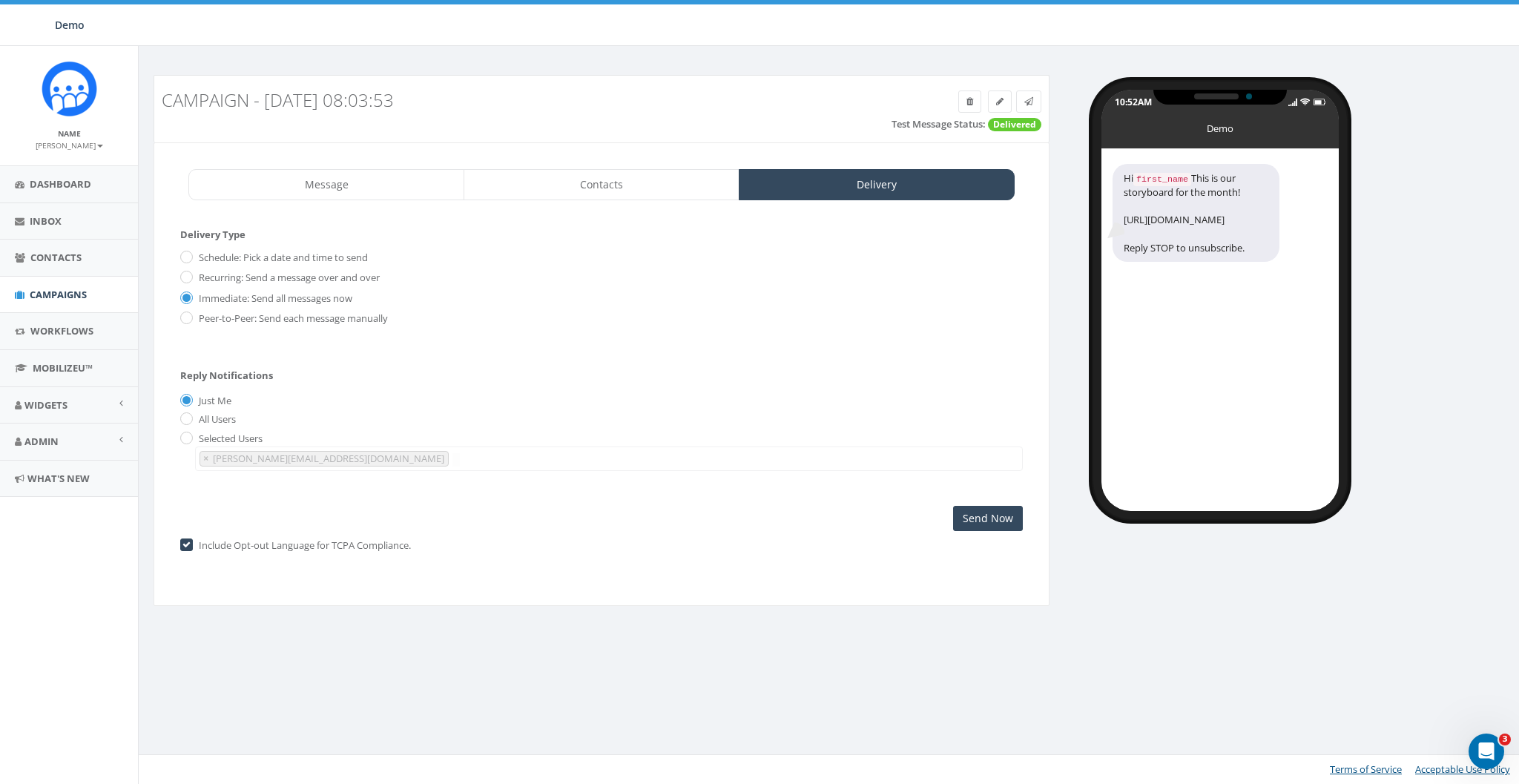
click at [249, 255] on label "Schedule: Pick a date and time to send" at bounding box center [281, 259] width 173 height 15
click at [190, 255] on input "Schedule: Pick a date and time to send" at bounding box center [185, 257] width 9 height 9
radio input "true"
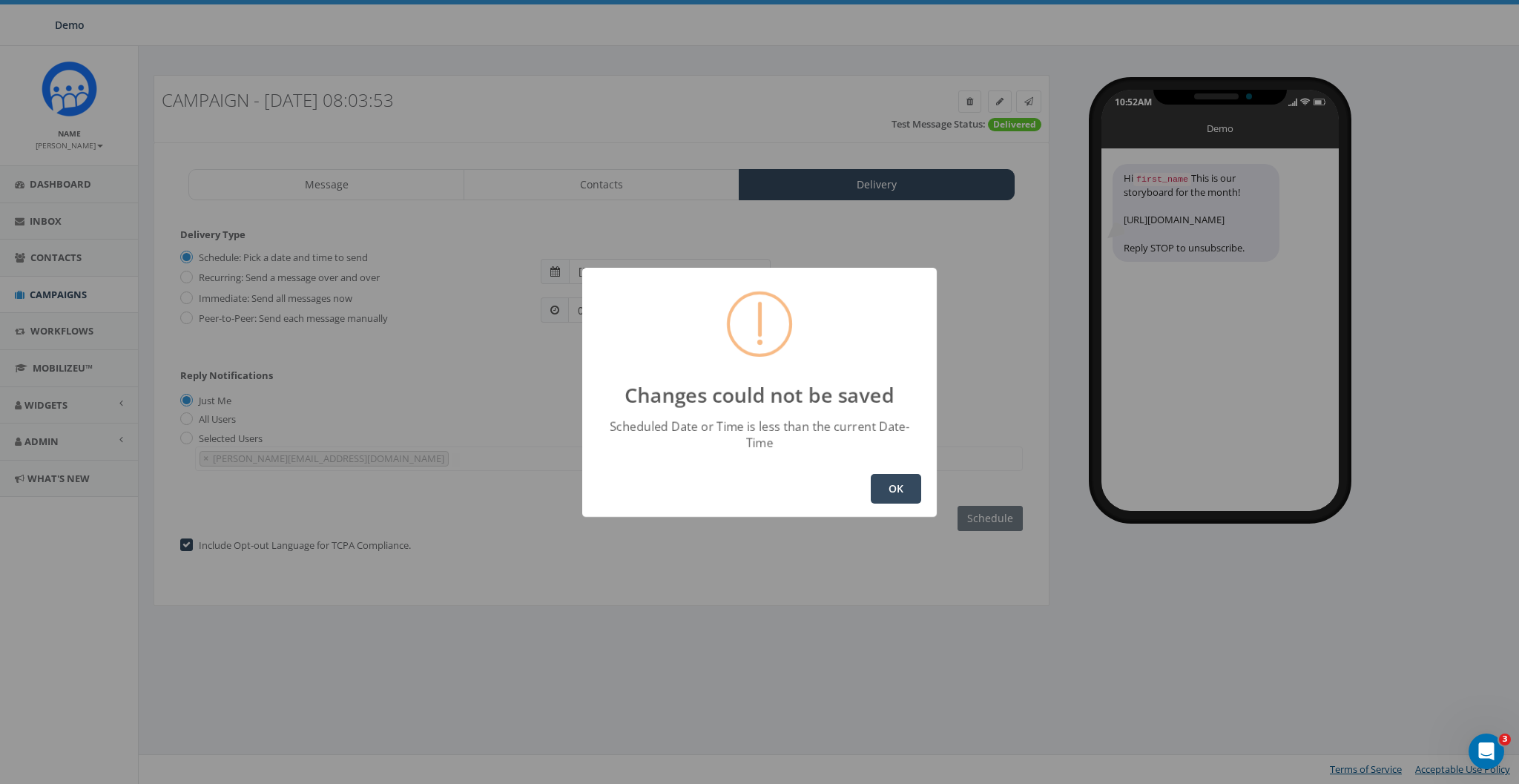
click at [898, 486] on button "OK" at bounding box center [896, 488] width 51 height 30
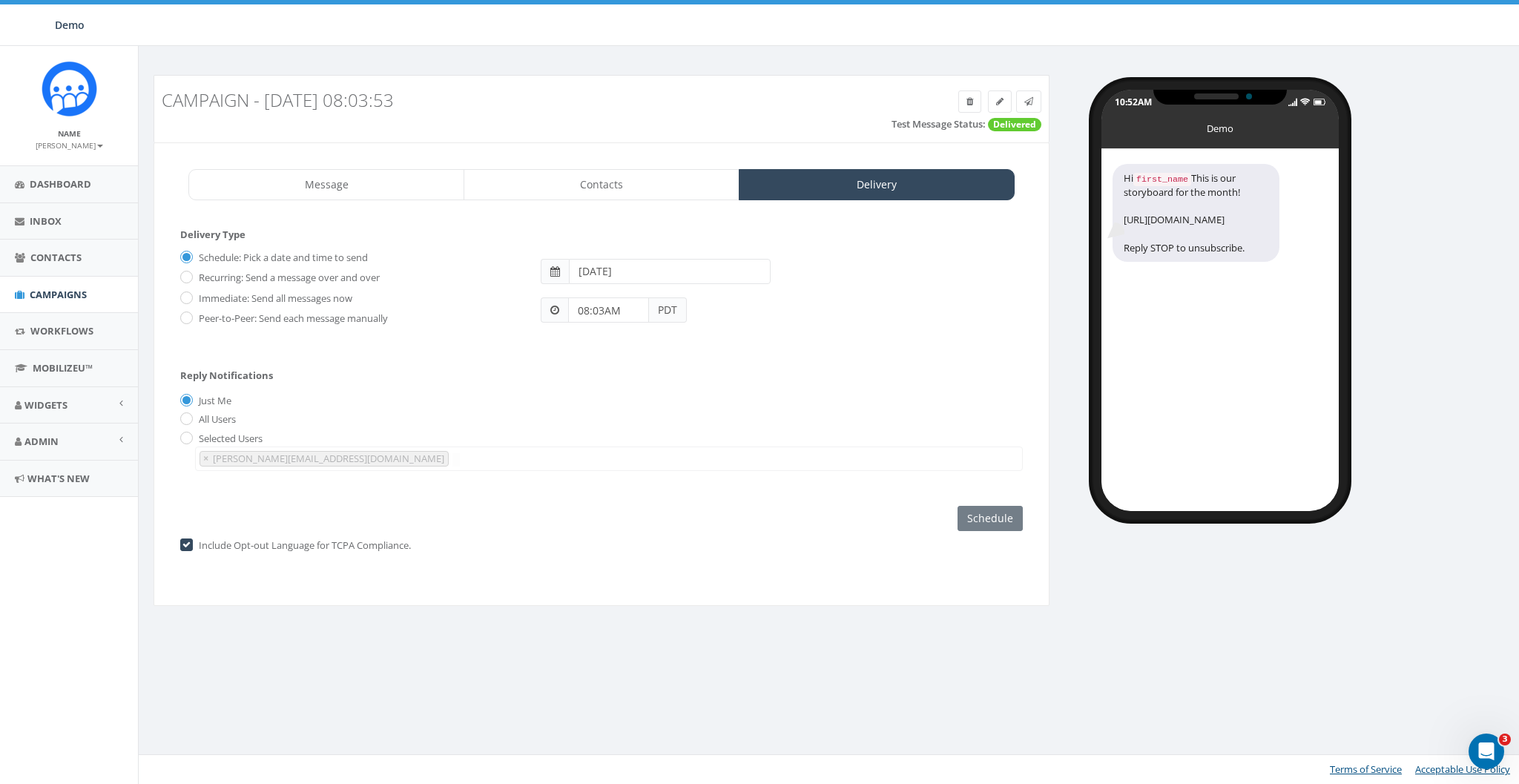
click at [254, 298] on label "Immediate: Send all messages now" at bounding box center [274, 299] width 158 height 15
click at [190, 298] on input "Immediate: Send all messages now" at bounding box center [185, 298] width 9 height 9
radio input "true"
click at [229, 317] on label "Peer-to-Peer: Send each message manually" at bounding box center [292, 320] width 193 height 15
click at [190, 317] on input "Peer-to-Peer: Send each message manually" at bounding box center [185, 319] width 9 height 9
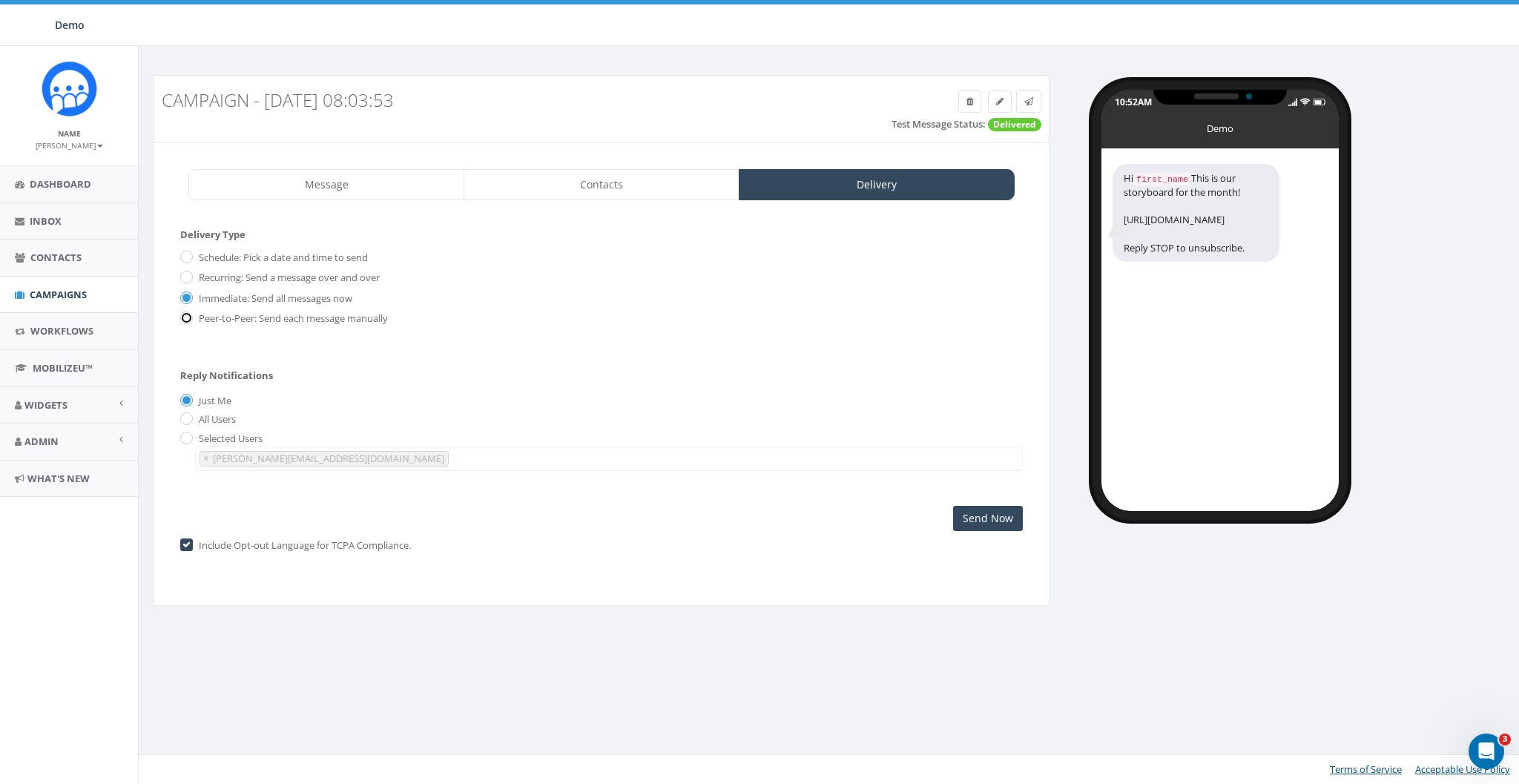
radio input "true"
click at [187, 544] on input "checkbox" at bounding box center [185, 546] width 9 height 9
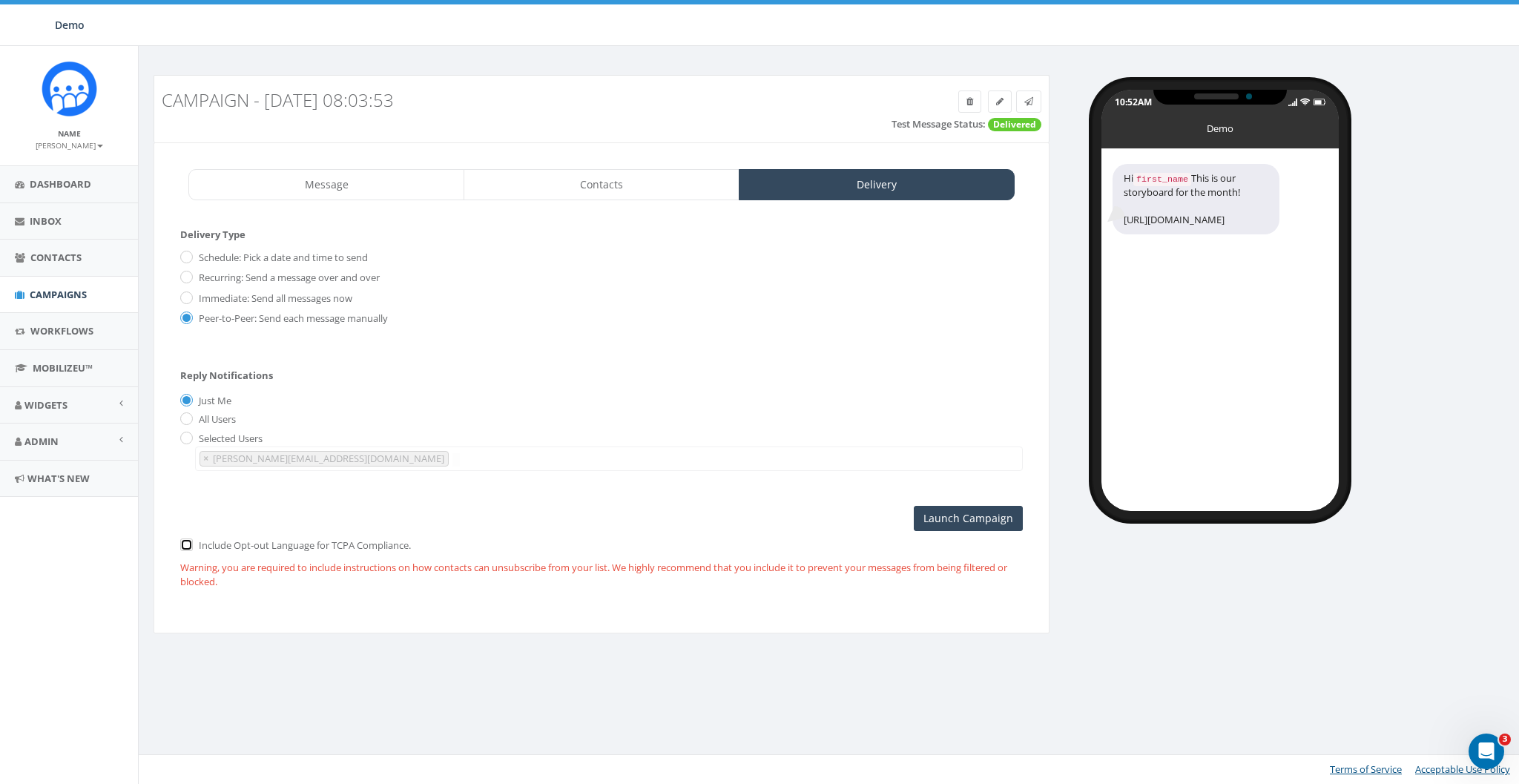
click at [183, 544] on input "checkbox" at bounding box center [185, 546] width 9 height 9
checkbox input "true"
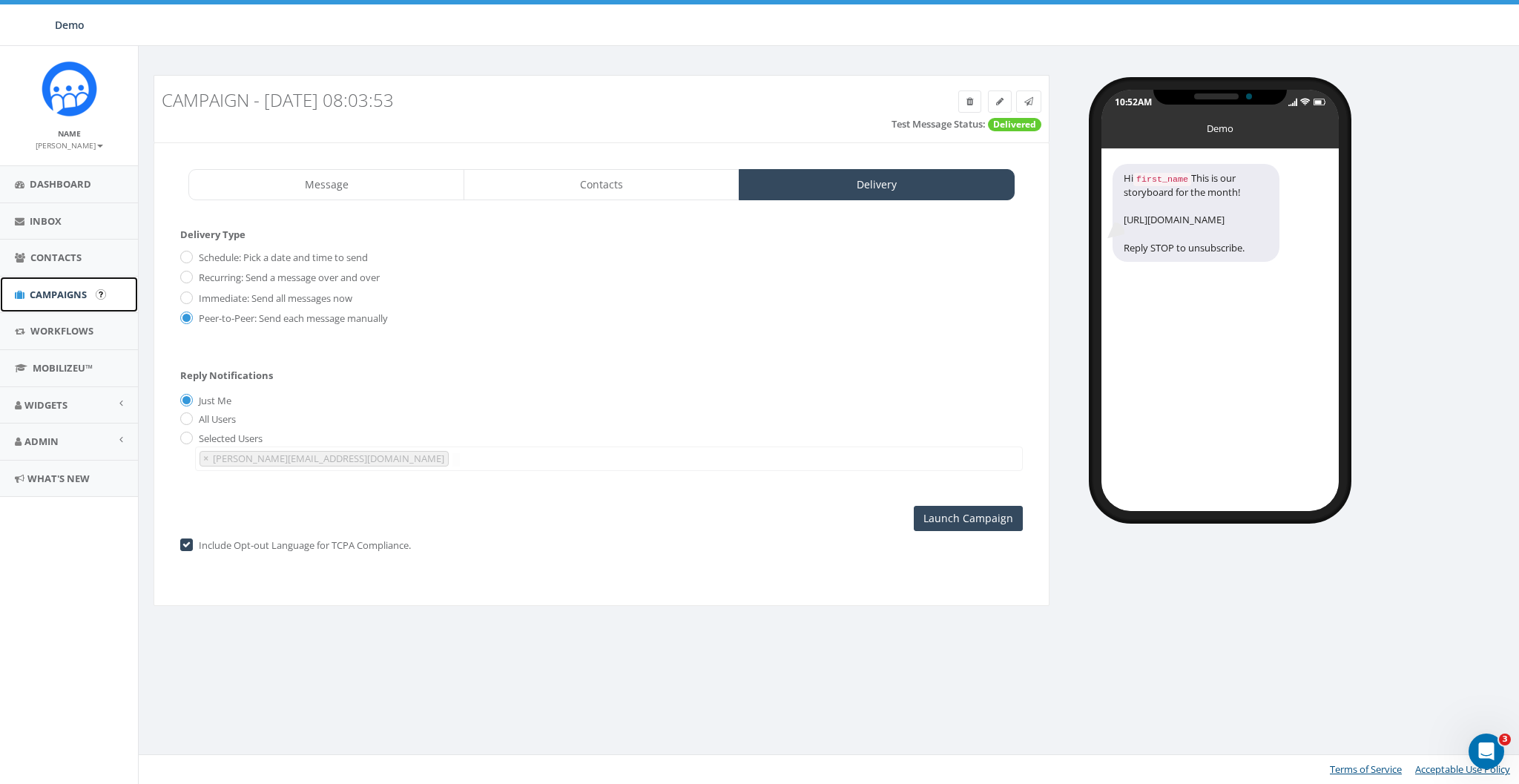
click at [49, 297] on span "Campaigns" at bounding box center [58, 295] width 57 height 14
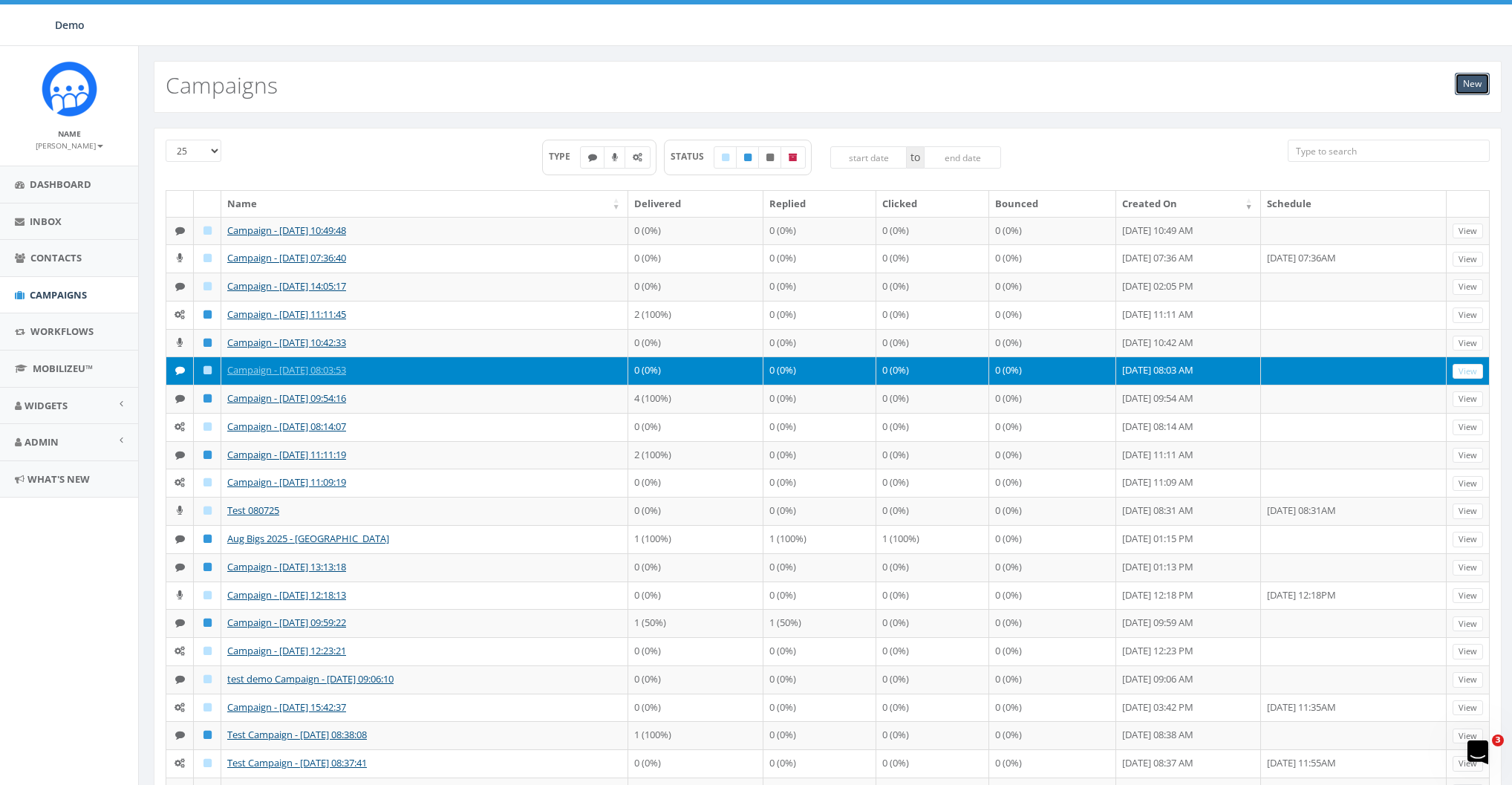
click at [1477, 83] on link "New" at bounding box center [1472, 84] width 35 height 22
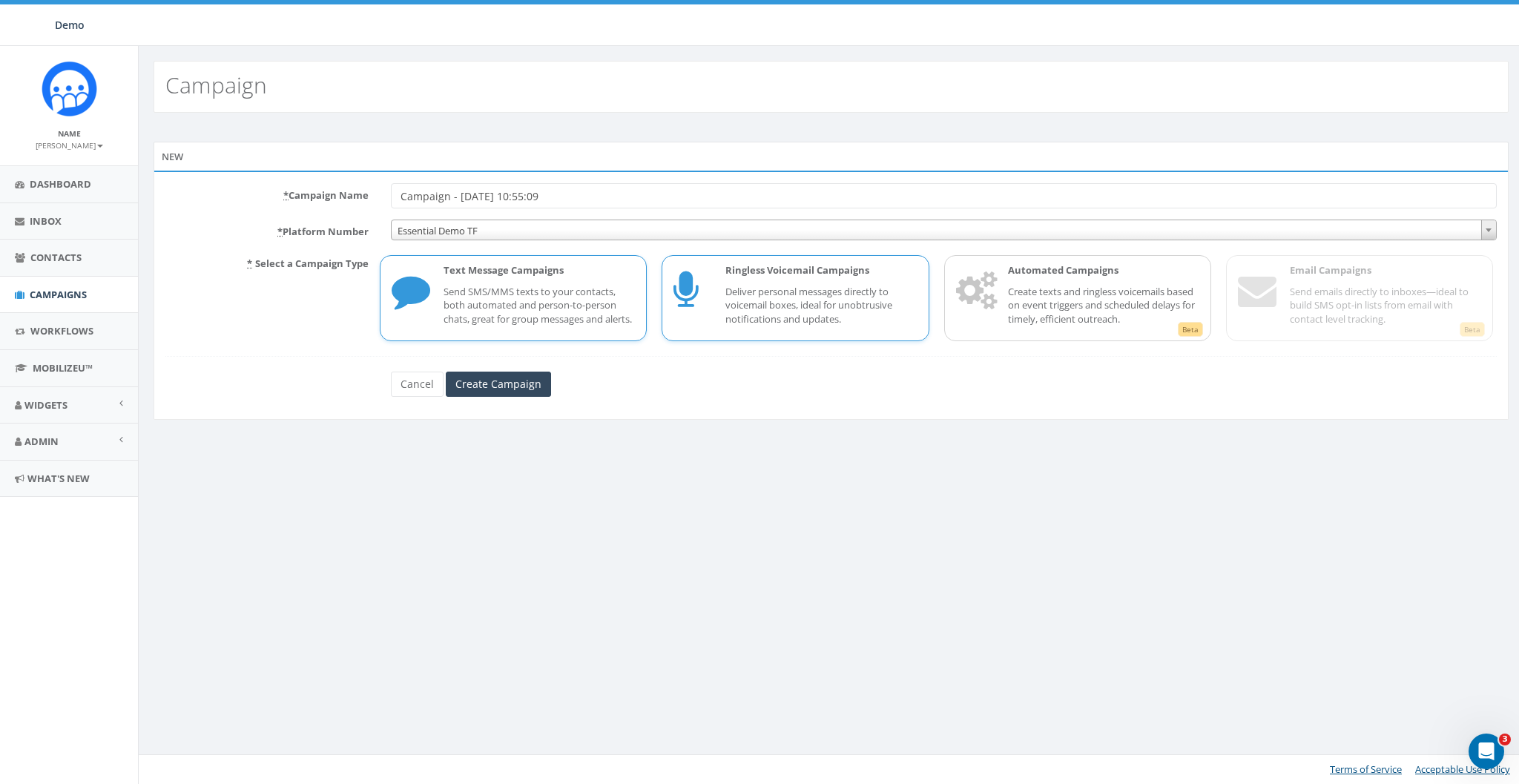
click at [839, 305] on p "Deliver personal messages directly to voicemail boxes, ideal for unobtrusive no…" at bounding box center [821, 305] width 192 height 42
click at [1088, 288] on p "Create texts and ringless voicemails based on event triggers and scheduled dela…" at bounding box center [1104, 305] width 192 height 42
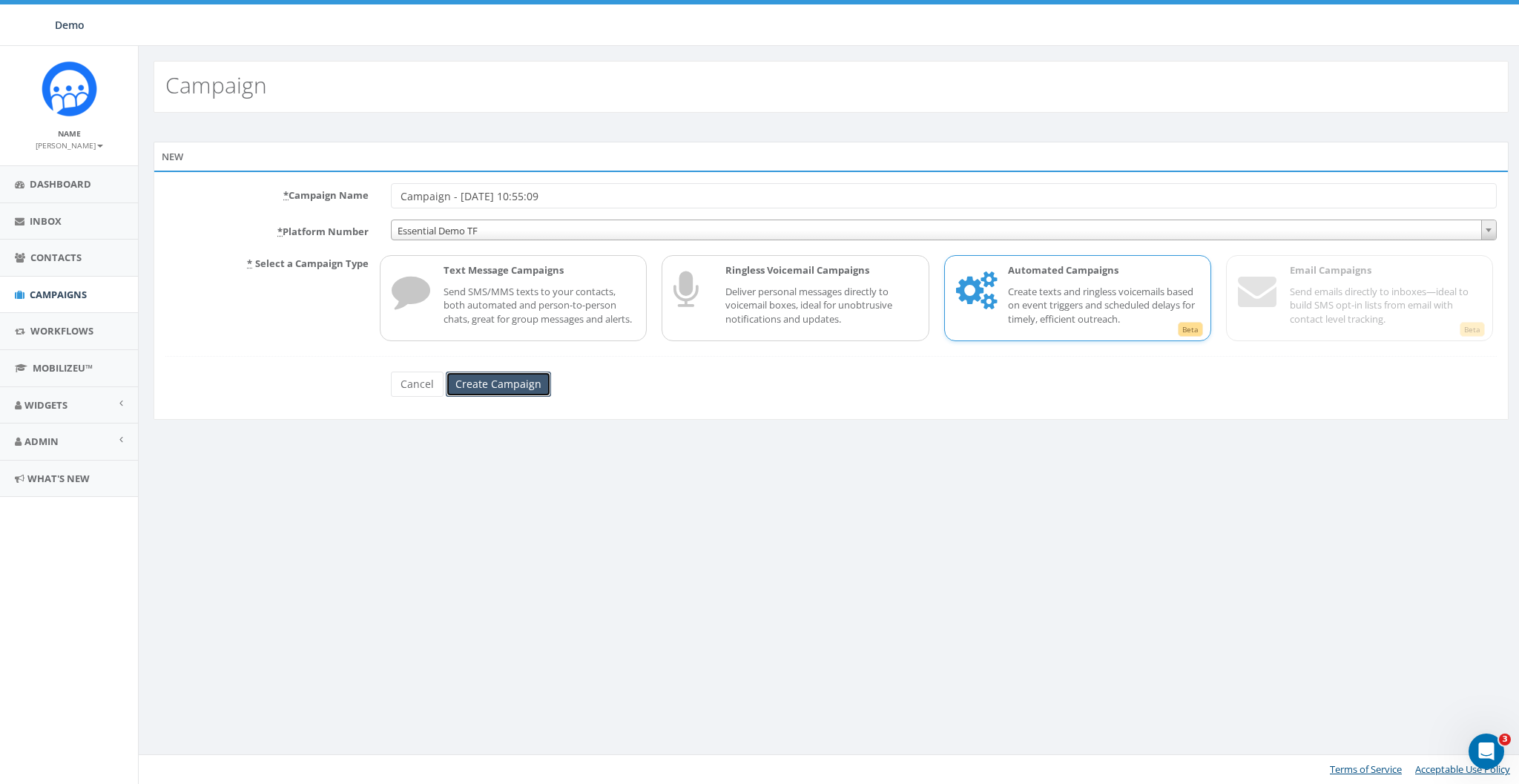
click at [479, 397] on input "Create Campaign" at bounding box center [498, 384] width 105 height 25
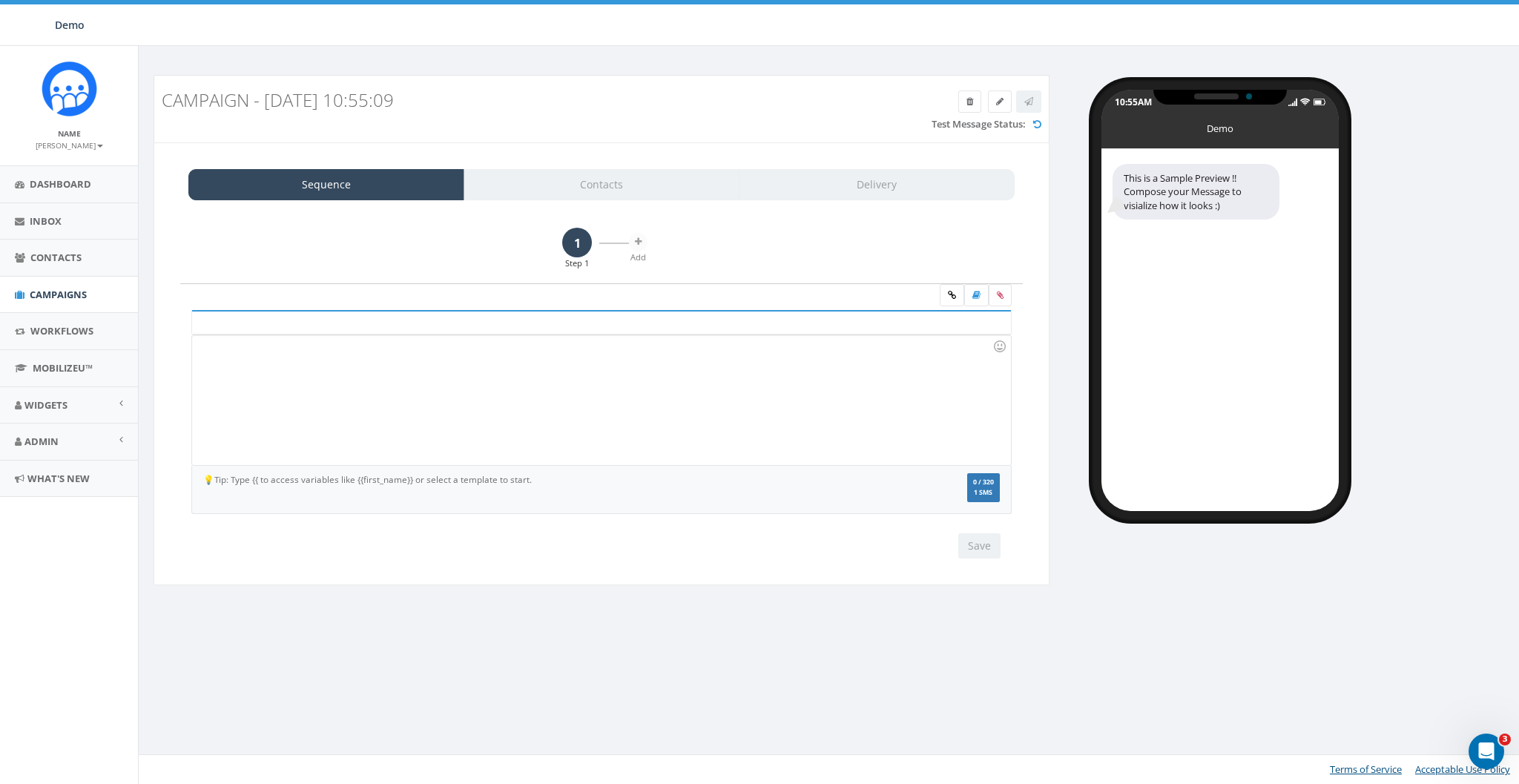
click at [614, 352] on div at bounding box center [601, 400] width 818 height 130
click at [628, 247] on div "1 Step 1" at bounding box center [593, 248] width 75 height 42
click at [636, 240] on icon at bounding box center [638, 242] width 7 height 9
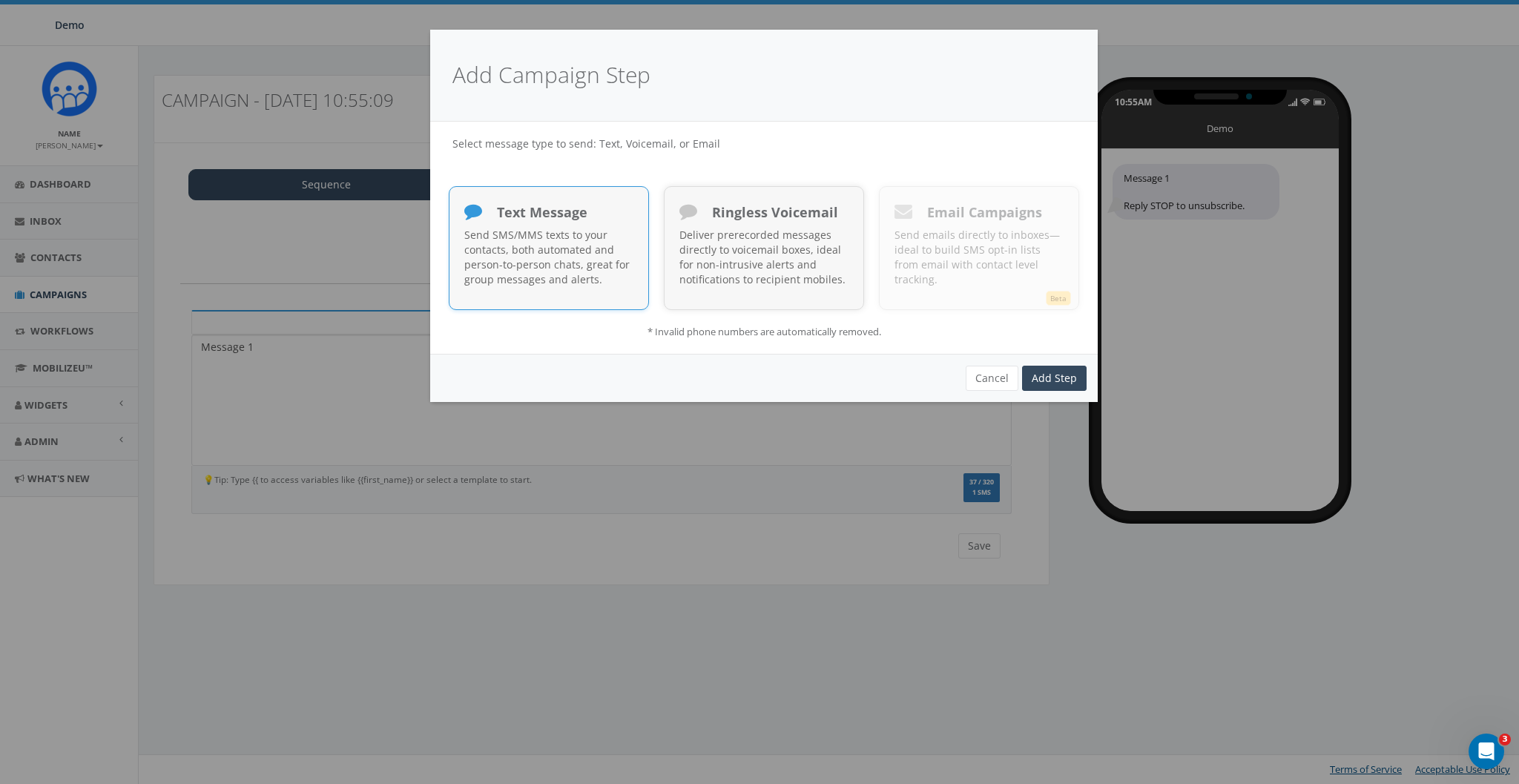
click at [568, 225] on div "Text Message" at bounding box center [549, 214] width 170 height 25
click at [1058, 371] on link "Add Step" at bounding box center [1054, 378] width 64 height 25
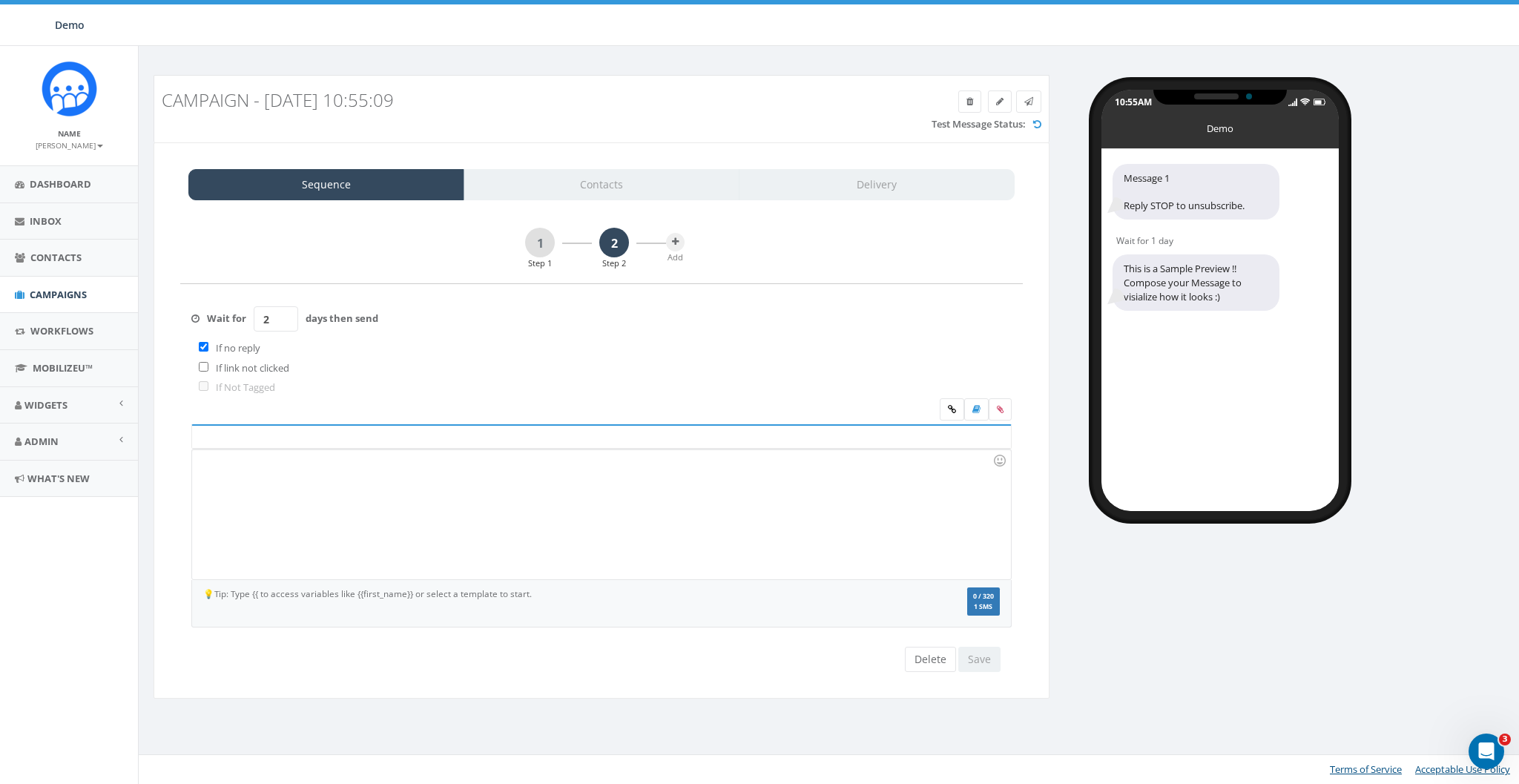
click at [286, 313] on input "2" at bounding box center [275, 319] width 45 height 25
type input "3"
click at [286, 313] on input "3" at bounding box center [275, 319] width 45 height 25
click at [323, 479] on div at bounding box center [601, 514] width 818 height 130
click at [231, 351] on label "If no reply" at bounding box center [234, 348] width 52 height 14
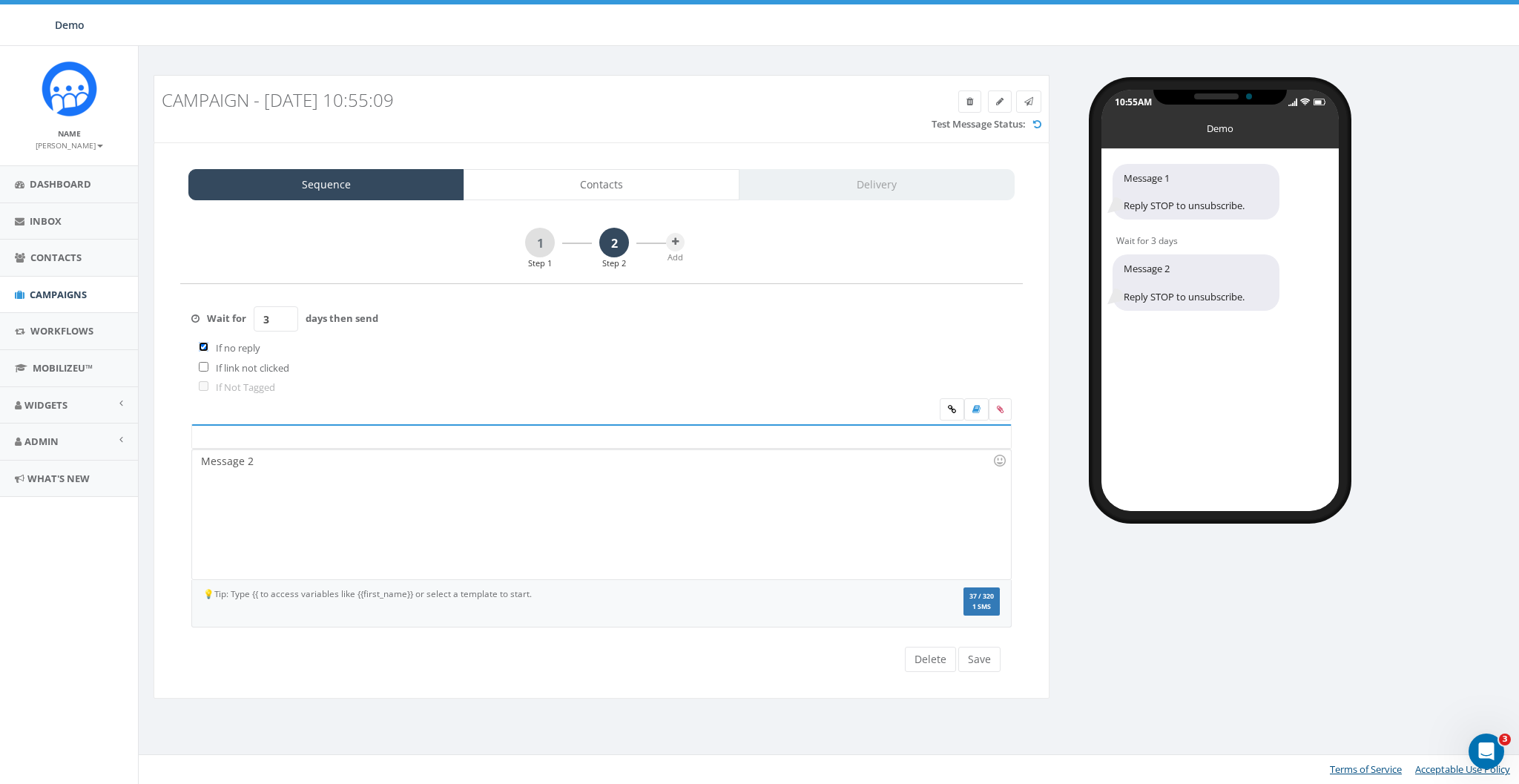
click at [200, 348] on input "checkbox" at bounding box center [203, 346] width 9 height 9
click at [203, 349] on input "checkbox" at bounding box center [203, 346] width 9 height 9
checkbox input "true"
click at [984, 648] on button "Save" at bounding box center [980, 659] width 42 height 25
click at [39, 364] on span "MobilizeU™" at bounding box center [63, 368] width 60 height 14
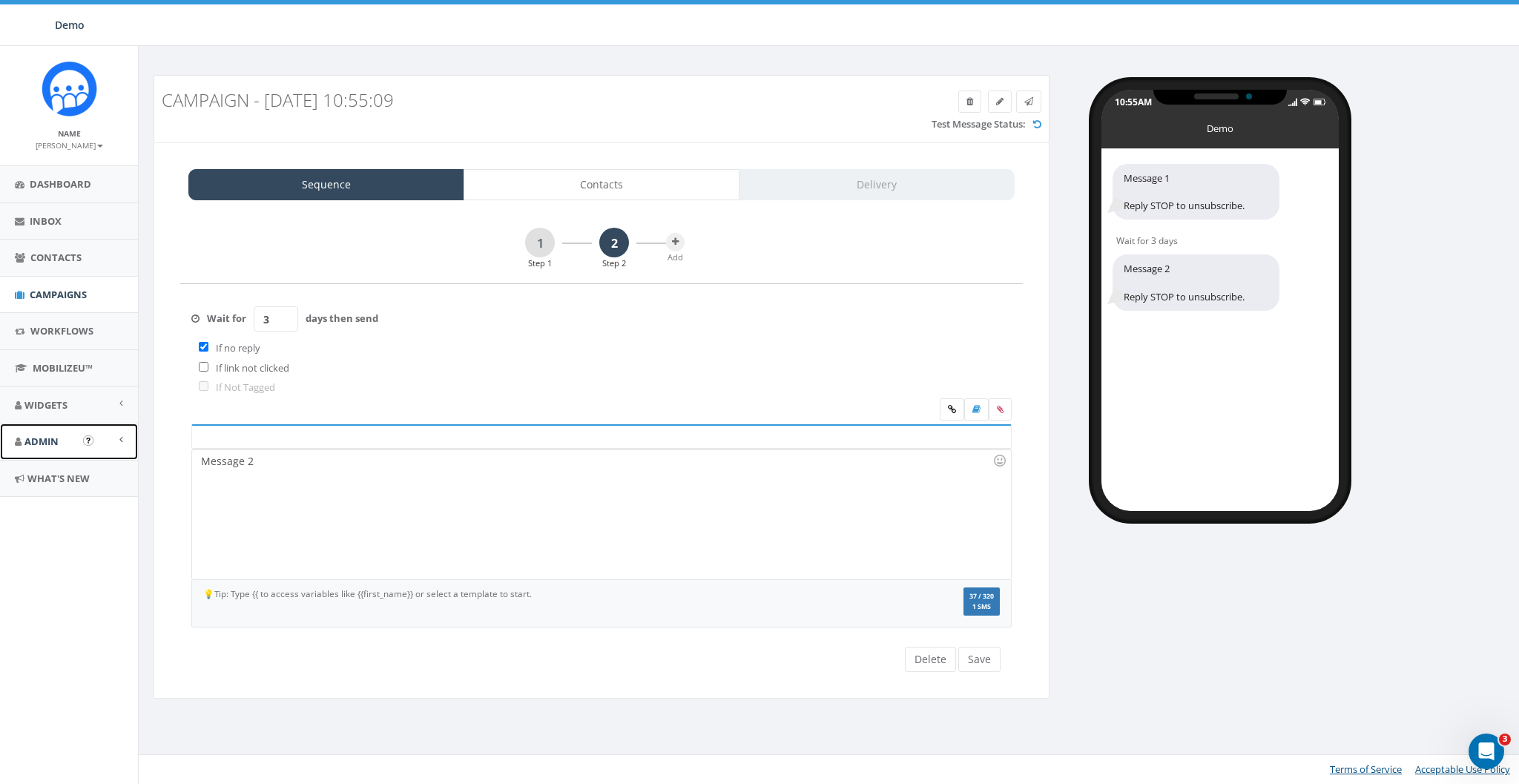
click at [61, 433] on link "Admin" at bounding box center [69, 442] width 138 height 36
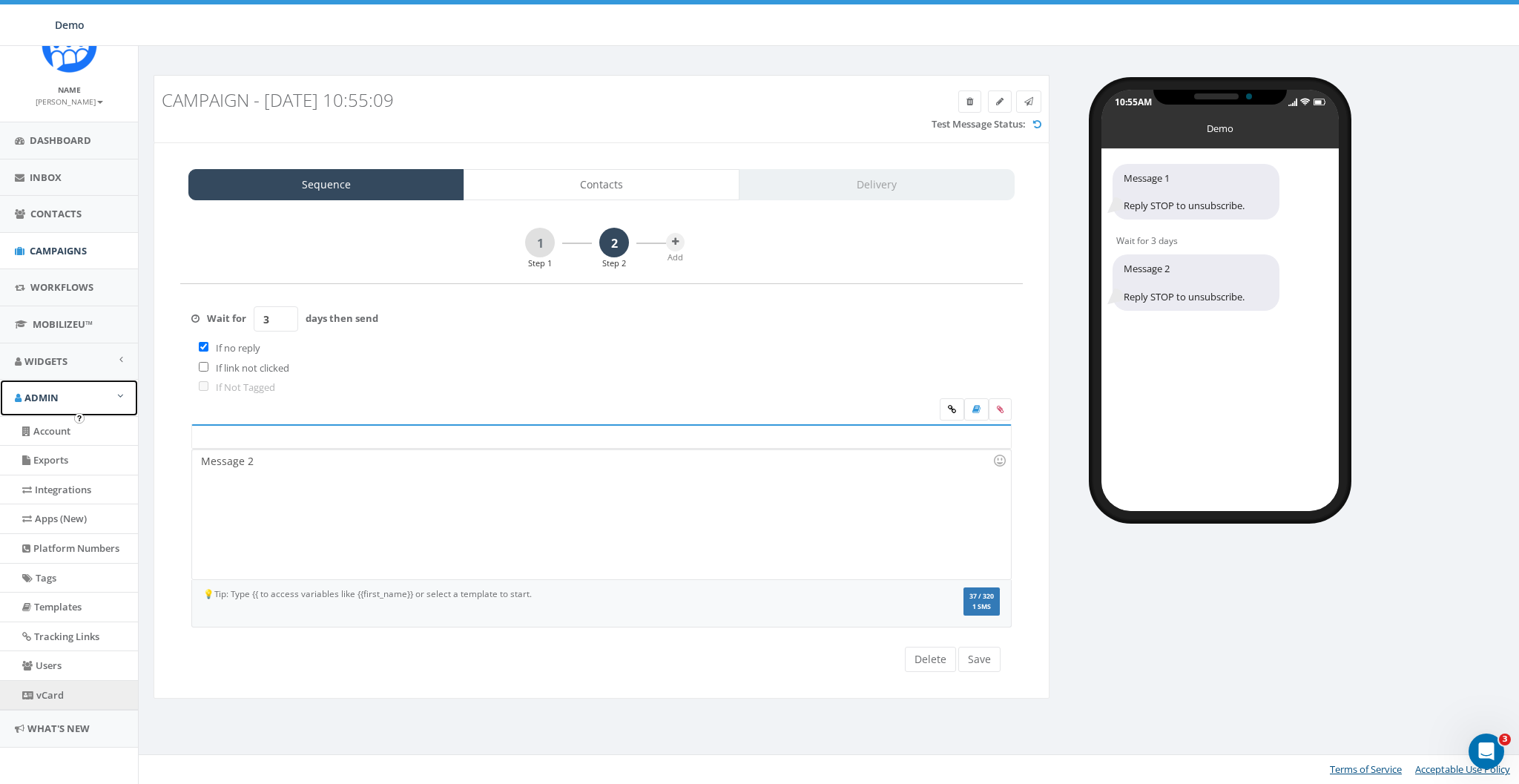
scroll to position [45, 0]
click at [63, 685] on link "vCard" at bounding box center [69, 695] width 138 height 29
click at [64, 514] on link "Apps (New)" at bounding box center [69, 518] width 138 height 29
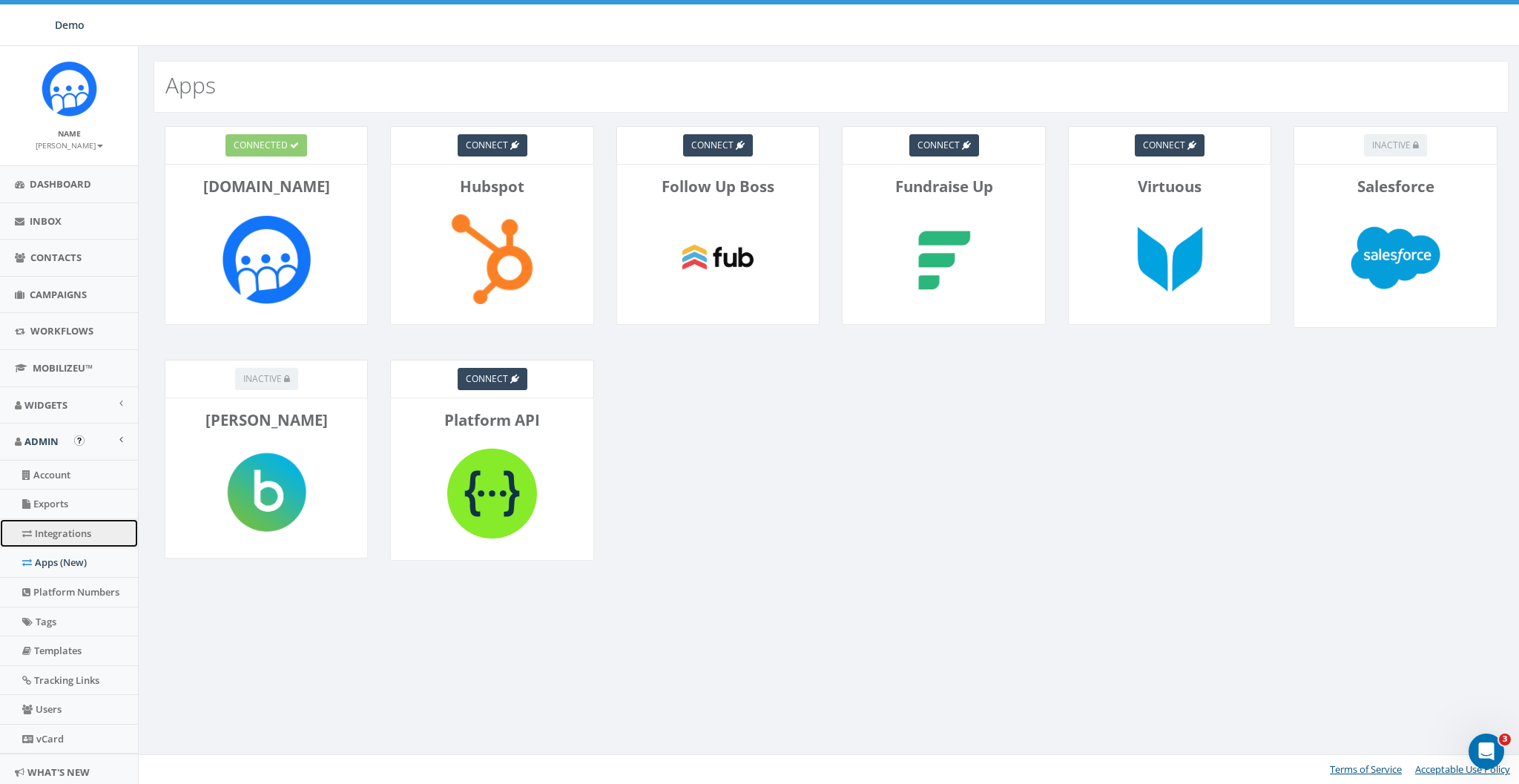
click at [57, 544] on link "Integrations" at bounding box center [69, 534] width 138 height 29
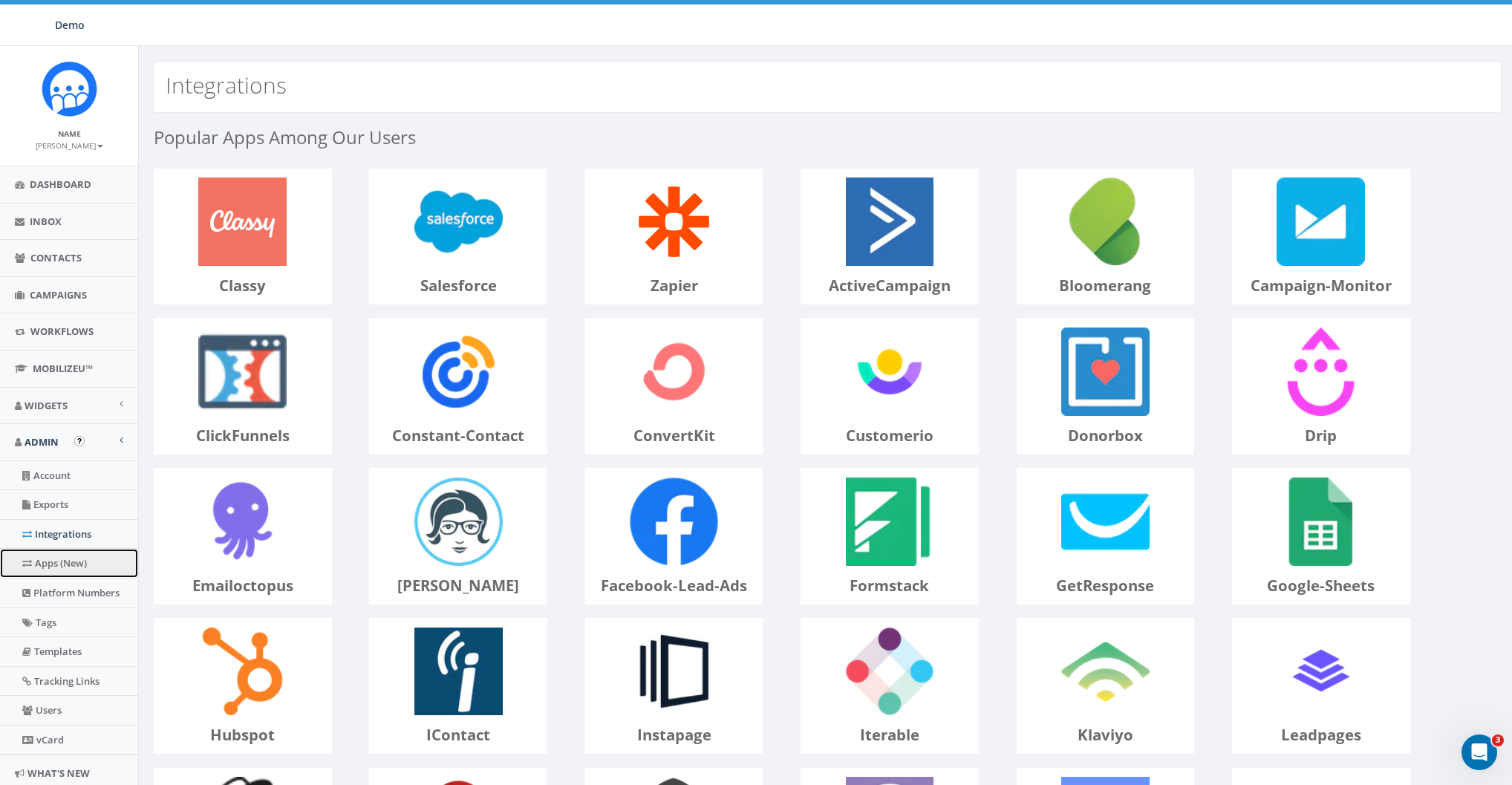
click at [80, 552] on link "Apps (New)" at bounding box center [69, 564] width 138 height 29
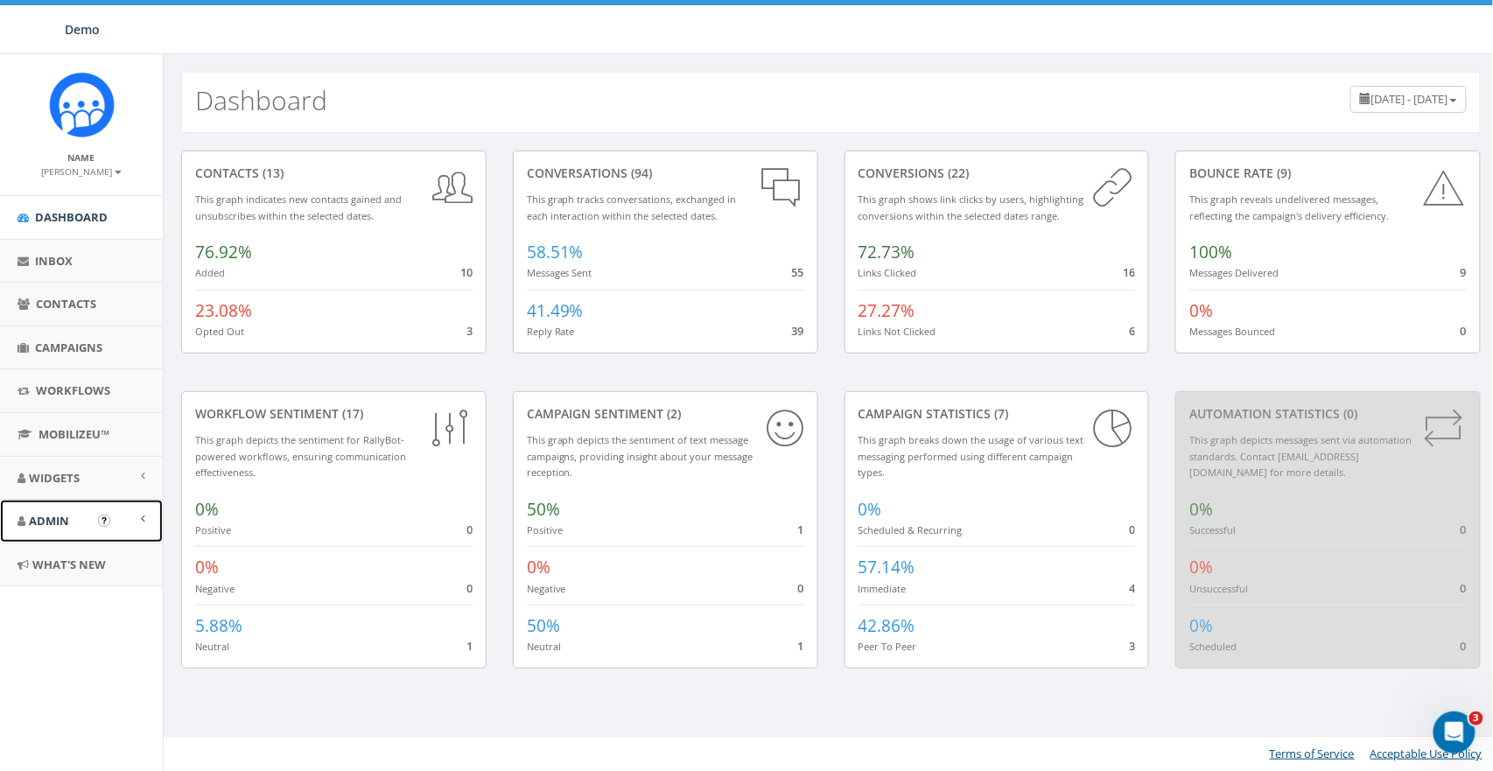
click at [51, 525] on span "Admin" at bounding box center [49, 521] width 40 height 16
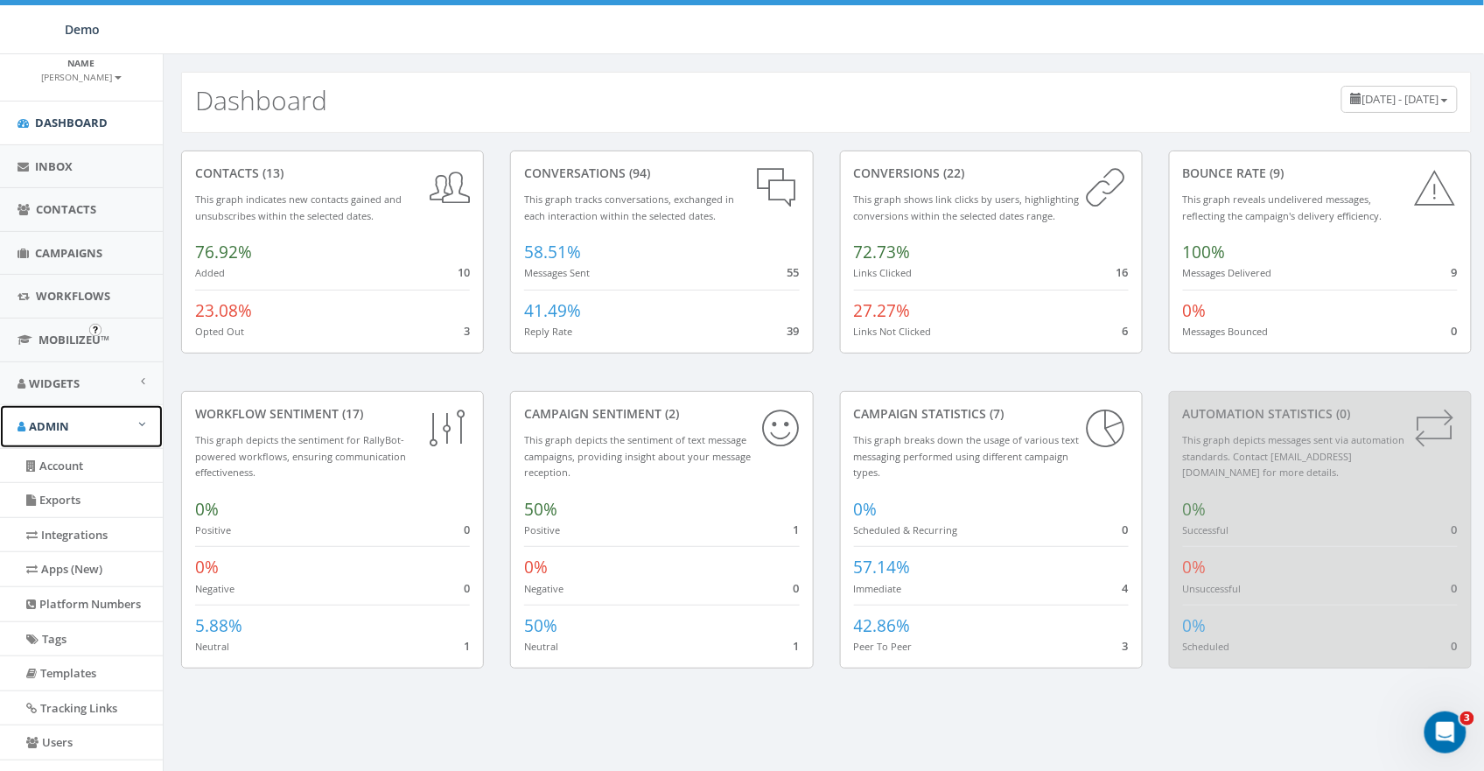
scroll to position [203, 0]
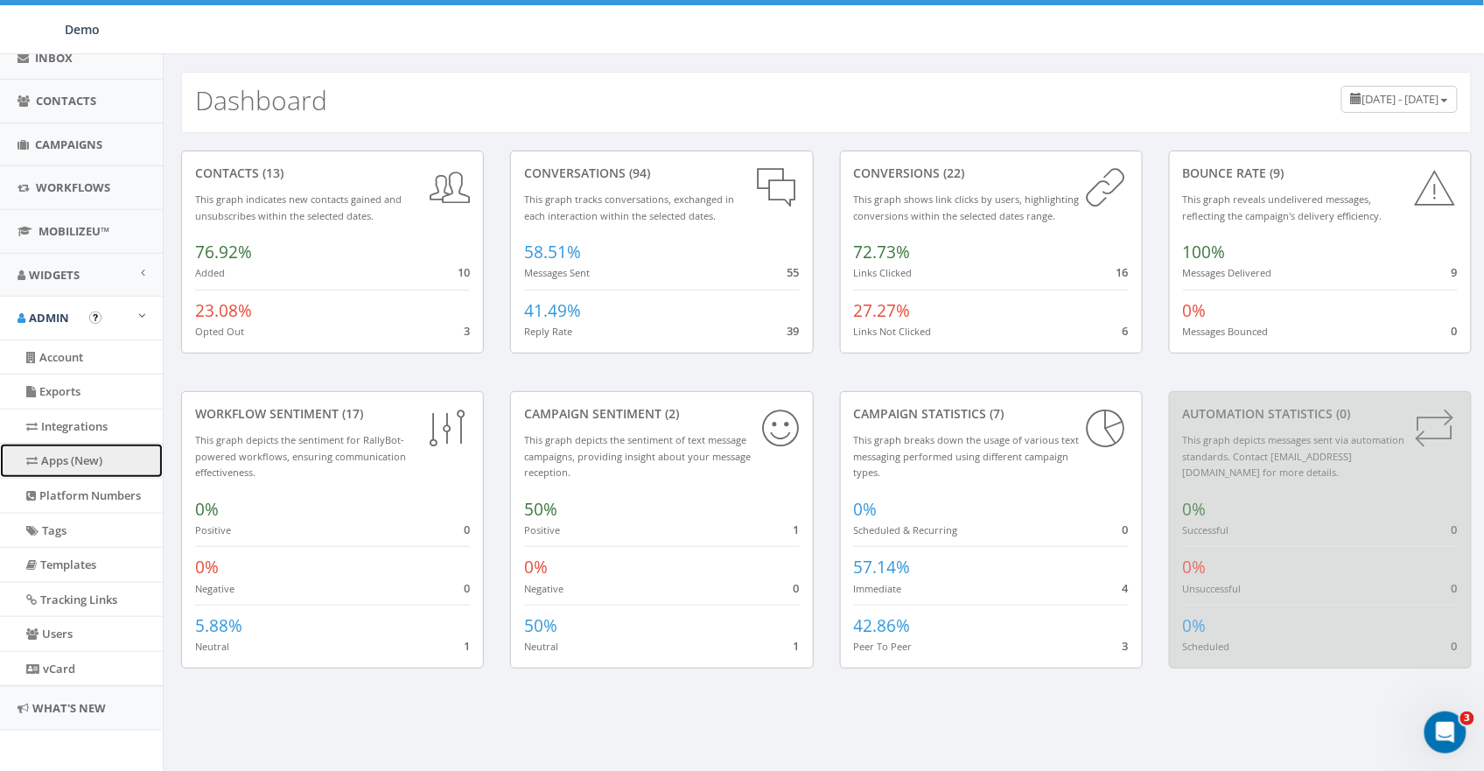
click at [46, 462] on link "Apps (New)" at bounding box center [81, 461] width 163 height 34
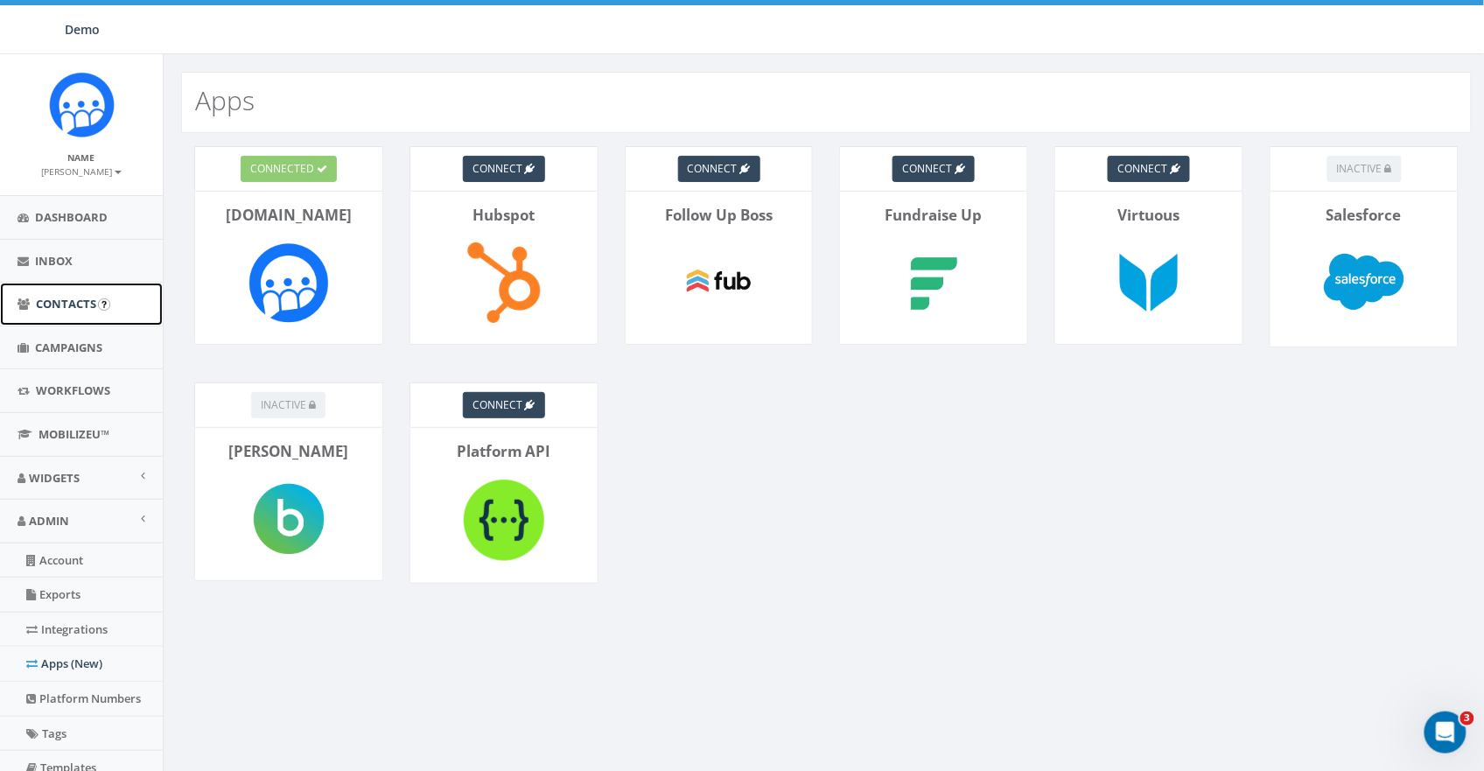
click at [46, 309] on span "Contacts" at bounding box center [66, 304] width 60 height 16
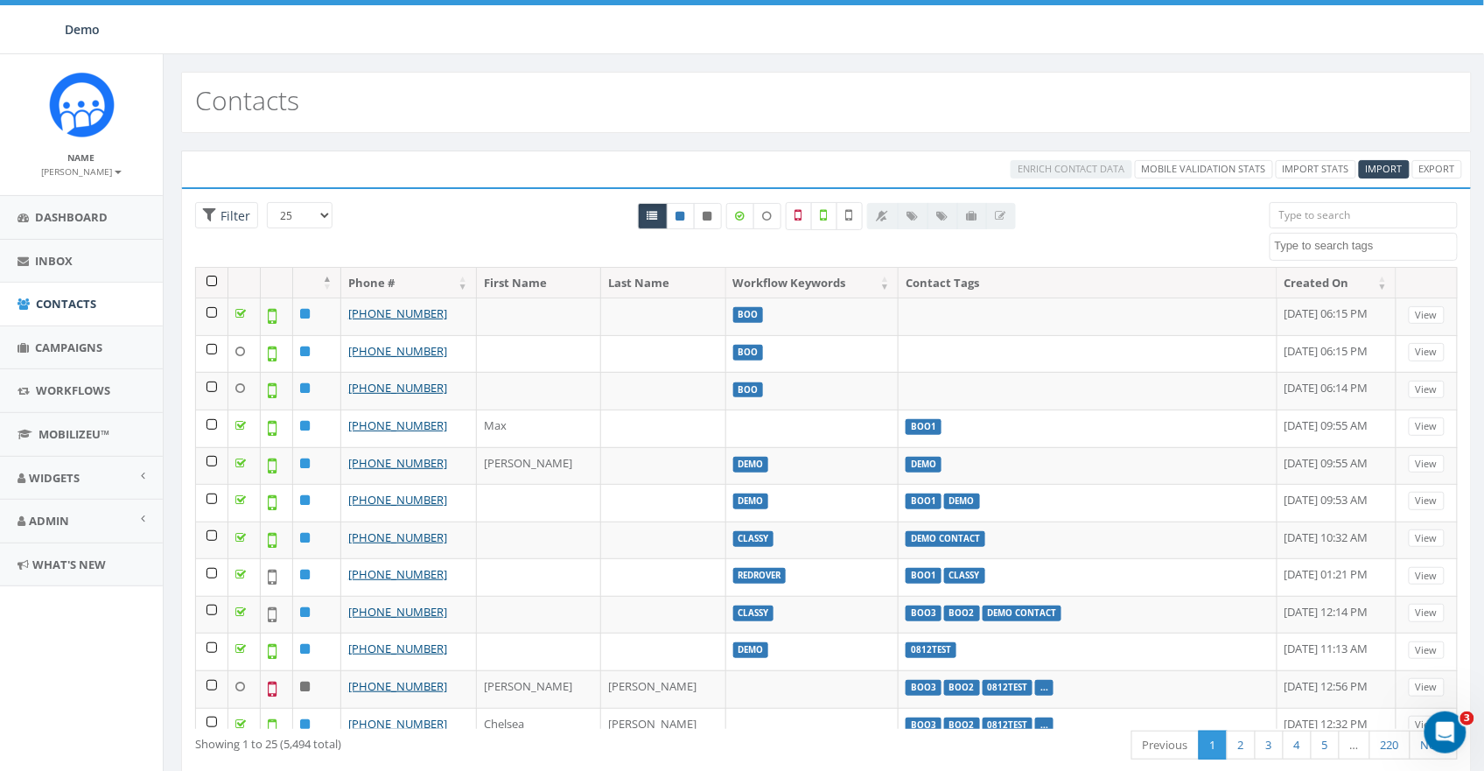
click at [1327, 243] on textarea "Search" at bounding box center [1366, 246] width 183 height 16
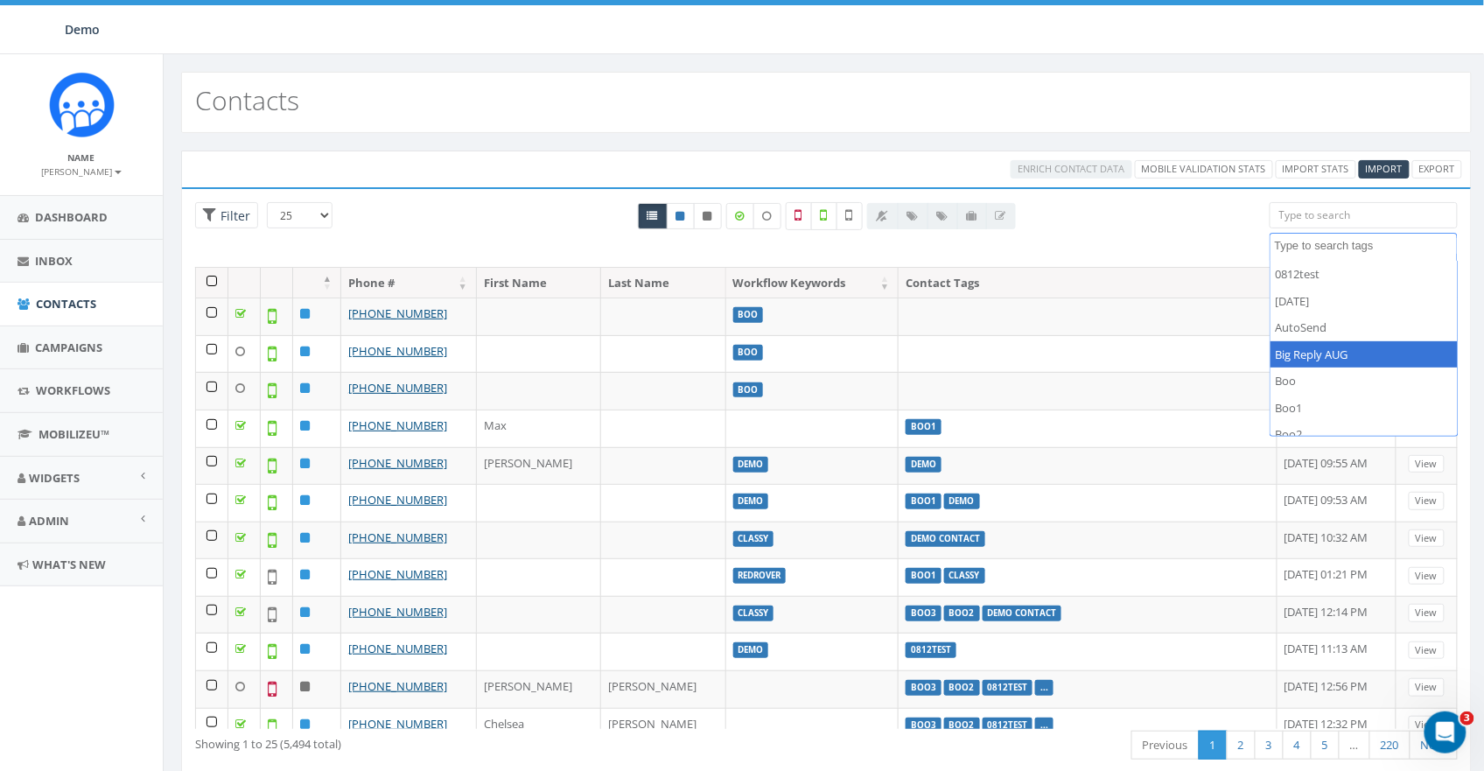
select select "Big Reply AUG"
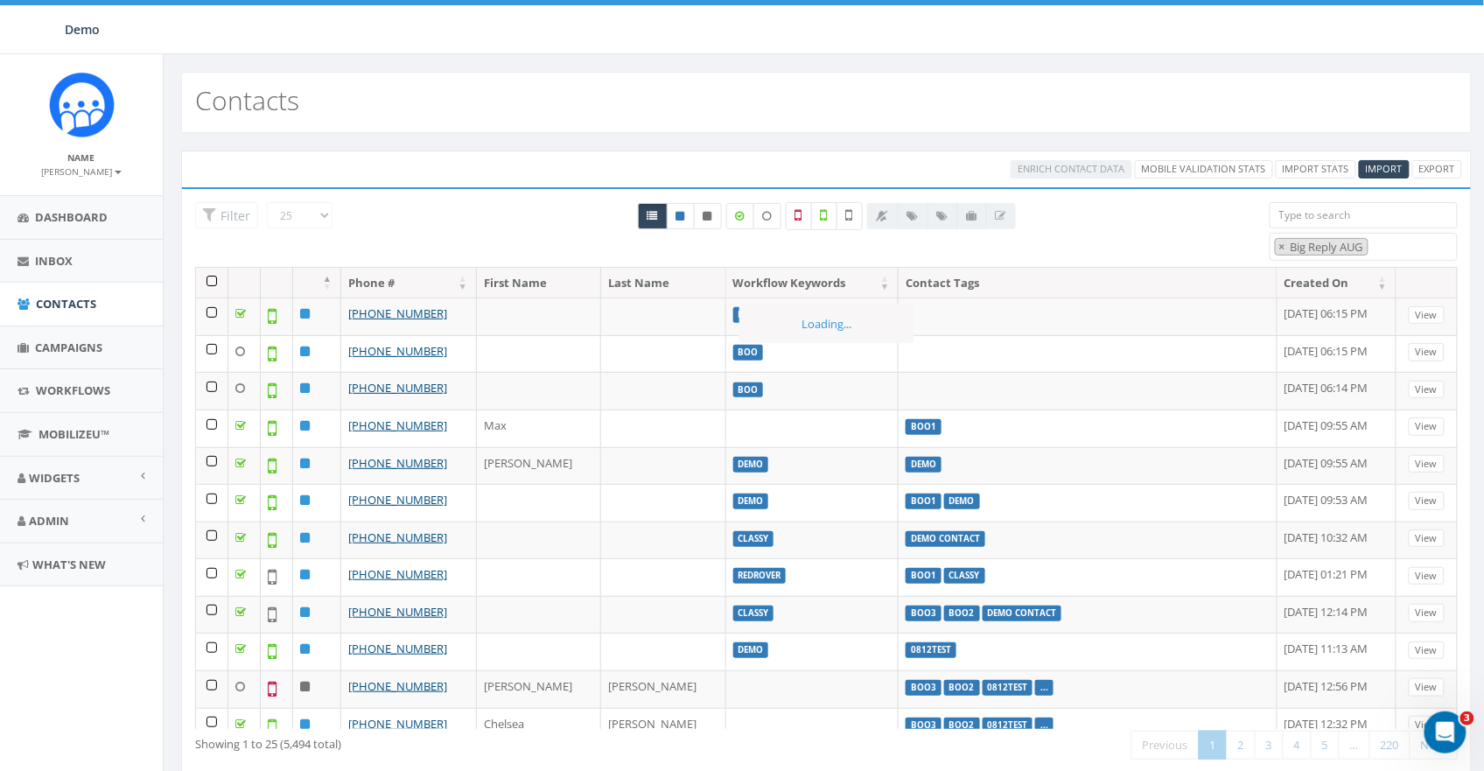
scroll to position [46, 0]
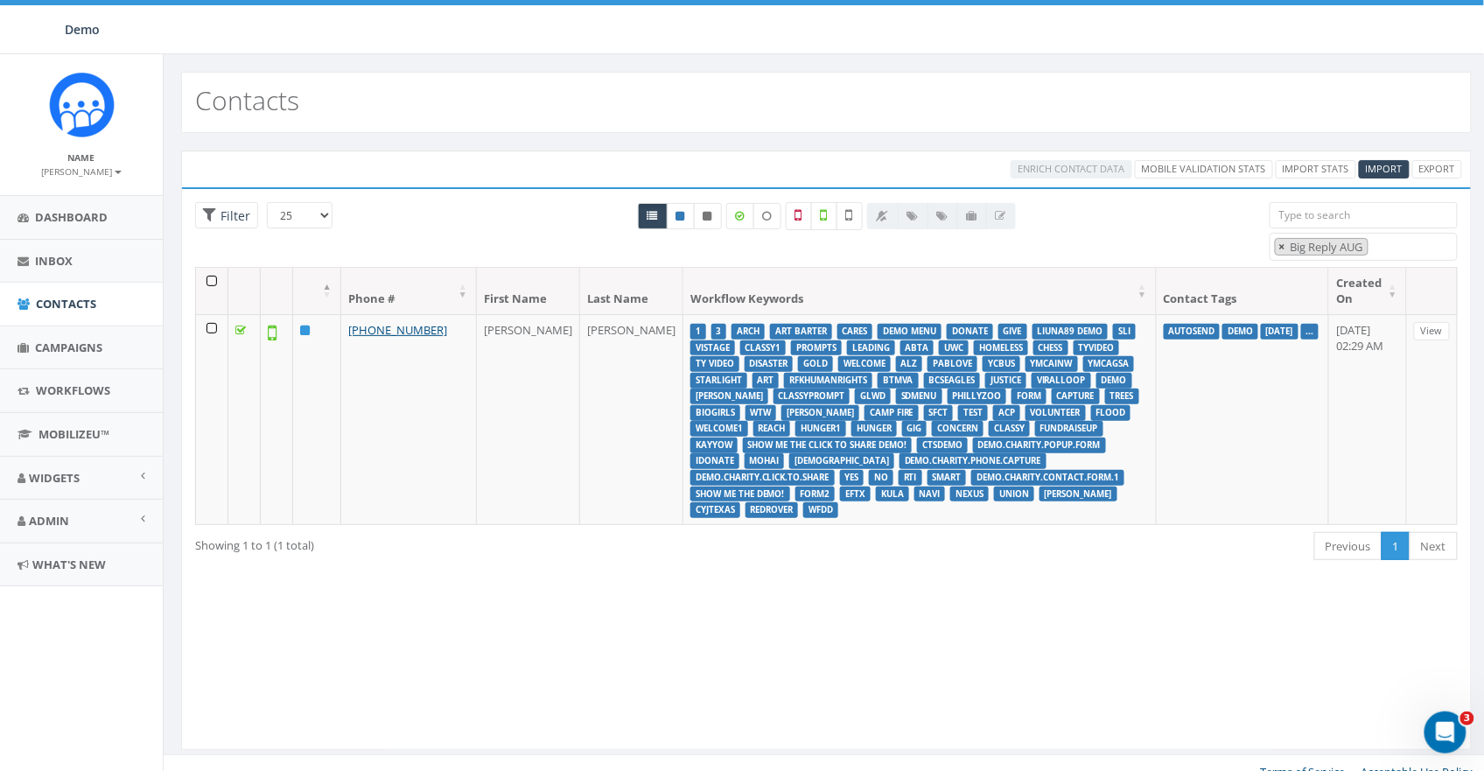
click at [1281, 243] on span "×" at bounding box center [1283, 247] width 6 height 16
select select
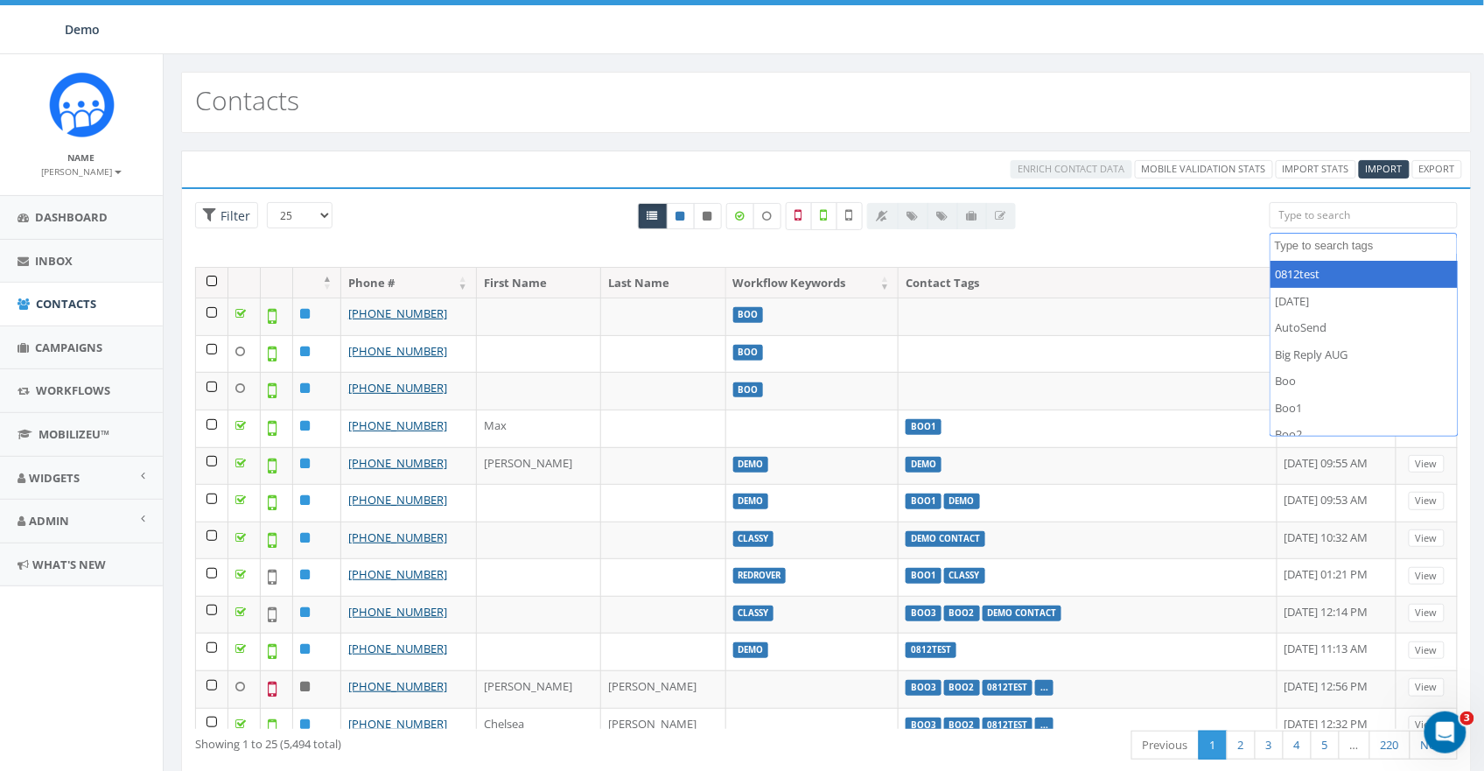
click at [550, 225] on div "All 0 contact(s) on current page All 1 contact(s) filtered" at bounding box center [826, 234] width 859 height 65
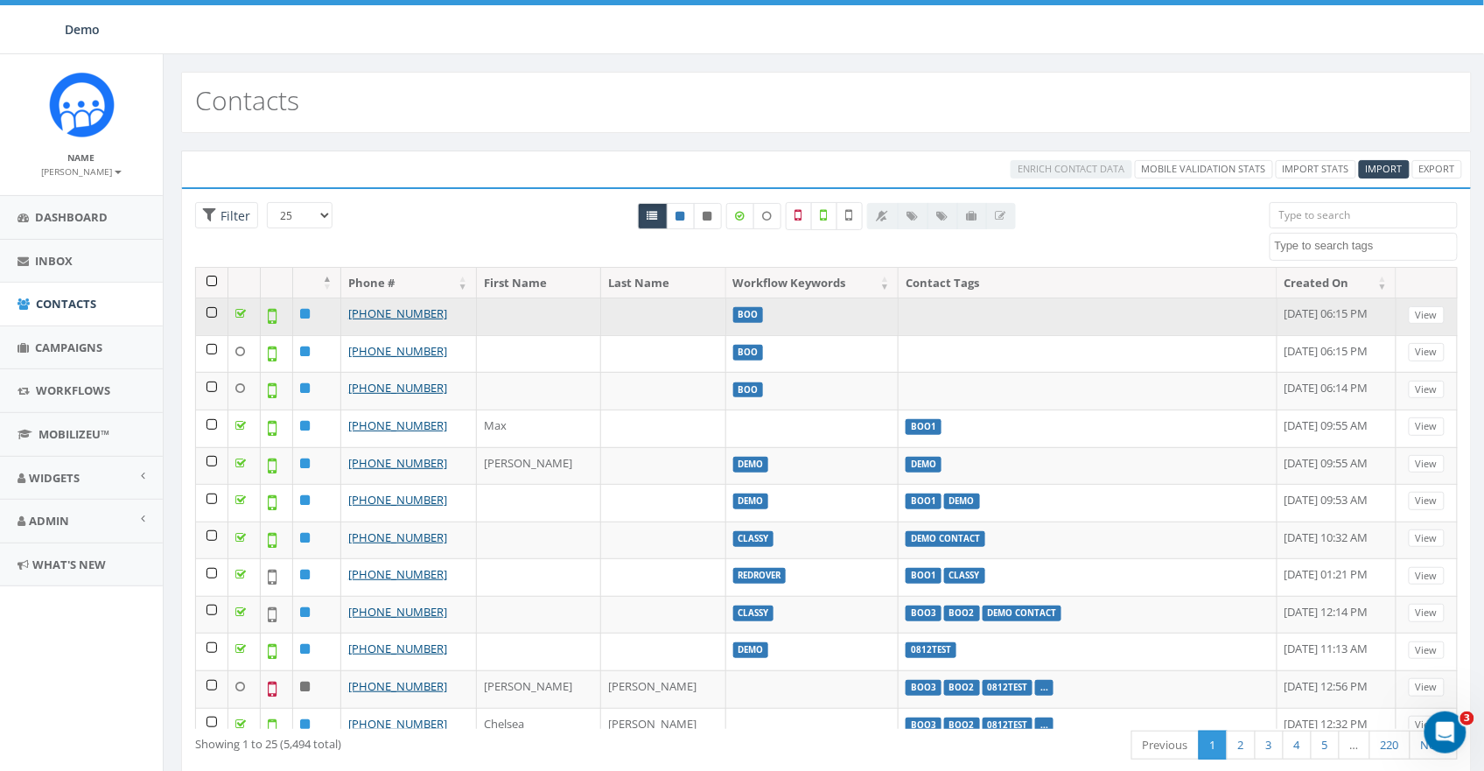
click at [213, 312] on td at bounding box center [212, 317] width 32 height 38
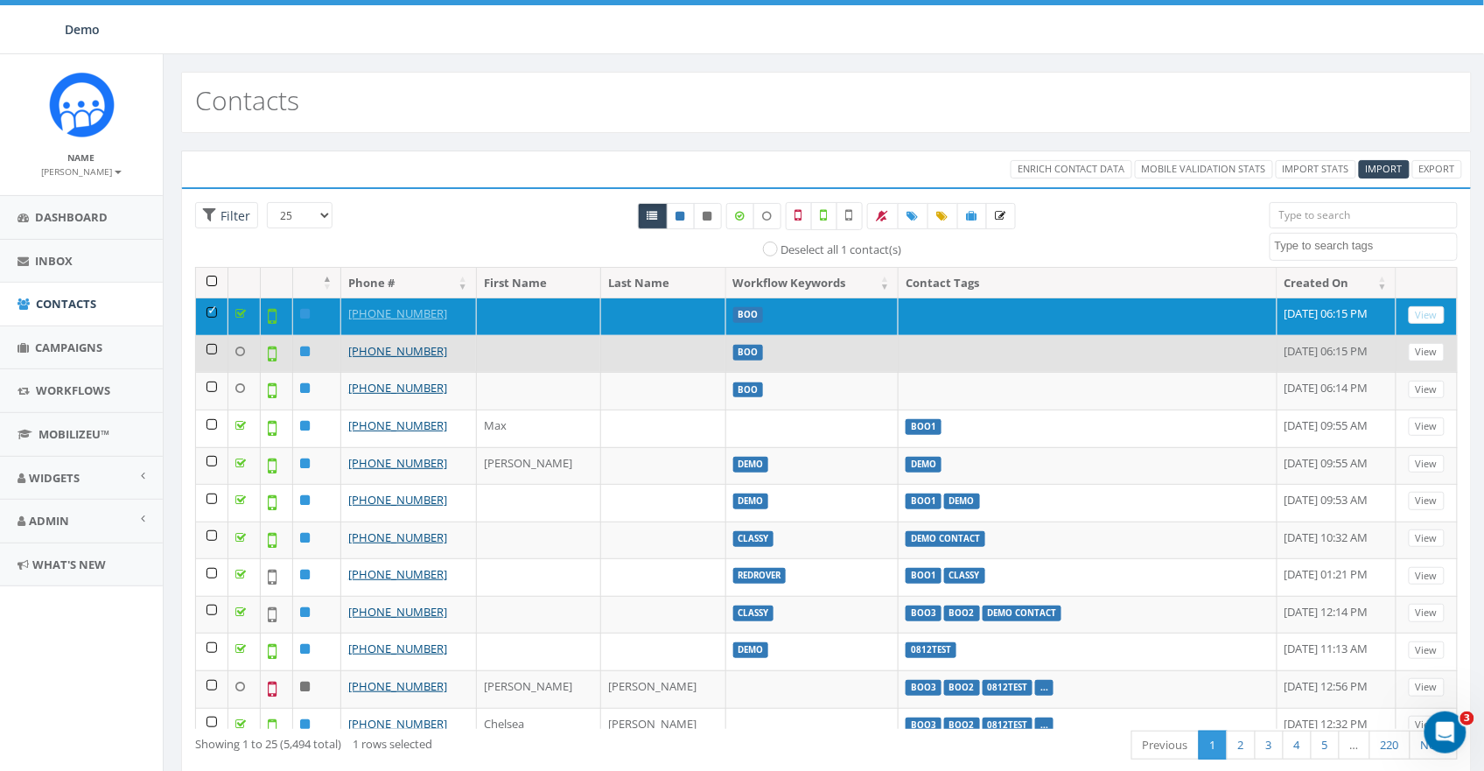
click at [211, 345] on td at bounding box center [212, 354] width 32 height 38
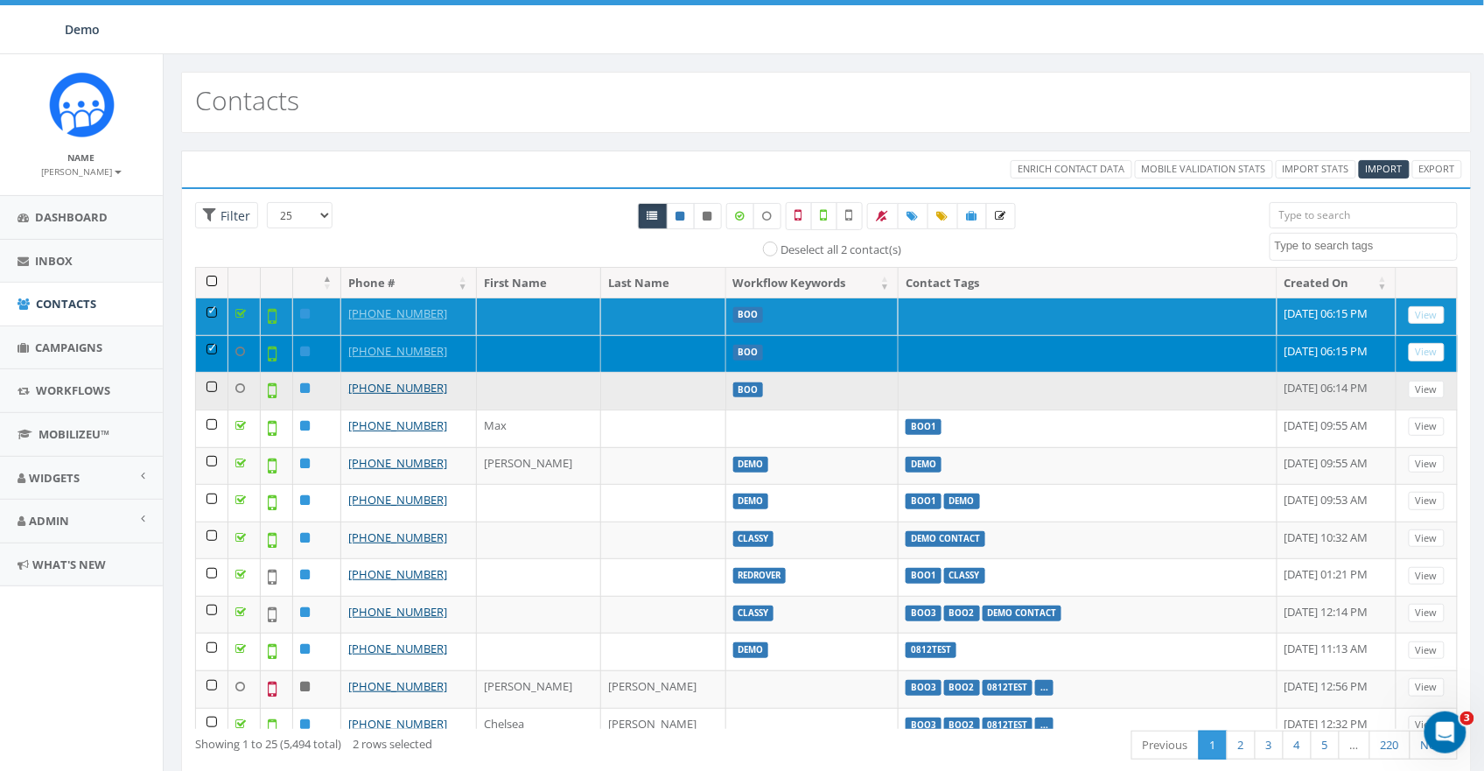
click at [212, 380] on td at bounding box center [212, 391] width 32 height 38
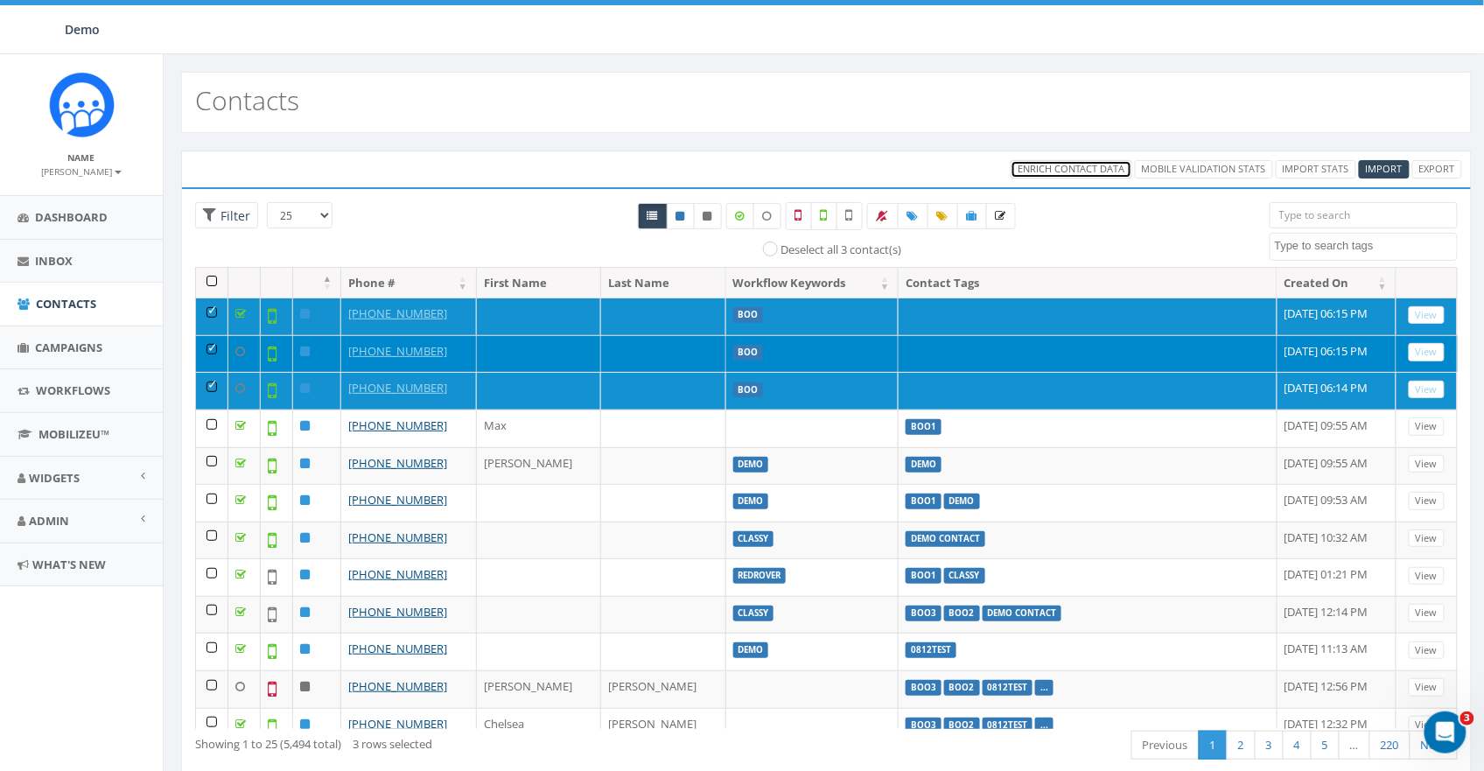
click at [1073, 166] on span "Enrich Contact Data" at bounding box center [1072, 168] width 108 height 13
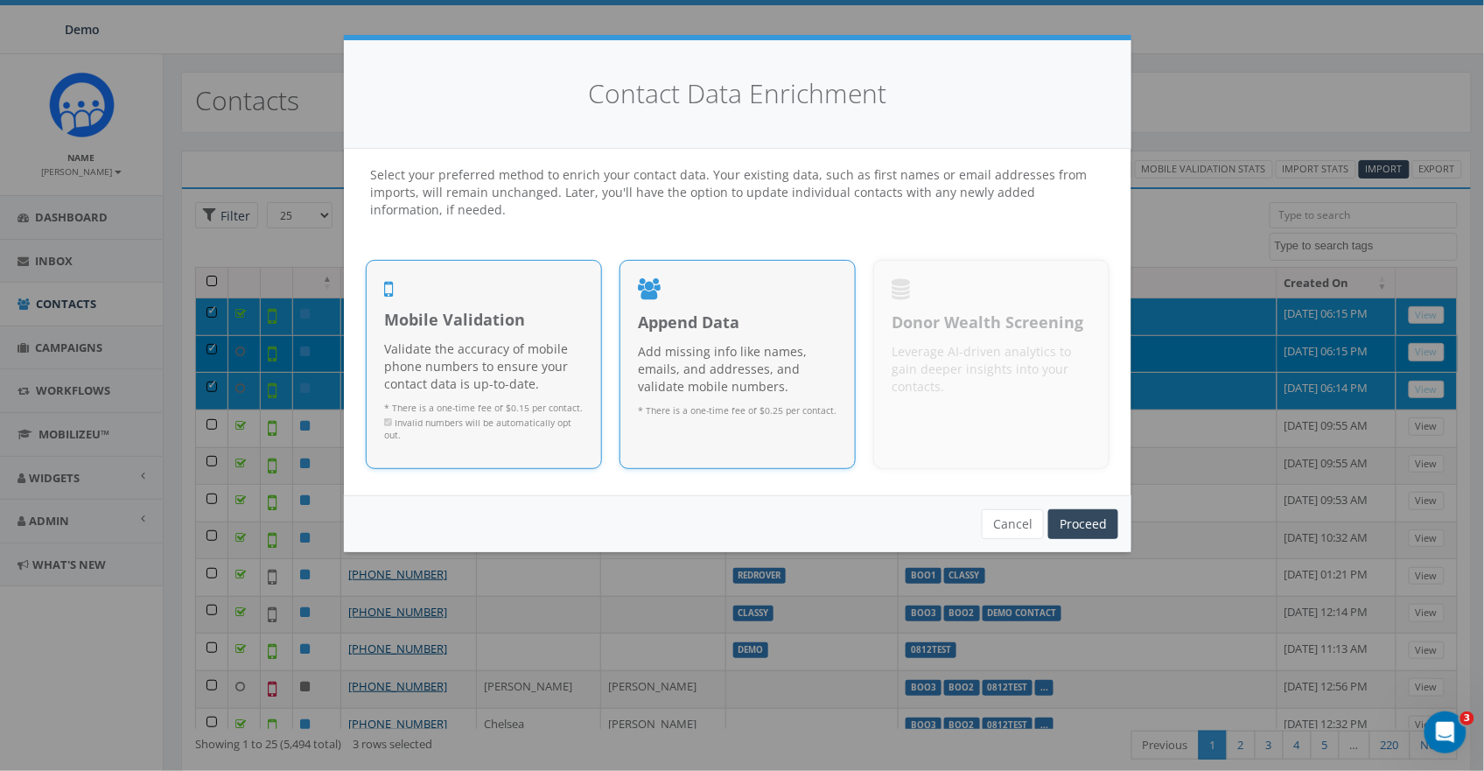
click at [724, 306] on div at bounding box center [738, 293] width 200 height 30
click at [557, 312] on span "Mobile Validation" at bounding box center [484, 320] width 200 height 23
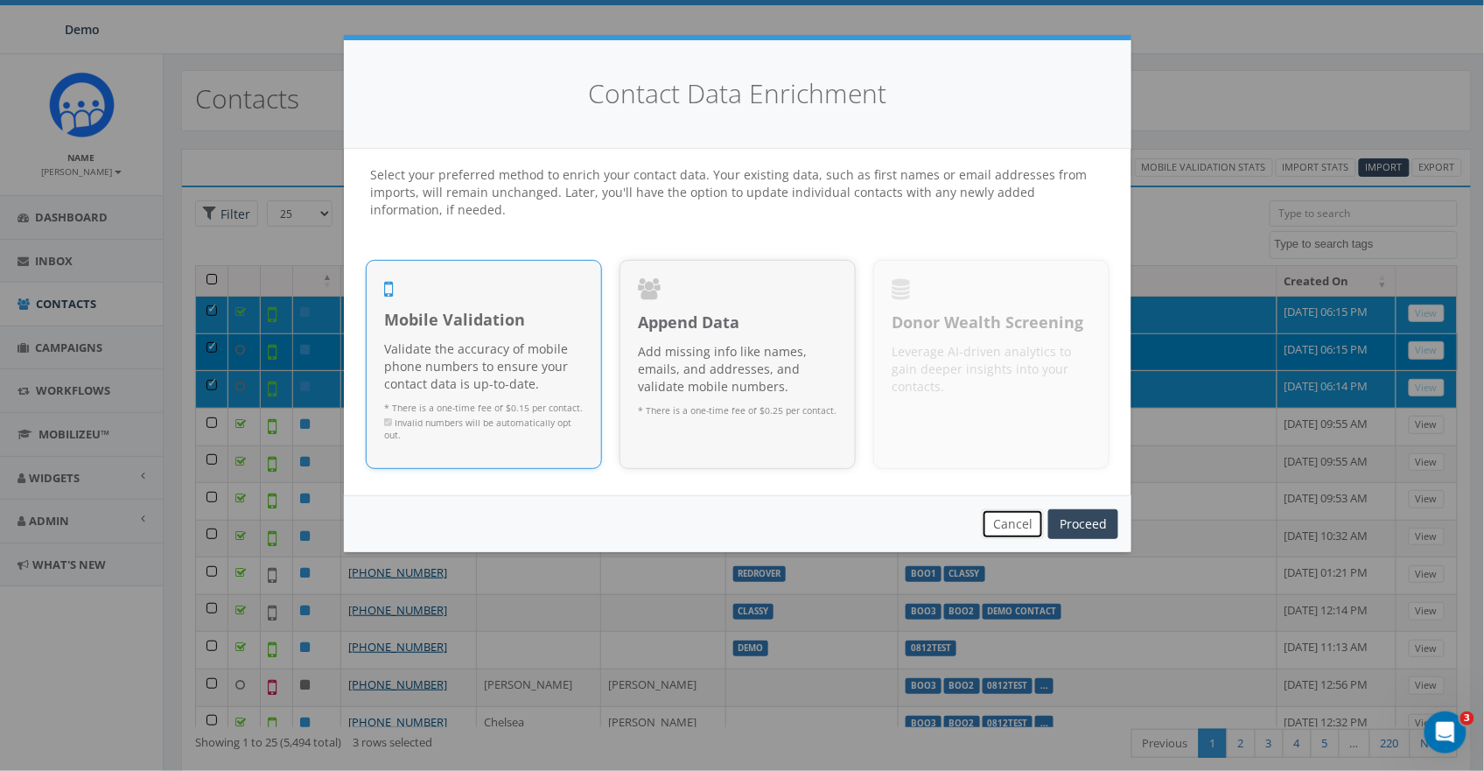
click at [1032, 530] on button "Cancel" at bounding box center [1013, 524] width 62 height 30
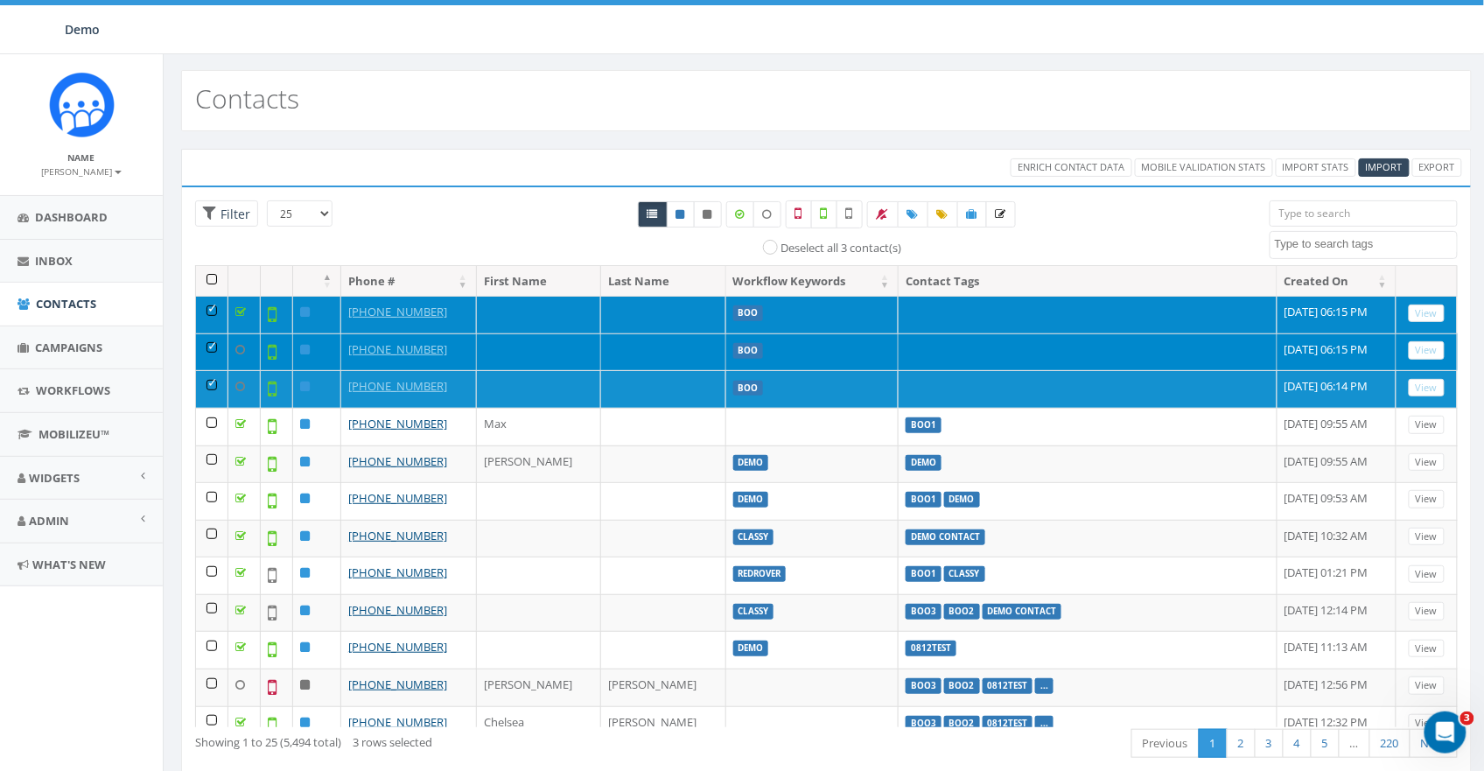
click at [211, 301] on td at bounding box center [212, 315] width 32 height 38
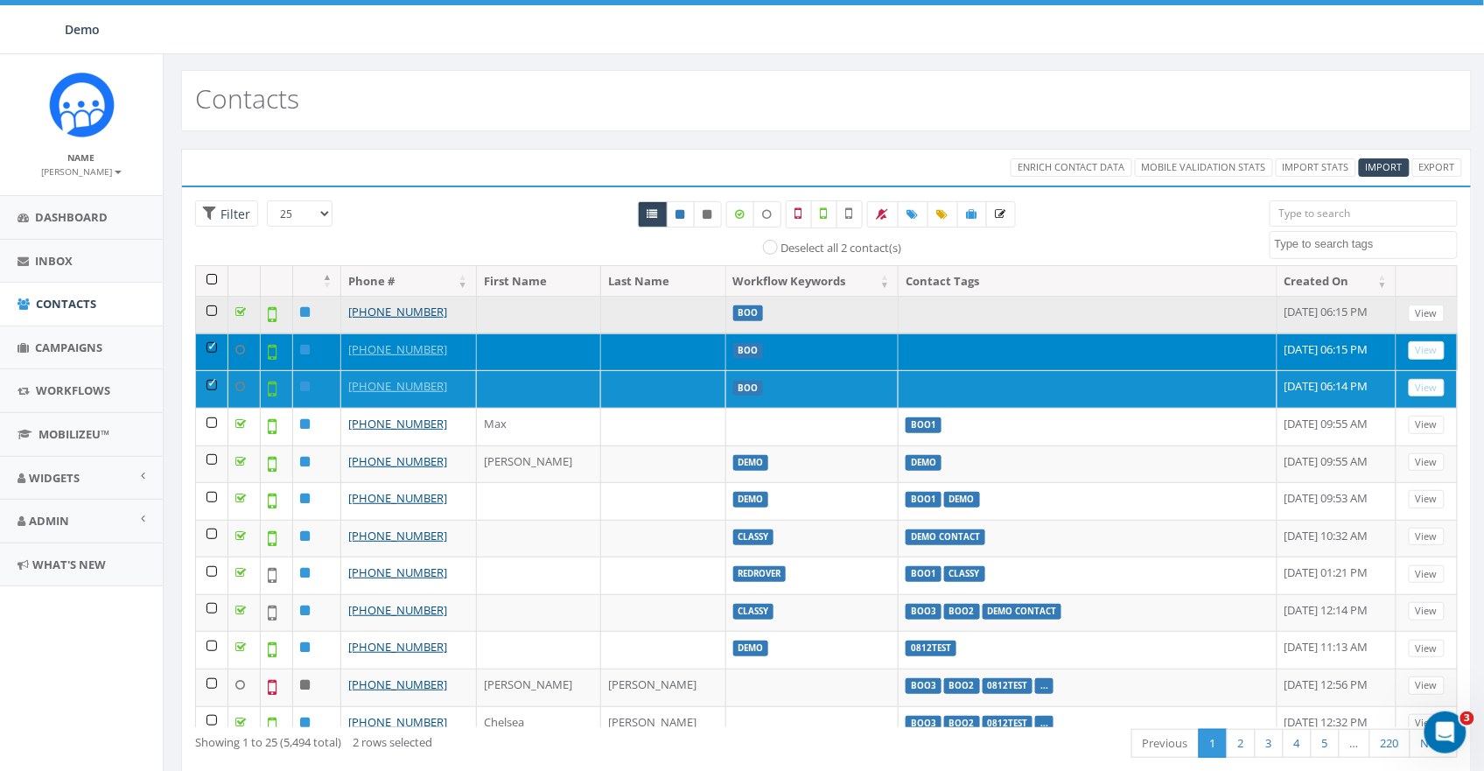
drag, startPoint x: 212, startPoint y: 335, endPoint x: 207, endPoint y: 325, distance: 11.7
click at [212, 335] on td at bounding box center [212, 352] width 32 height 38
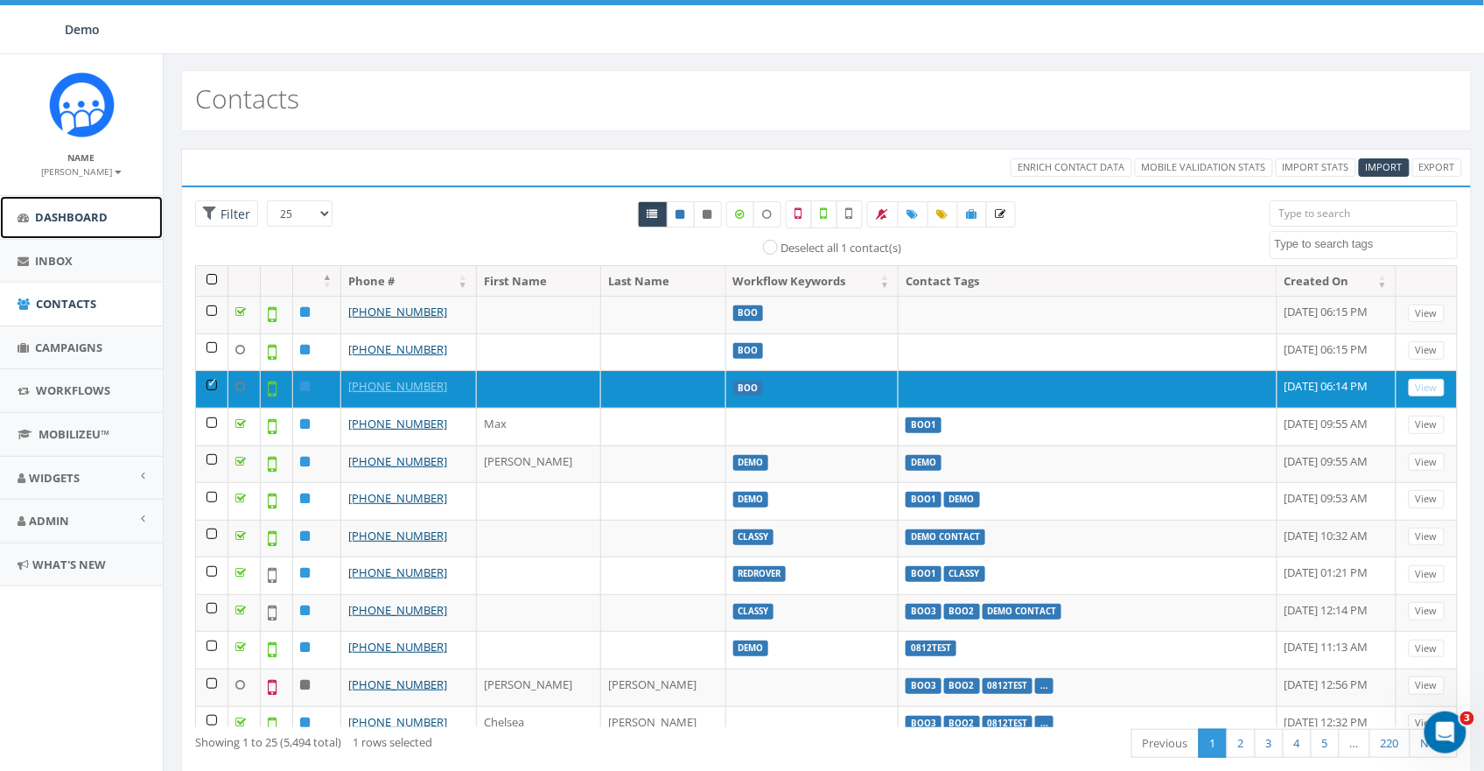
click at [69, 203] on link "Dashboard" at bounding box center [81, 217] width 163 height 43
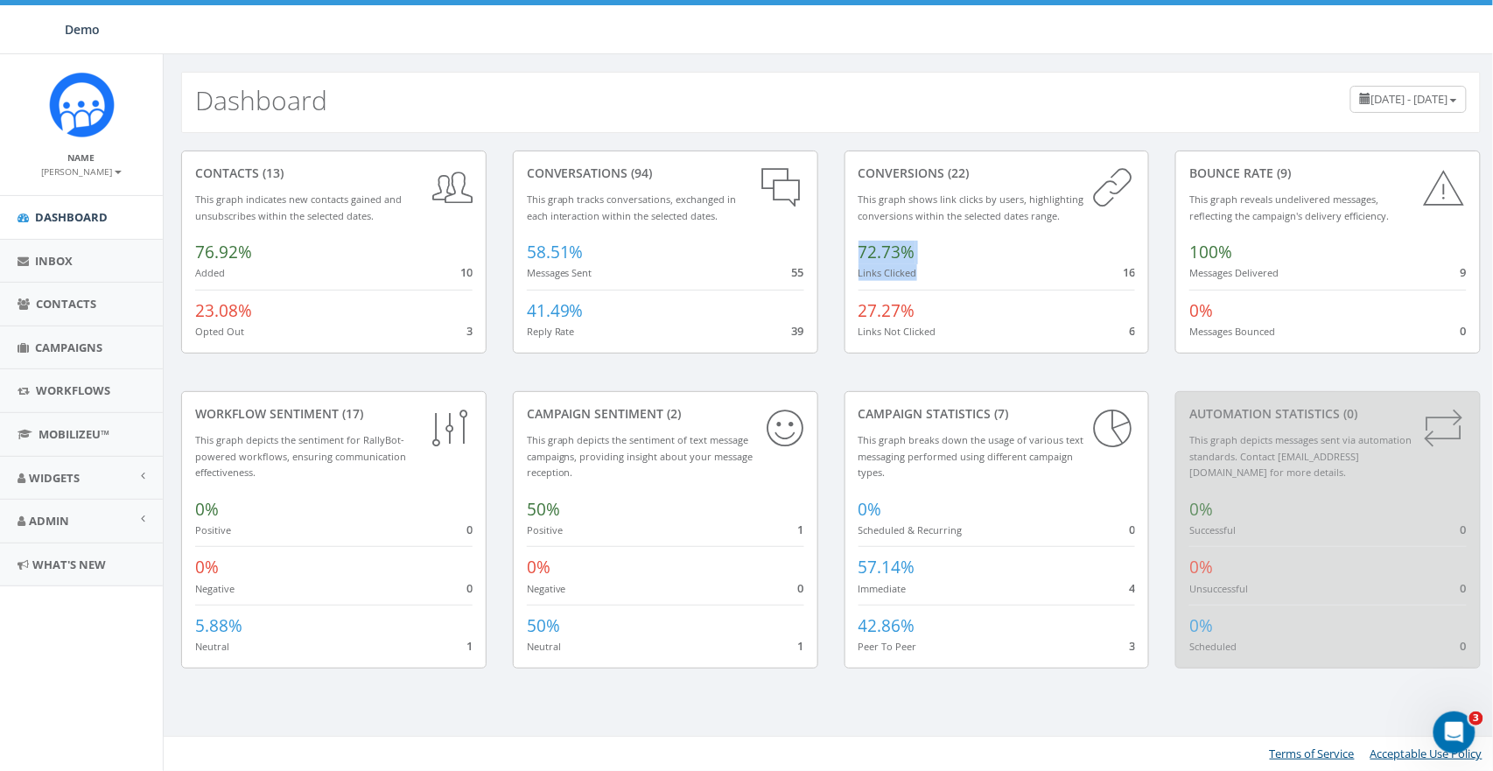
drag, startPoint x: 1140, startPoint y: 270, endPoint x: 1118, endPoint y: 270, distance: 21.9
click at [1118, 270] on div "conversions (22) This graph shows link clicks by users, highlighting conversion…" at bounding box center [997, 252] width 305 height 203
click at [901, 261] on span "72.73%" at bounding box center [887, 252] width 57 height 23
click at [873, 253] on span "72.73%" at bounding box center [887, 252] width 57 height 23
click at [883, 254] on span "72.73%" at bounding box center [887, 252] width 57 height 23
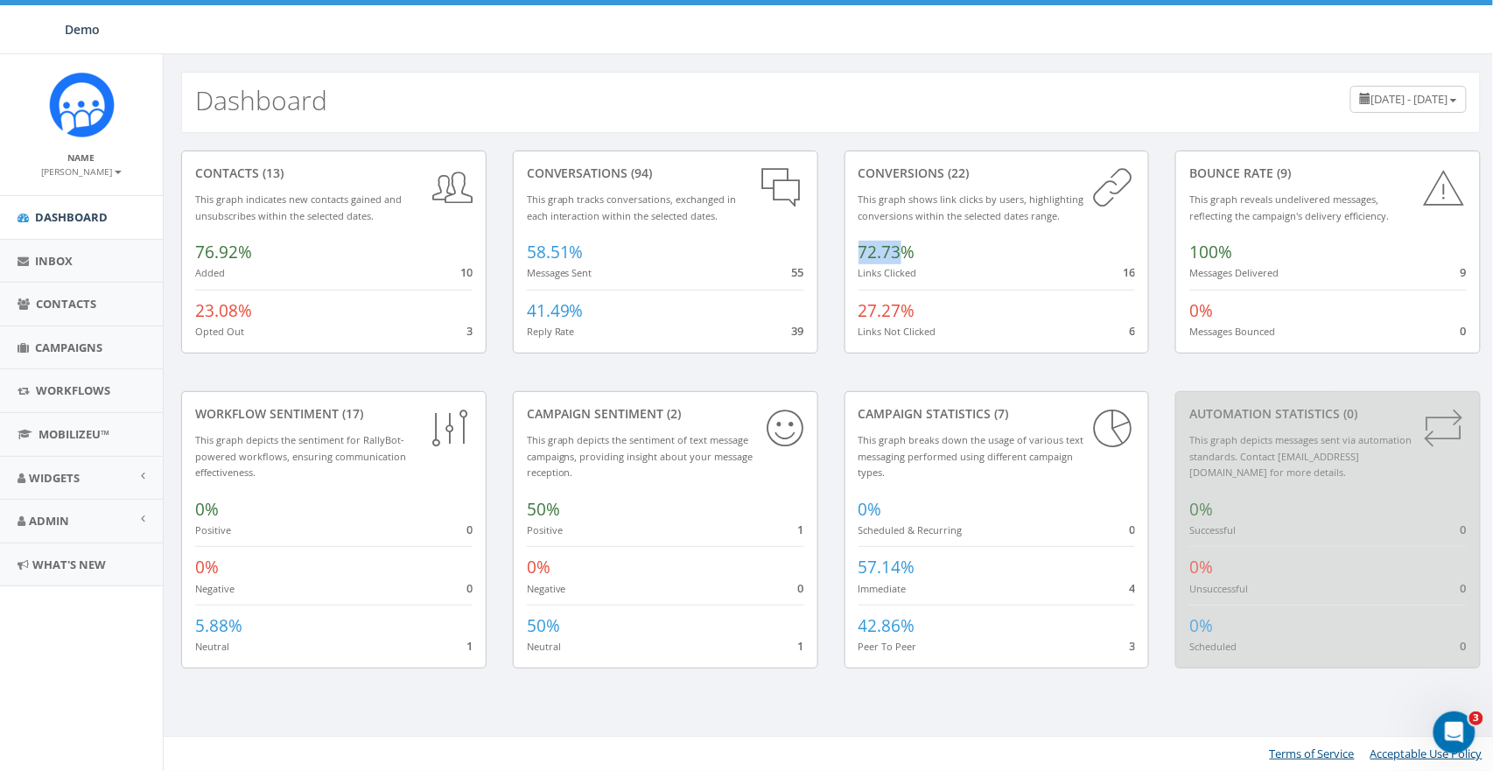
click at [883, 254] on span "72.73%" at bounding box center [887, 252] width 57 height 23
click at [1137, 273] on div "conversions (22) This graph shows link clicks by users, highlighting conversion…" at bounding box center [997, 252] width 305 height 203
drag, startPoint x: 1138, startPoint y: 331, endPoint x: 1124, endPoint y: 331, distance: 14.0
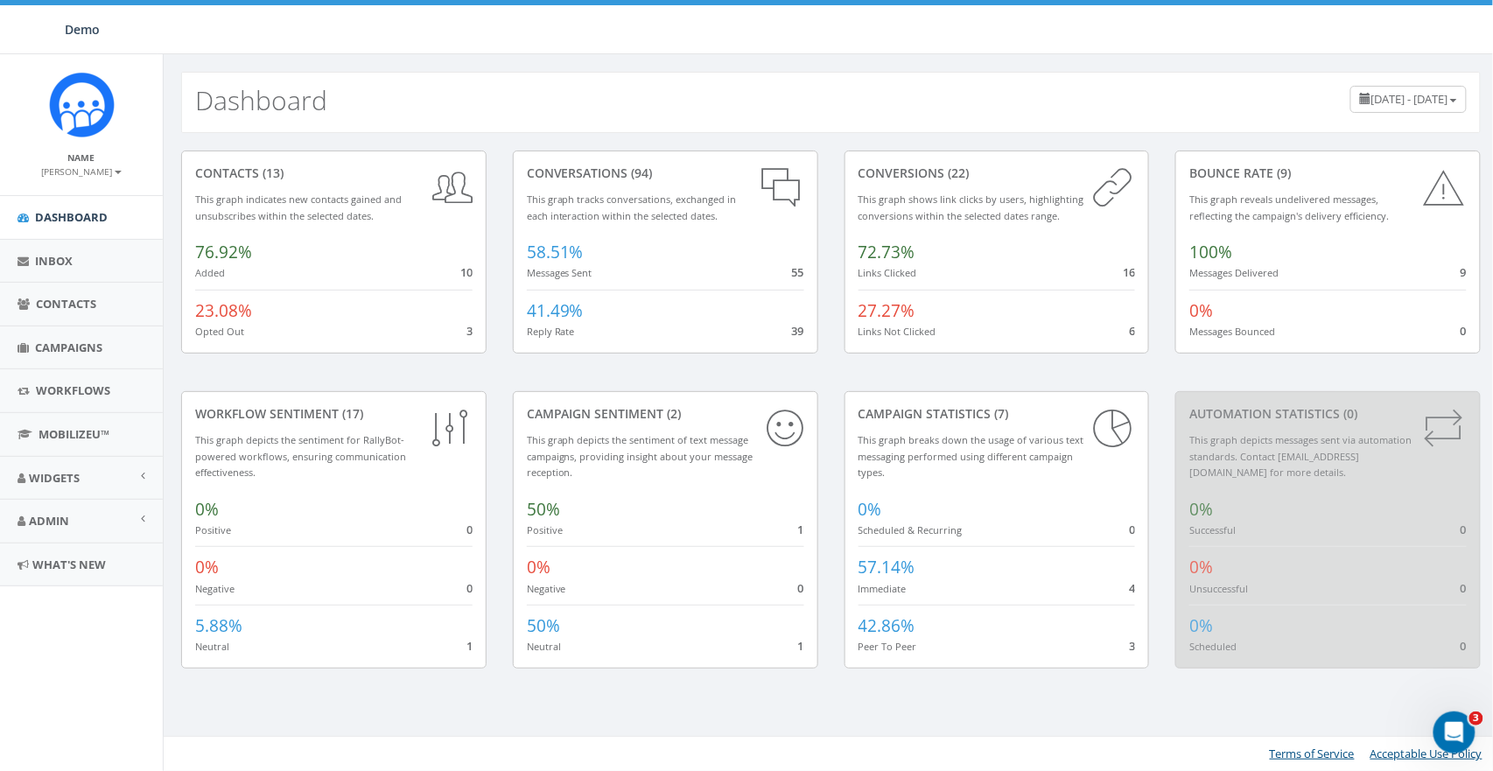
click at [1124, 331] on div "conversions (22) This graph shows link clicks by users, highlighting conversion…" at bounding box center [997, 252] width 305 height 203
click at [905, 314] on span "27.27%" at bounding box center [887, 310] width 57 height 23
click at [859, 263] on span "72.73%" at bounding box center [887, 252] width 57 height 23
drag, startPoint x: 857, startPoint y: 256, endPoint x: 949, endPoint y: 256, distance: 91.9
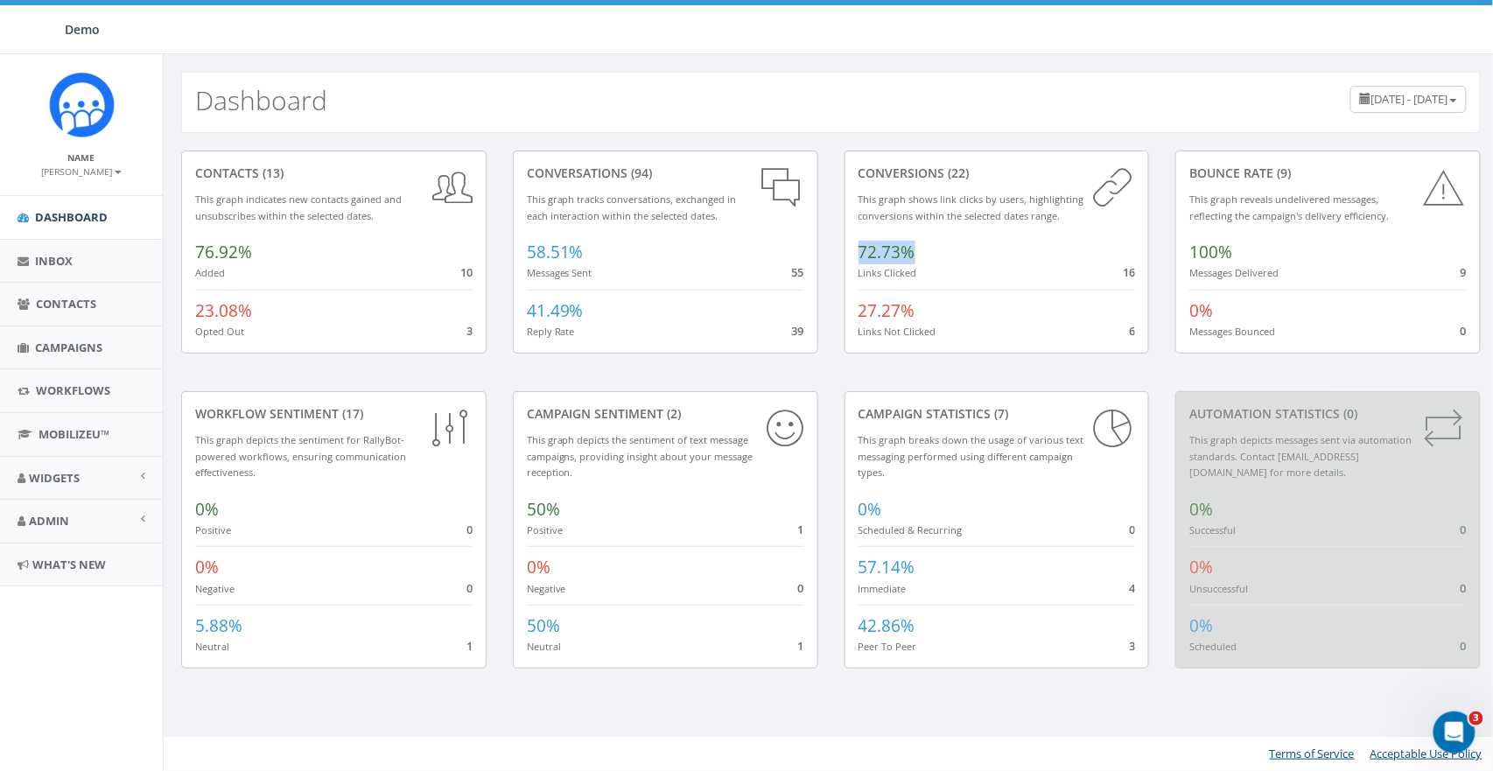
click at [949, 256] on div "conversions (22) This graph shows link clicks by users, highlighting conversion…" at bounding box center [997, 252] width 305 height 203
click at [60, 347] on span "Campaigns" at bounding box center [68, 348] width 67 height 16
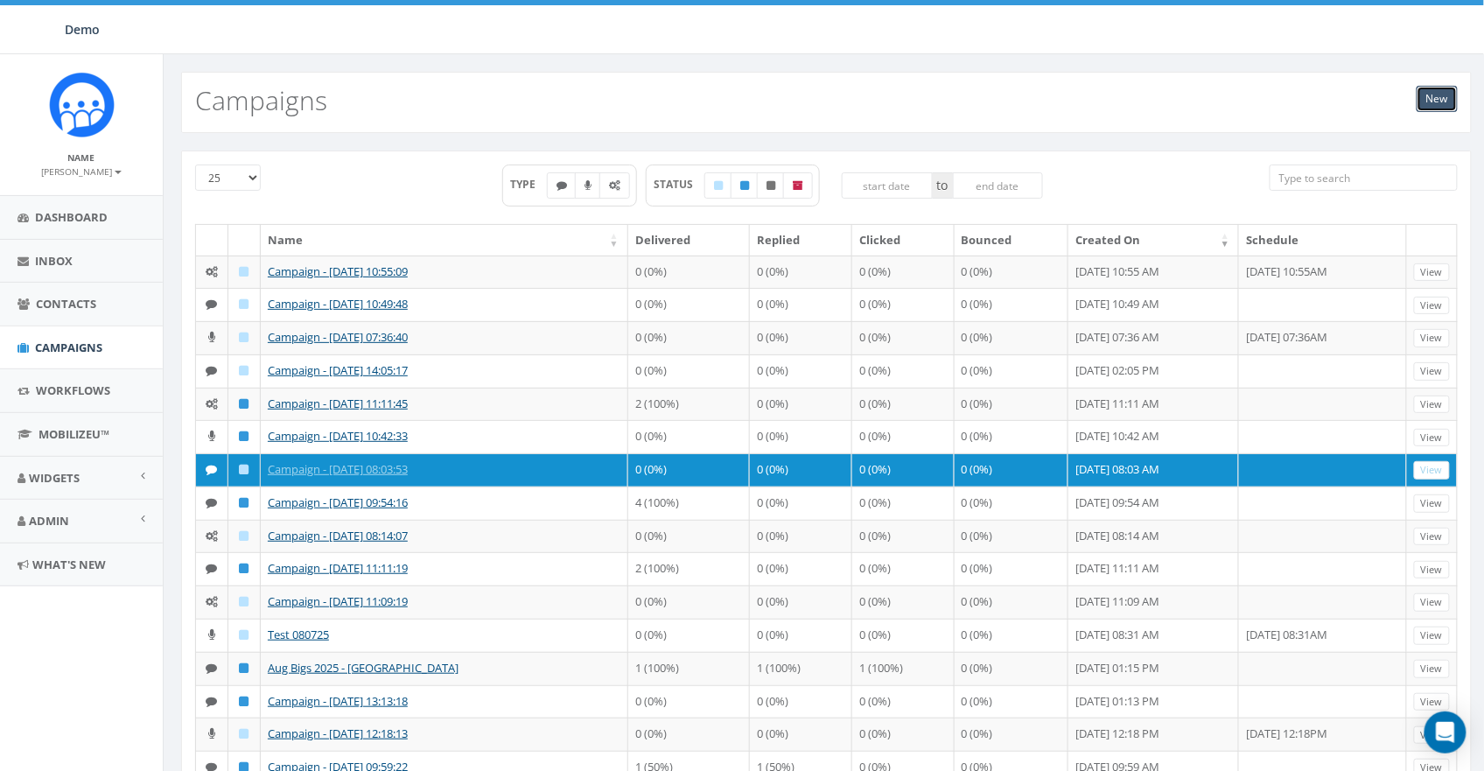
click at [1438, 93] on link "New" at bounding box center [1437, 99] width 41 height 26
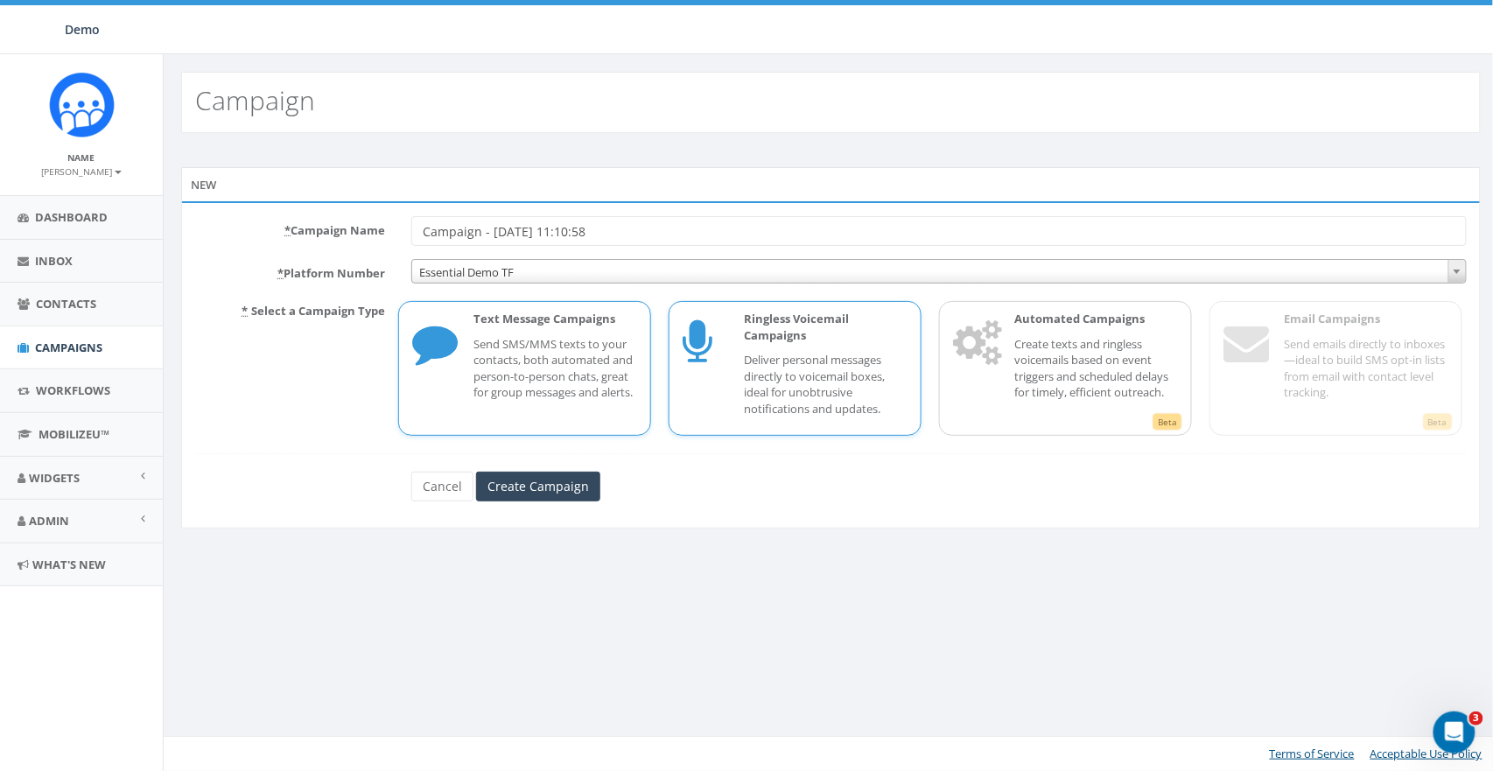
click at [786, 351] on div "Ringless Voicemail Campaigns Deliver personal messages directly to voicemail bo…" at bounding box center [816, 368] width 181 height 115
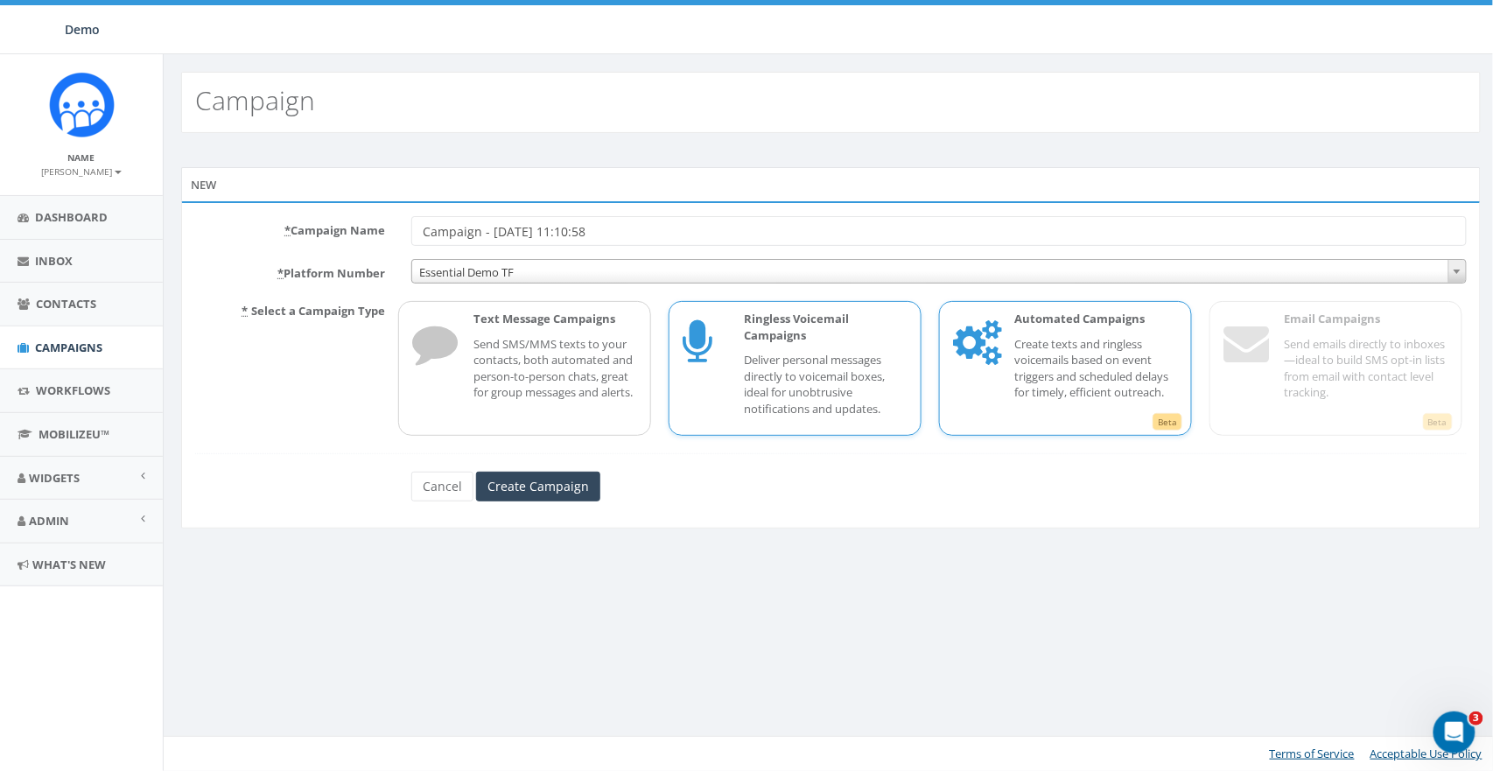
click at [1097, 354] on p "Create texts and ringless voicemails based on event triggers and scheduled dela…" at bounding box center [1096, 368] width 164 height 65
click at [426, 482] on link "Cancel" at bounding box center [442, 487] width 62 height 30
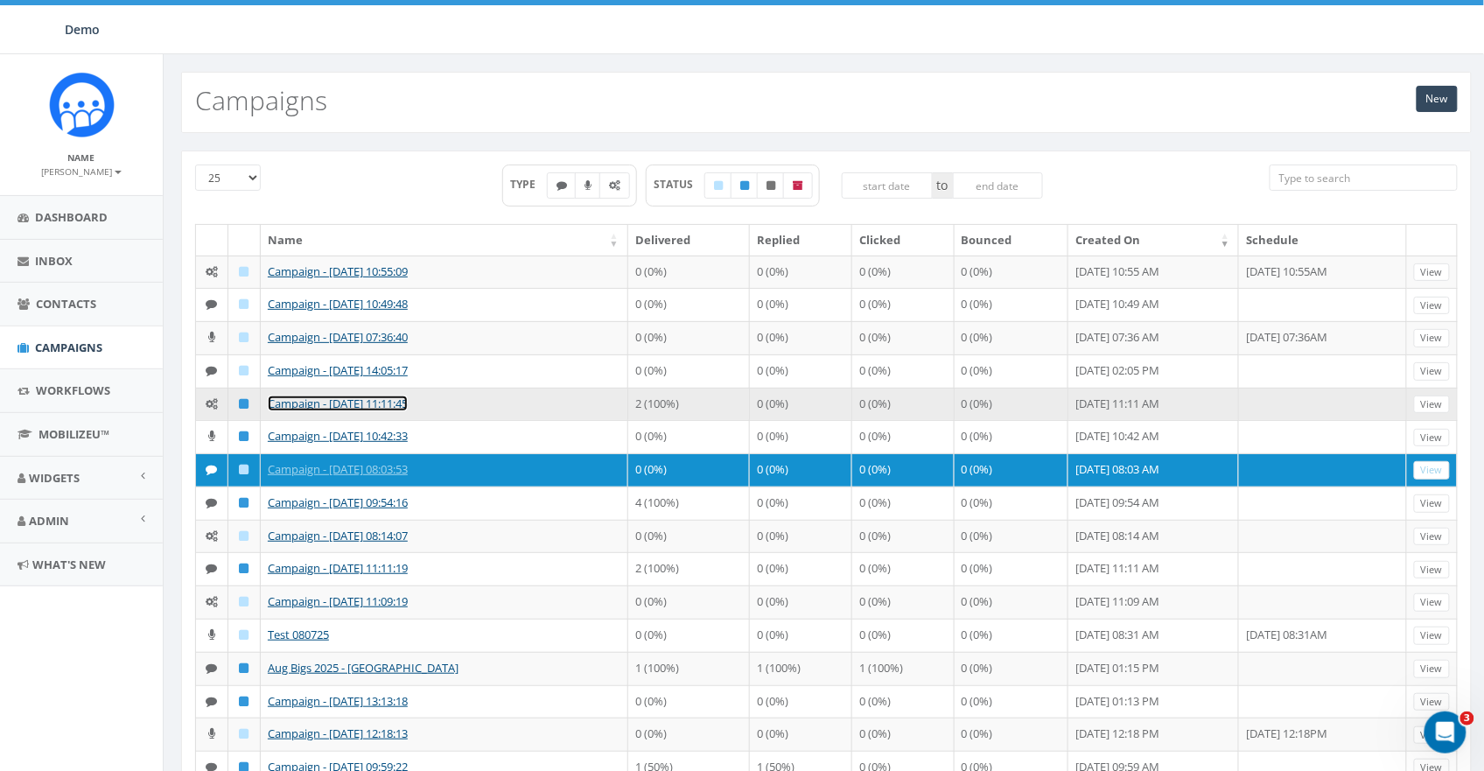
click at [354, 396] on link "Campaign - [DATE] 11:11:45" at bounding box center [338, 404] width 140 height 16
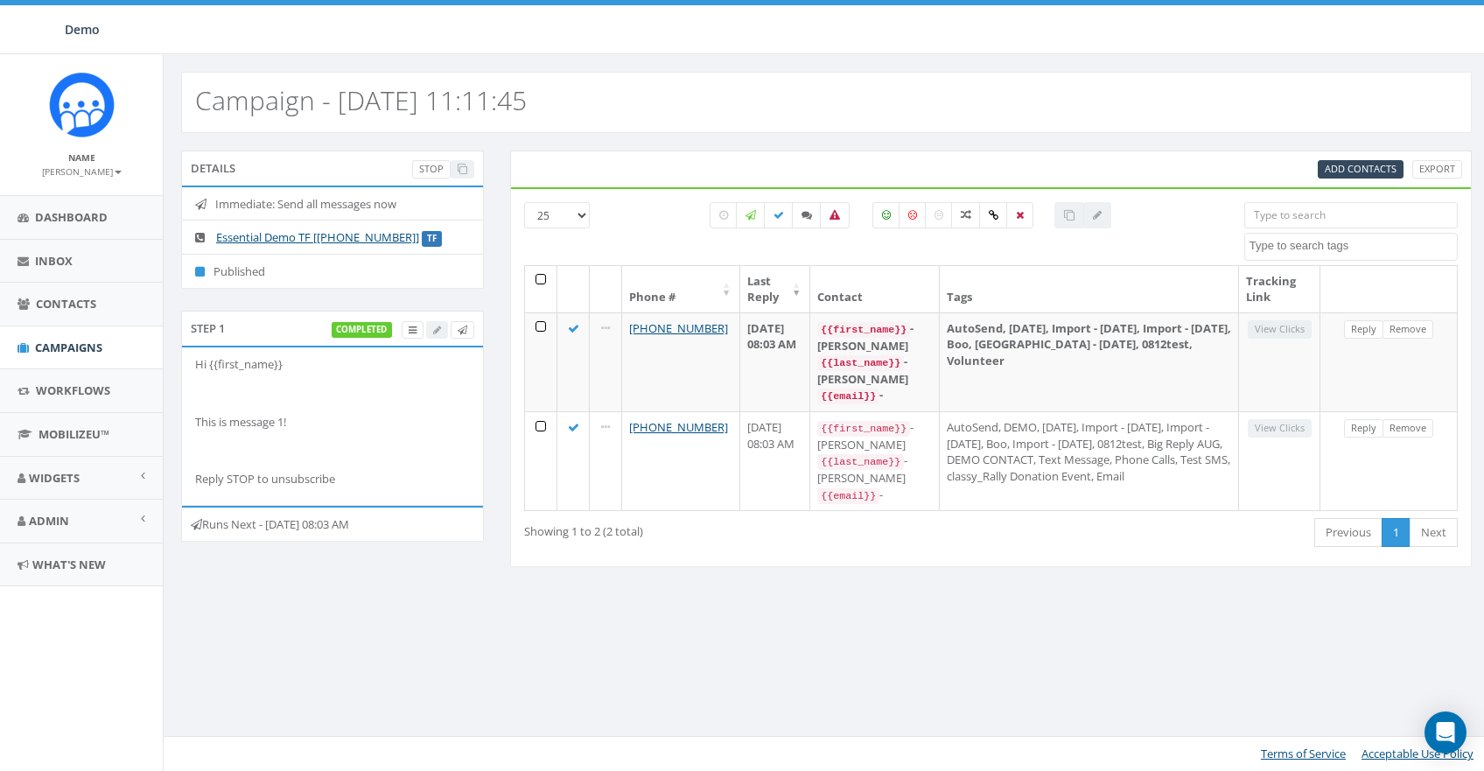
select select
click at [353, 401] on div "Hi {{first_name}} This is message 1! Reply STOP to unsubscribe" at bounding box center [332, 421] width 275 height 131
click at [79, 333] on link "Campaigns" at bounding box center [81, 347] width 163 height 43
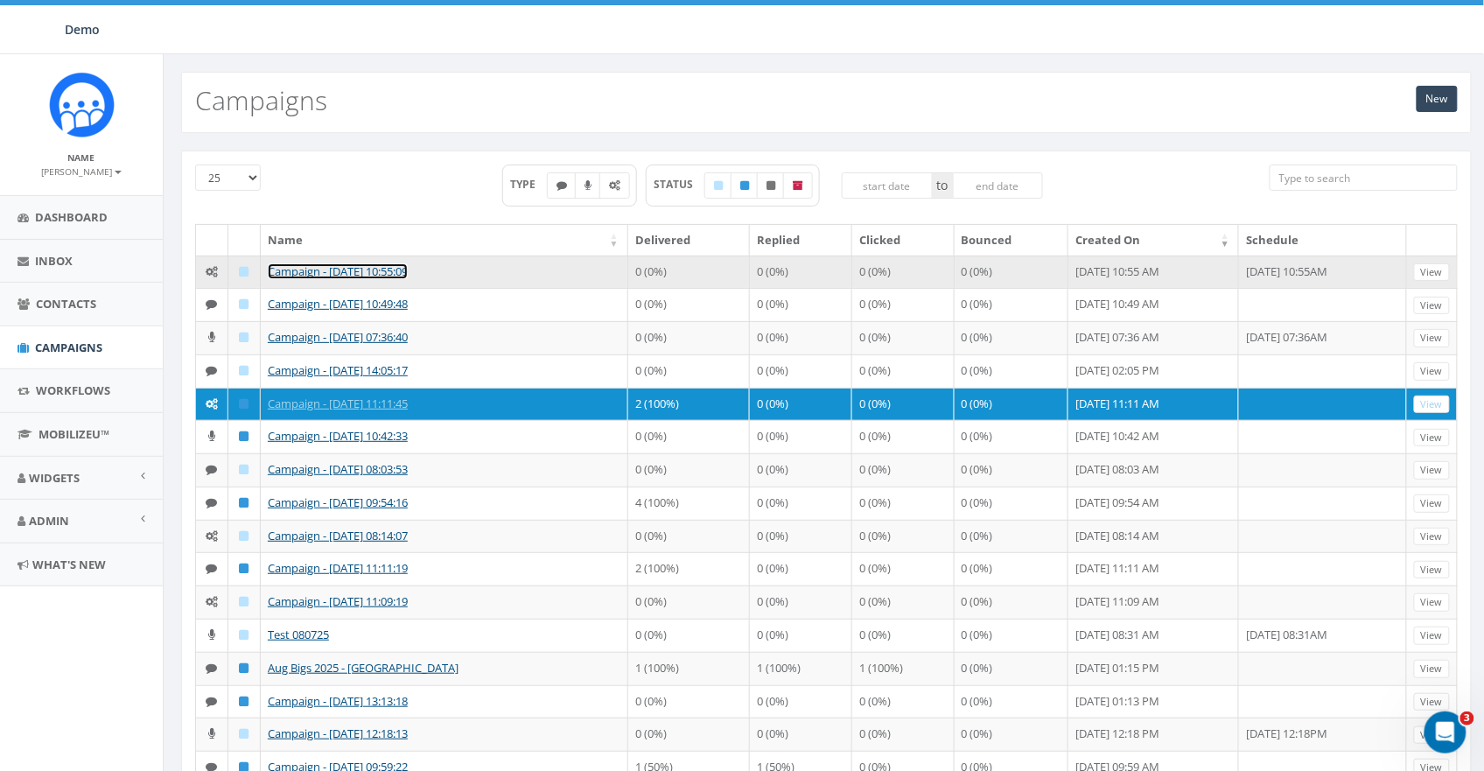
click at [313, 276] on link "Campaign - 10/15/2025, 10:55:09" at bounding box center [338, 271] width 140 height 16
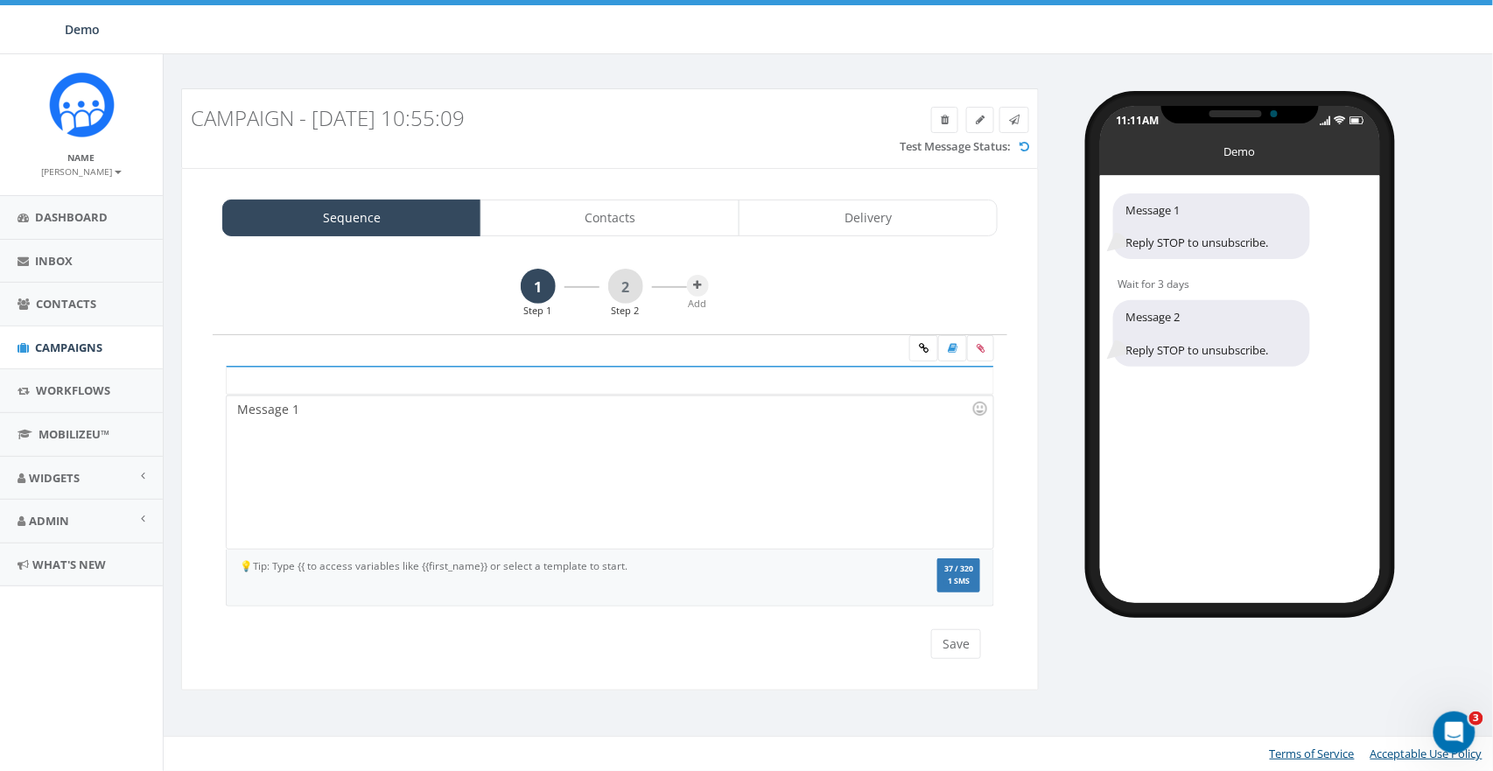
click at [354, 463] on div "Message 1" at bounding box center [610, 472] width 766 height 153
click at [621, 289] on link "2" at bounding box center [625, 286] width 35 height 35
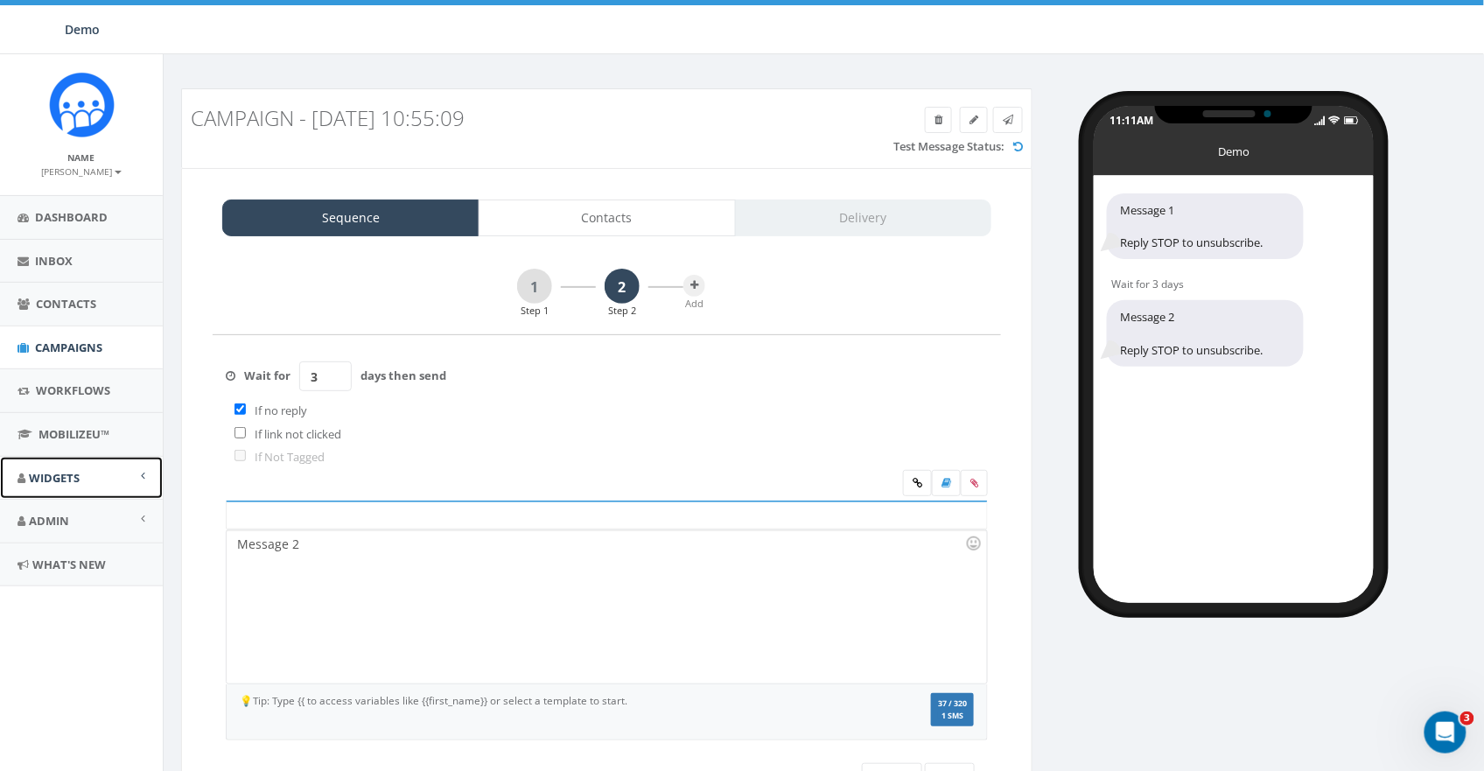
click at [66, 471] on span "Widgets" at bounding box center [54, 478] width 51 height 16
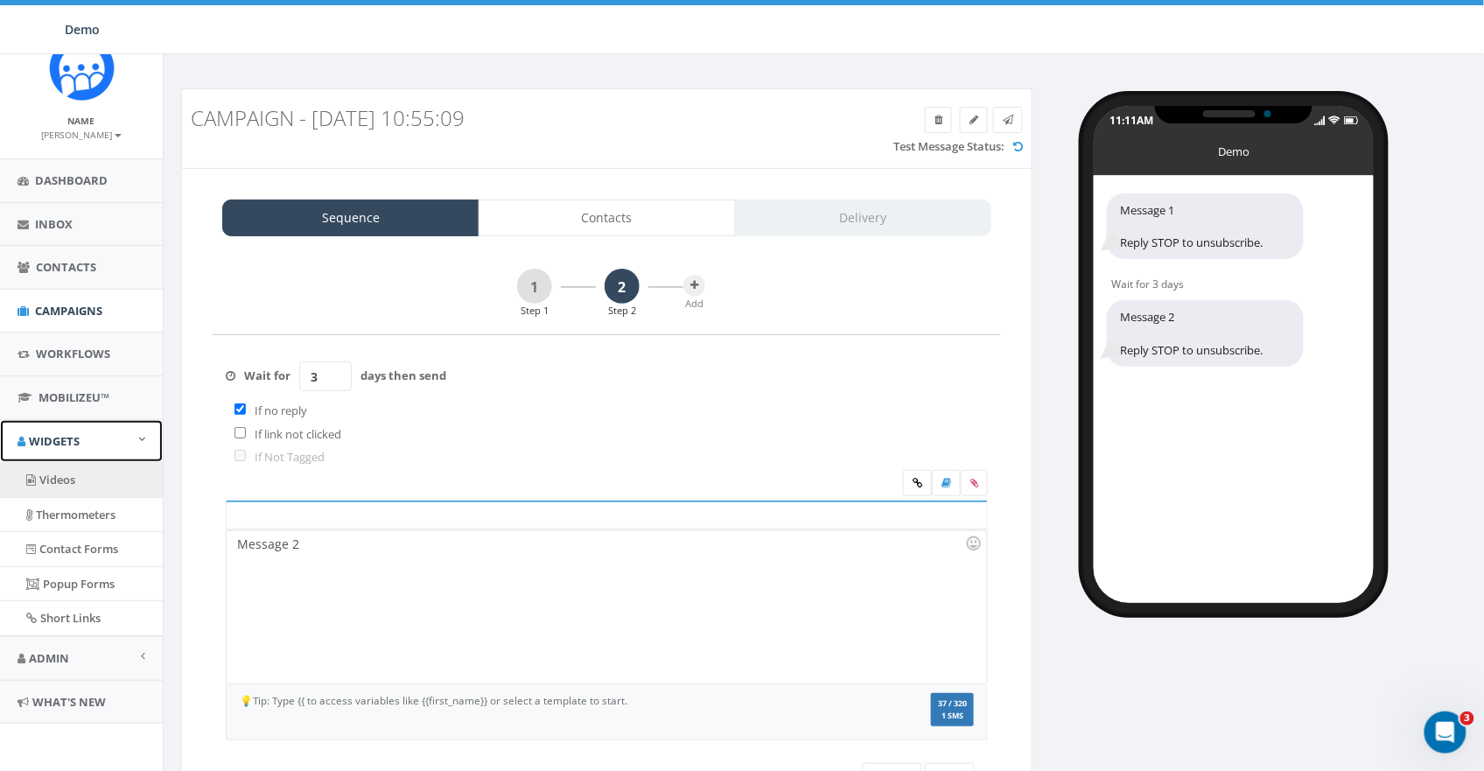
scroll to position [38, 0]
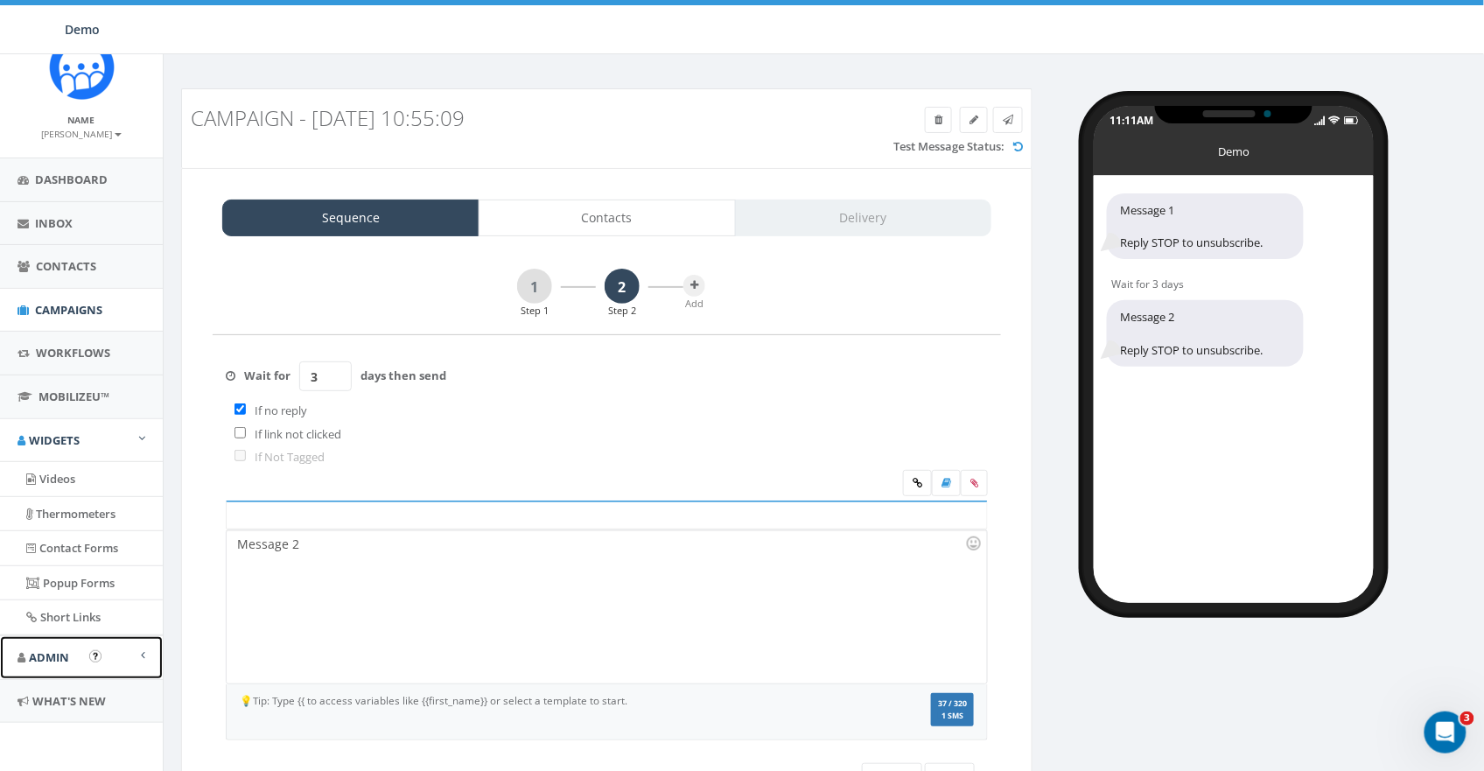
click at [52, 651] on span "Admin" at bounding box center [49, 657] width 40 height 16
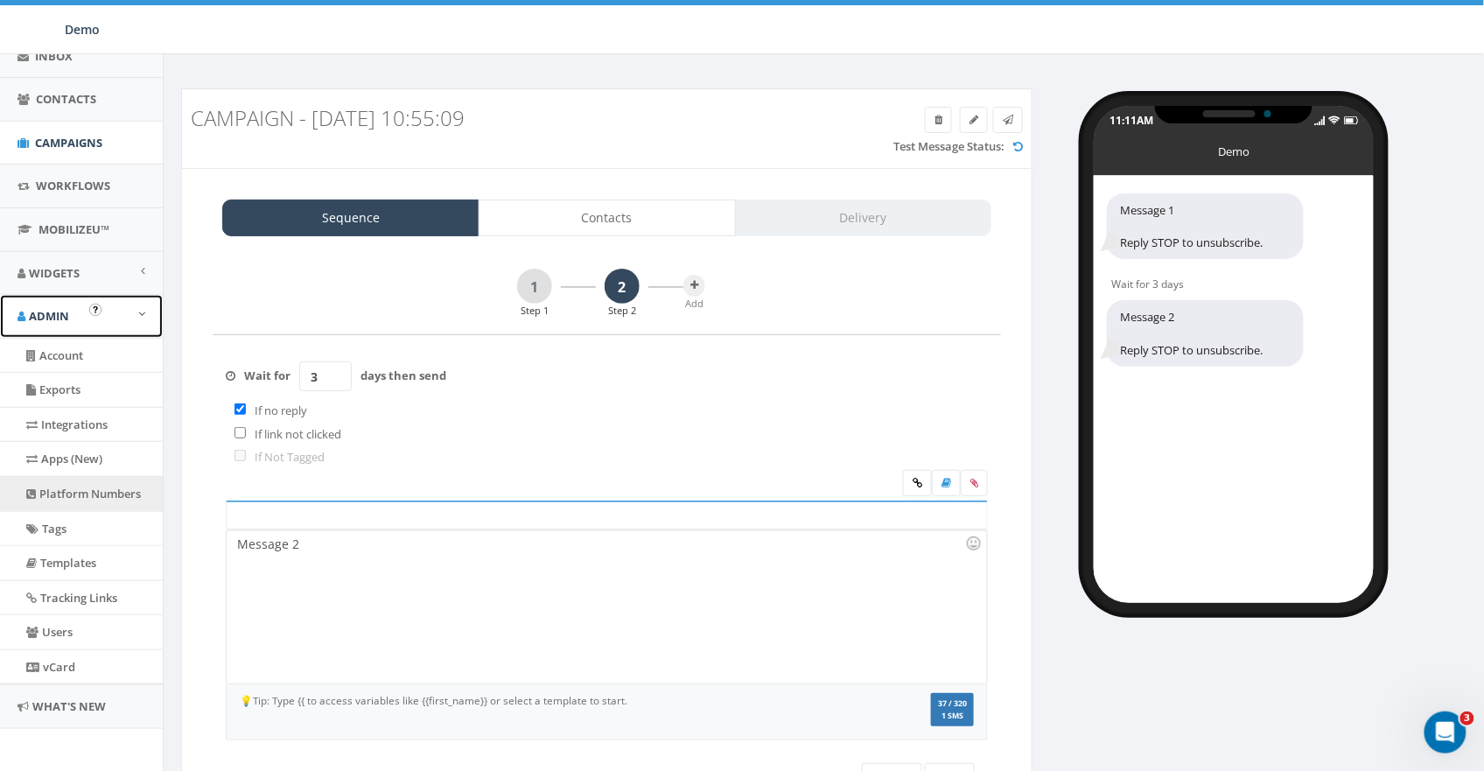
scroll to position [211, 0]
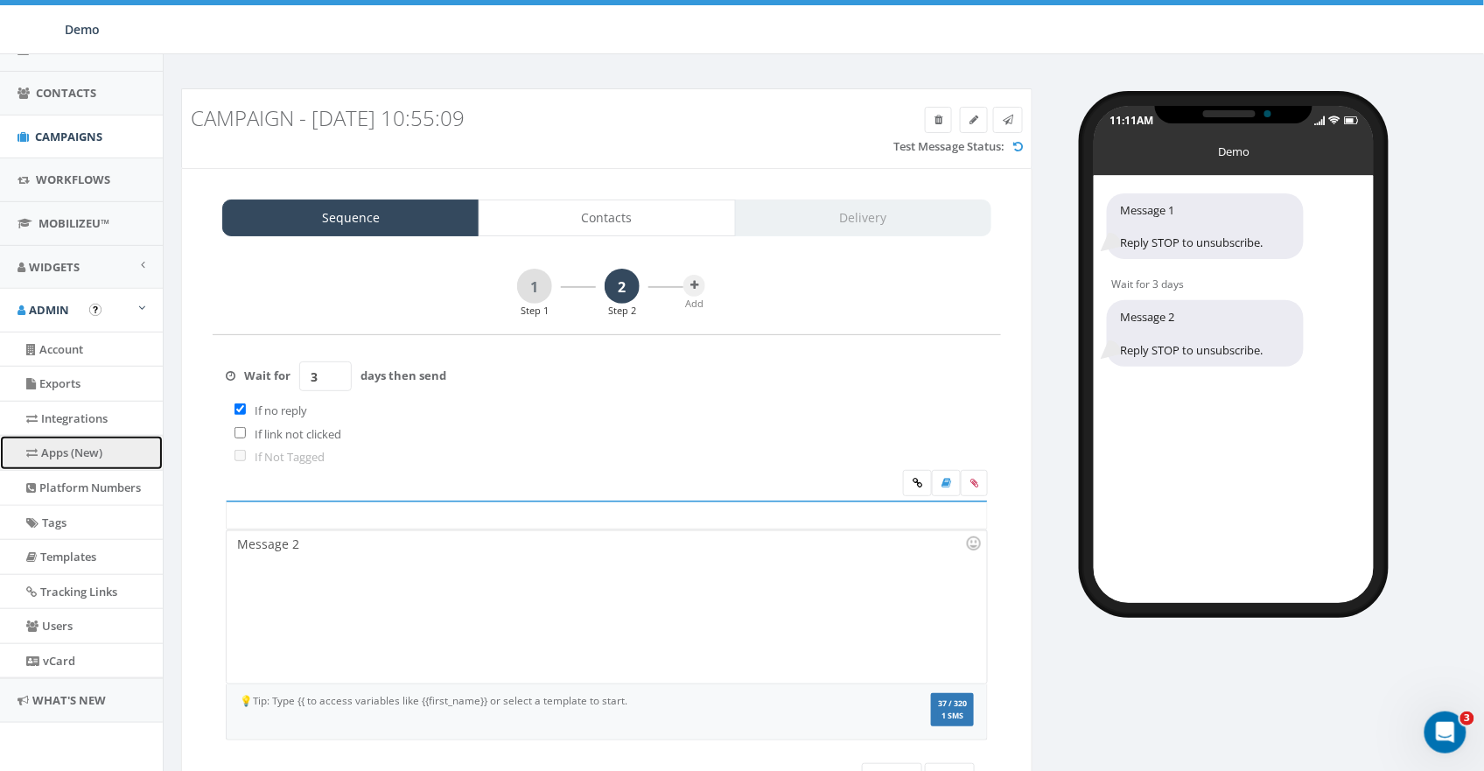
click at [82, 450] on link "Apps (New)" at bounding box center [81, 453] width 163 height 34
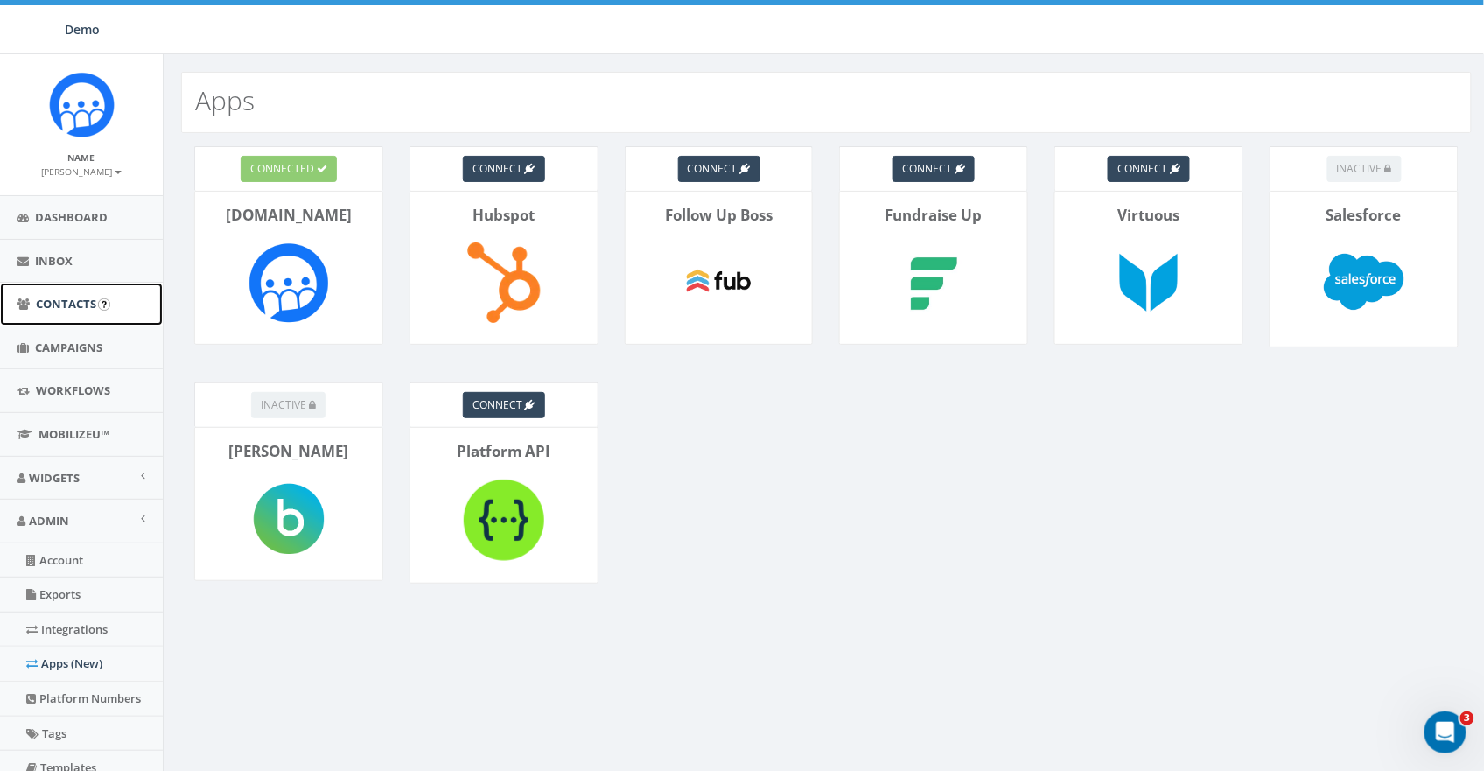
click at [66, 303] on span "Contacts" at bounding box center [66, 304] width 60 height 16
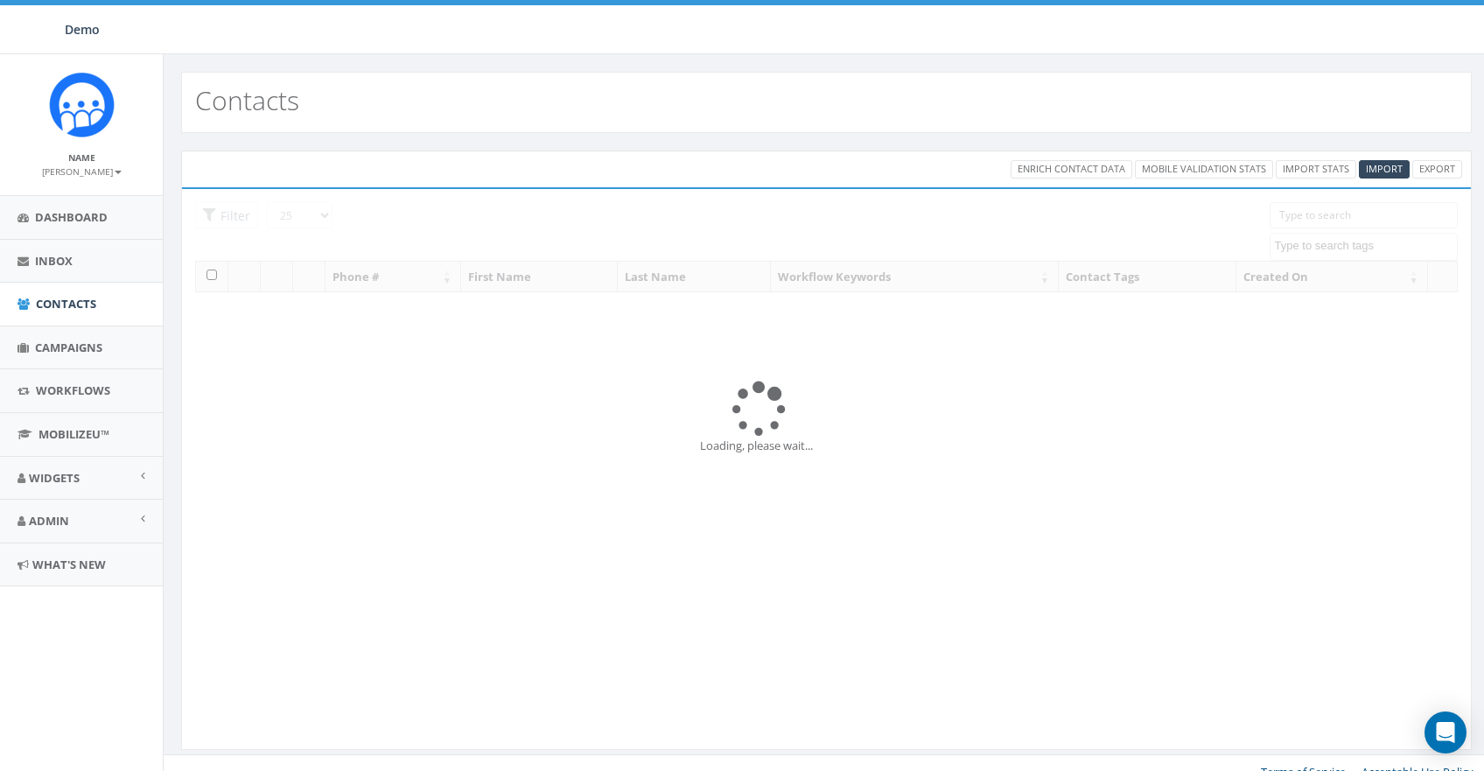
select select
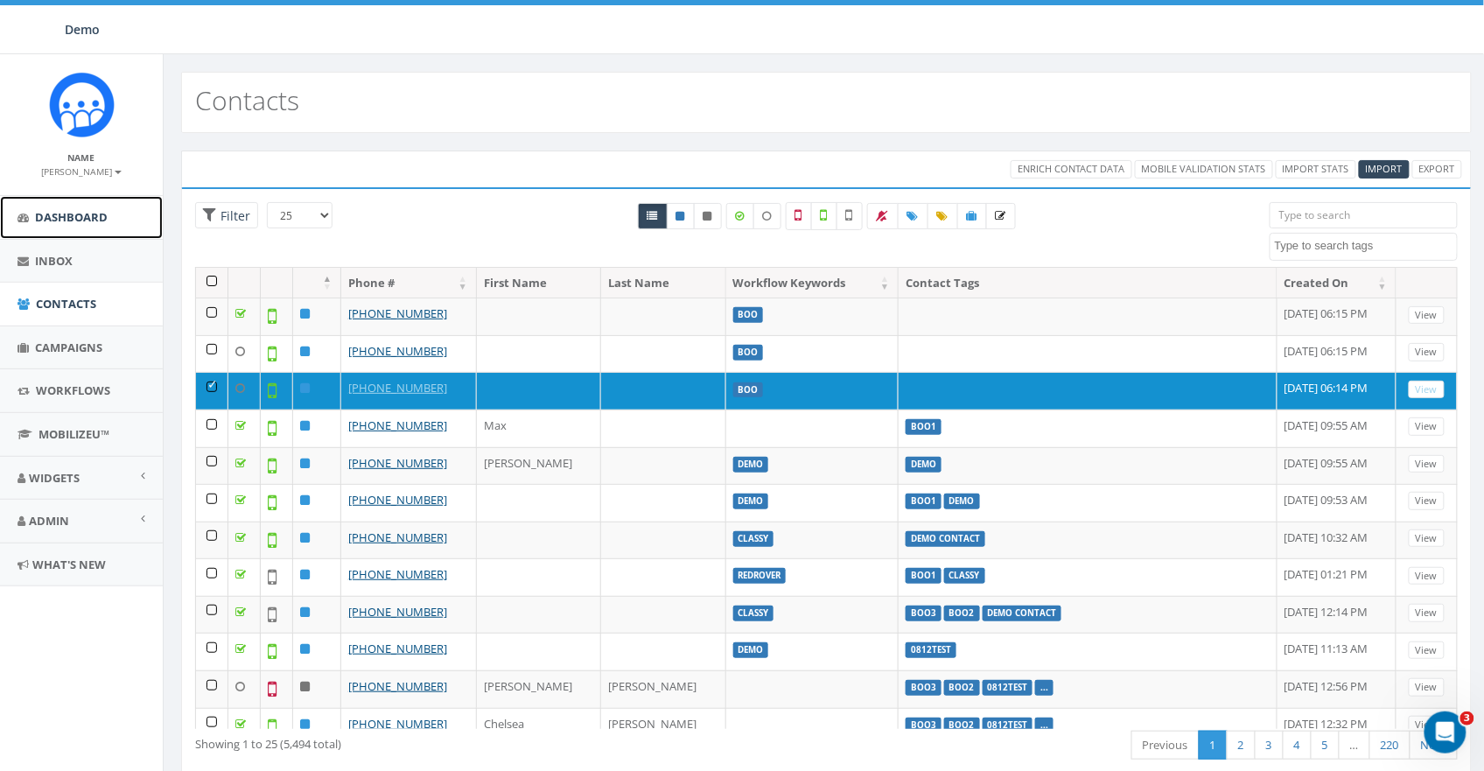
click at [40, 205] on link "Dashboard" at bounding box center [81, 217] width 163 height 43
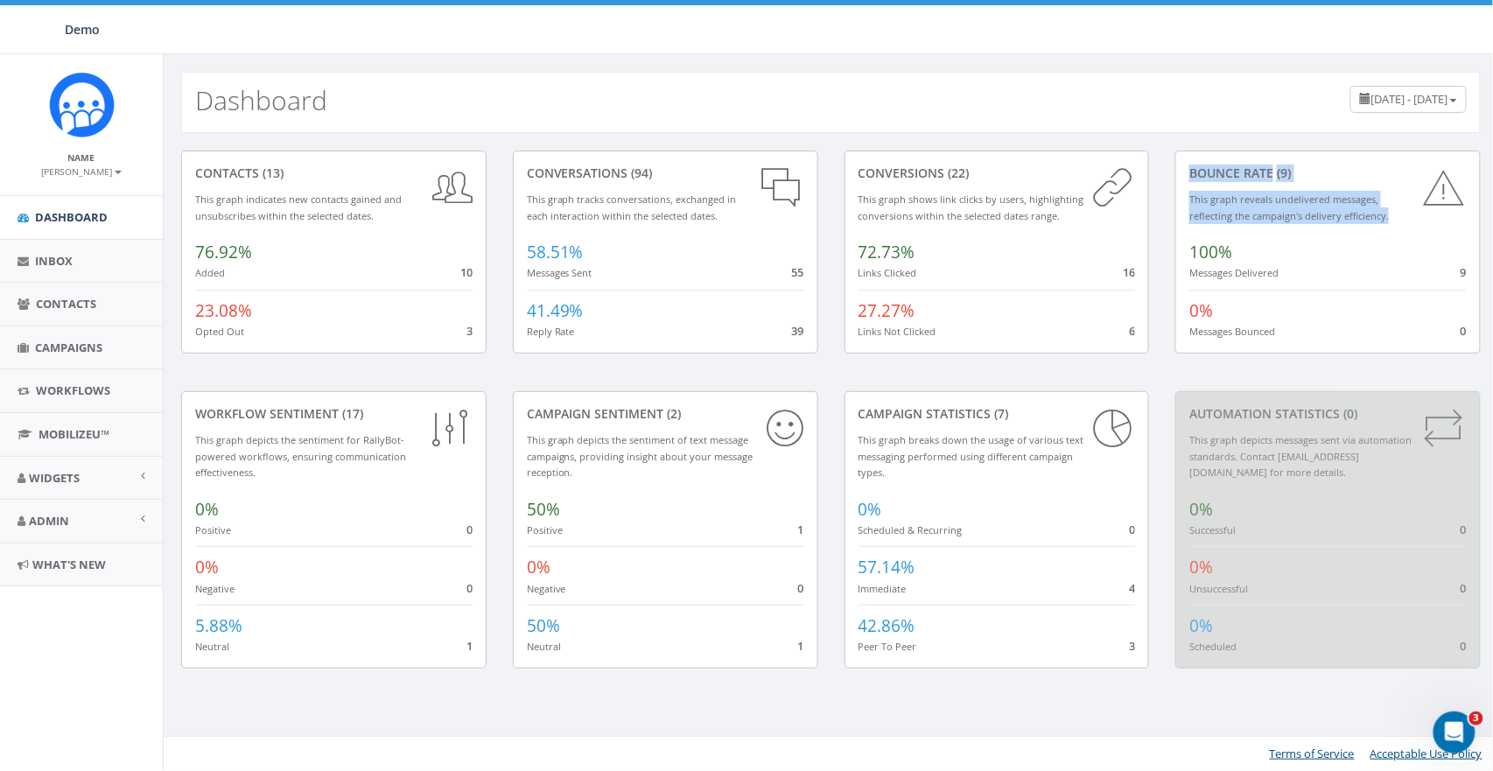
drag, startPoint x: 1191, startPoint y: 171, endPoint x: 1261, endPoint y: 282, distance: 131.4
click at [1261, 282] on div "Bounce Rate (9) This graph reveals undelivered messages, reflecting the campaig…" at bounding box center [1327, 252] width 305 height 203
click at [1279, 284] on div "Bounce Rate (9) This graph reveals undelivered messages, reflecting the campaig…" at bounding box center [1327, 252] width 305 height 203
click at [1223, 179] on div "Bounce Rate (9)" at bounding box center [1327, 174] width 277 height 18
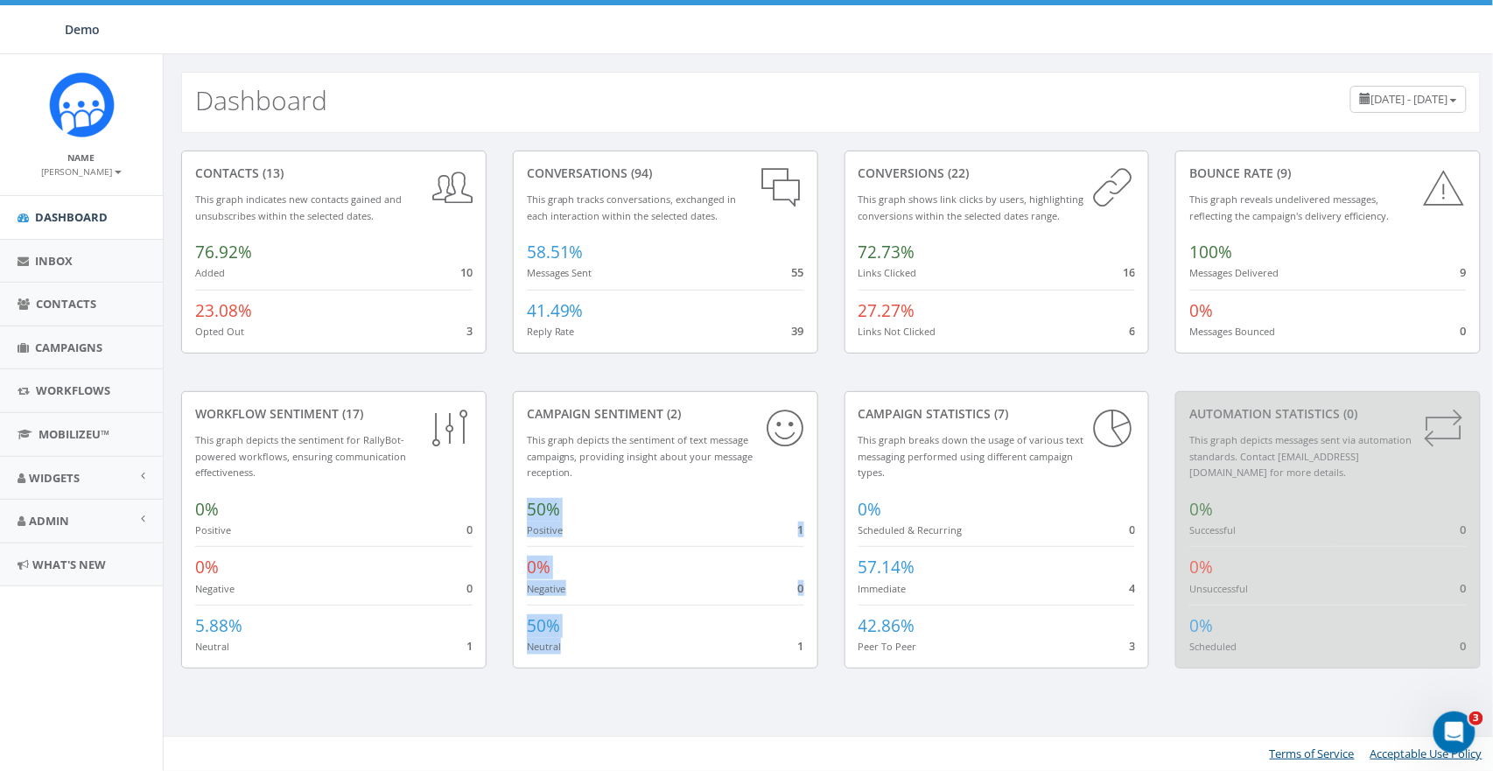
drag, startPoint x: 538, startPoint y: 628, endPoint x: 522, endPoint y: 624, distance: 16.3
click at [522, 624] on div "Campaign Sentiment (2) This graph depicts the sentiment of text message campaig…" at bounding box center [665, 529] width 305 height 277
click at [613, 561] on div "0% Negative 0" at bounding box center [665, 571] width 277 height 50
